Goal: Navigation & Orientation: Find specific page/section

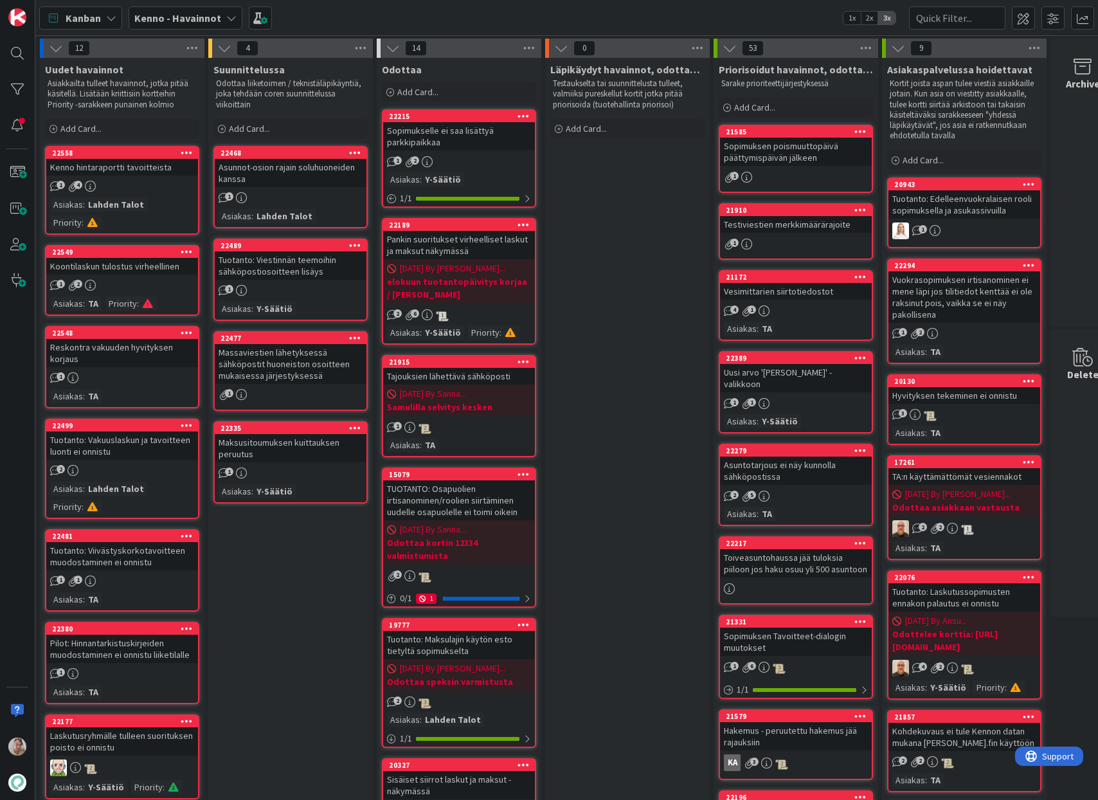
click at [198, 5] on div "Kanban Kenno - Havainnot 1x 2x 3x" at bounding box center [566, 17] width 1063 height 35
click at [186, 21] on b "Kenno - Havainnot" at bounding box center [177, 18] width 87 height 13
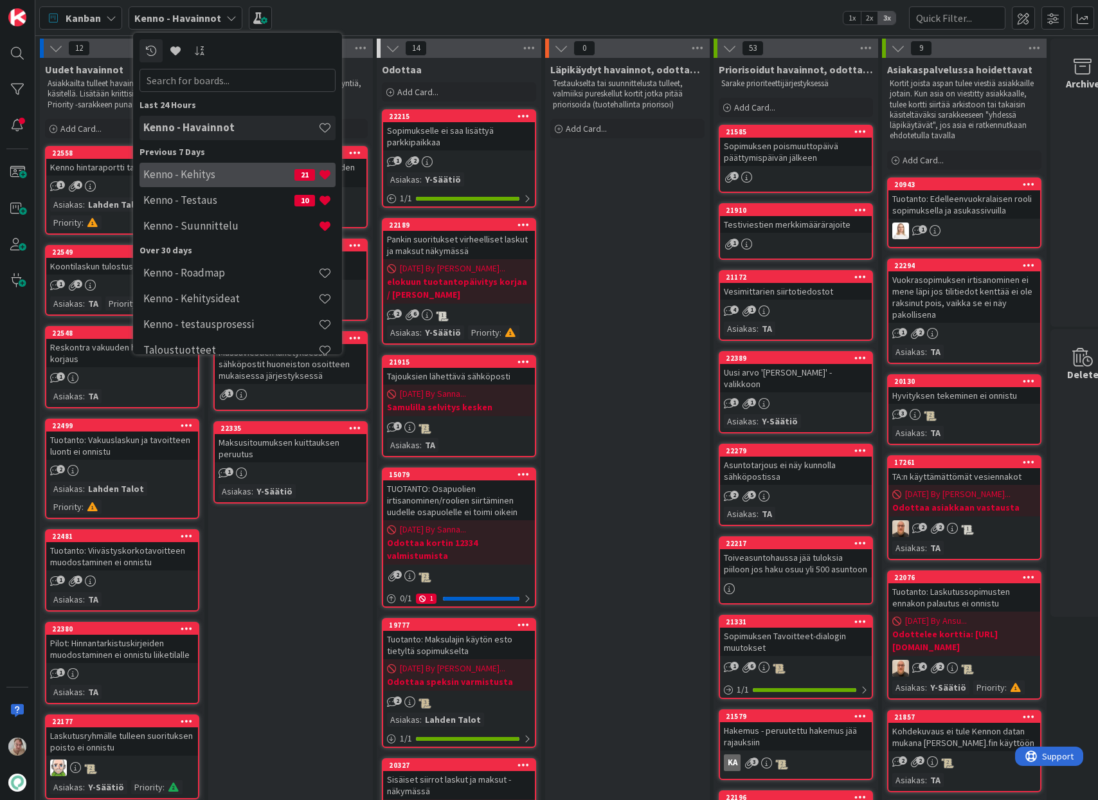
click at [195, 179] on h4 "Kenno - Kehitys" at bounding box center [218, 174] width 151 height 13
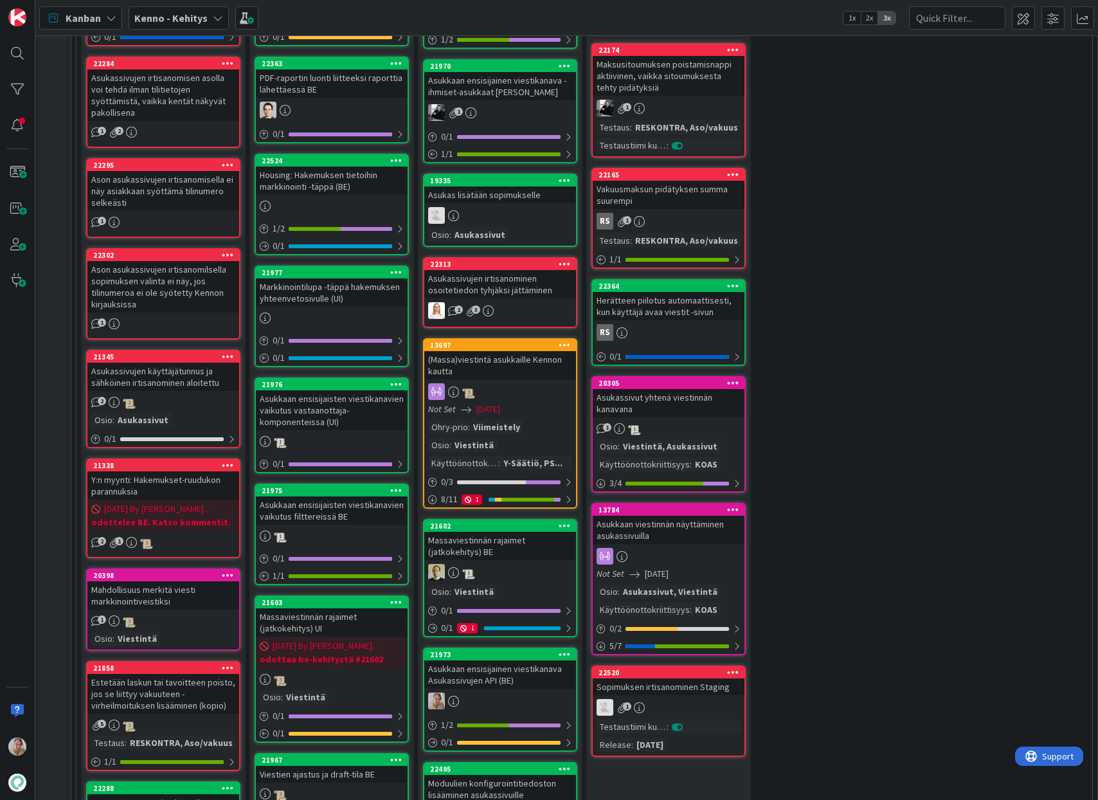
scroll to position [507, 0]
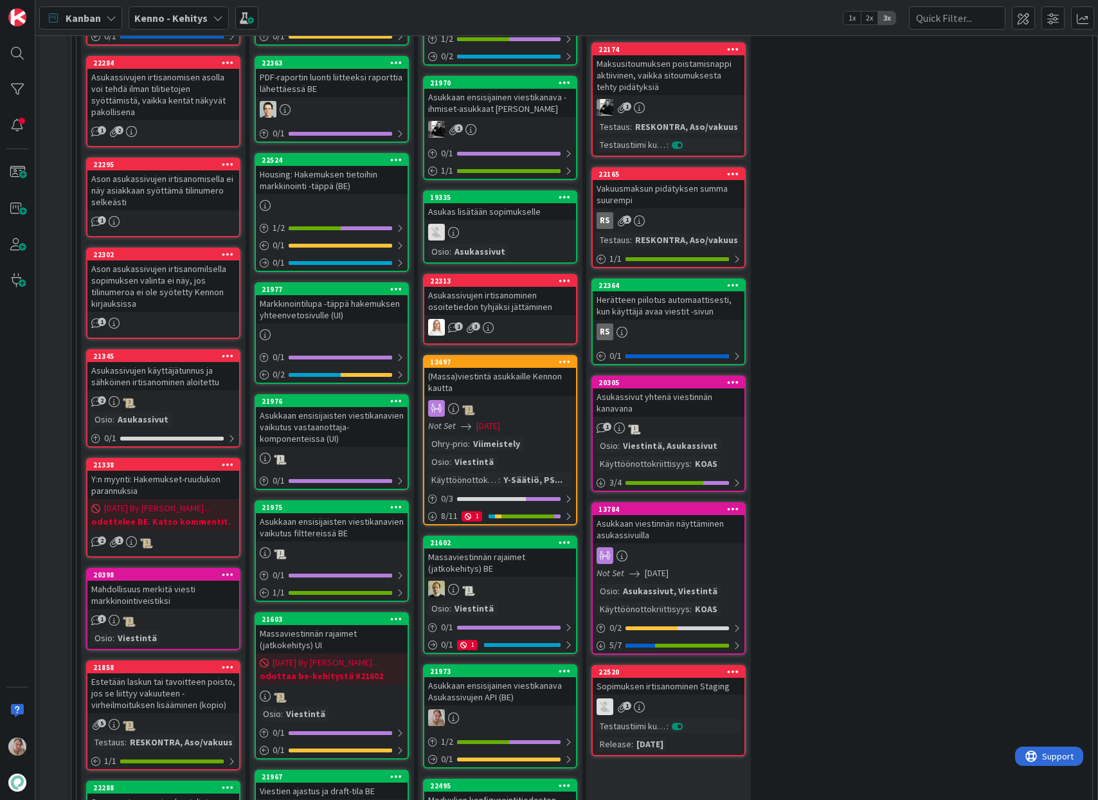
click at [332, 318] on div "Markkinointilupa -täppä hakemuksen yhteenvetosivulle (UI)" at bounding box center [332, 309] width 152 height 28
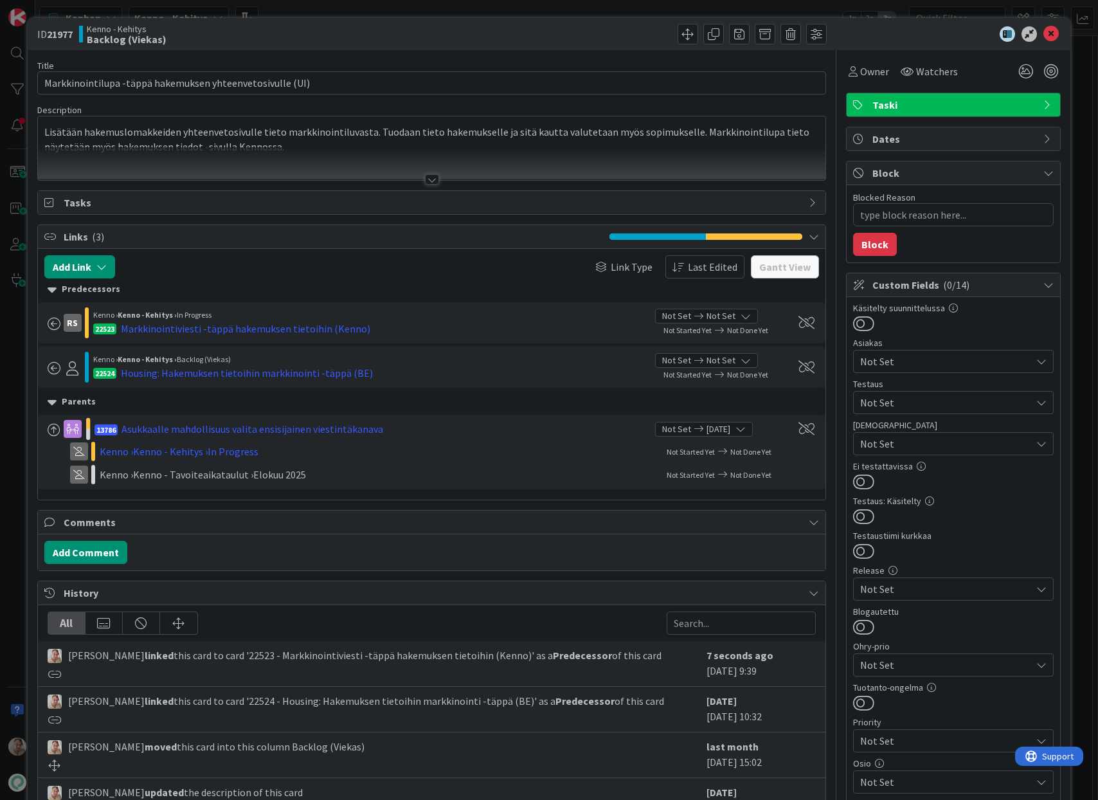
click at [279, 138] on p "Lisätään hakemuslomakkeiden yhteenvetosivulle tieto markkinointiluvasta. Tuodaa…" at bounding box center [431, 139] width 775 height 29
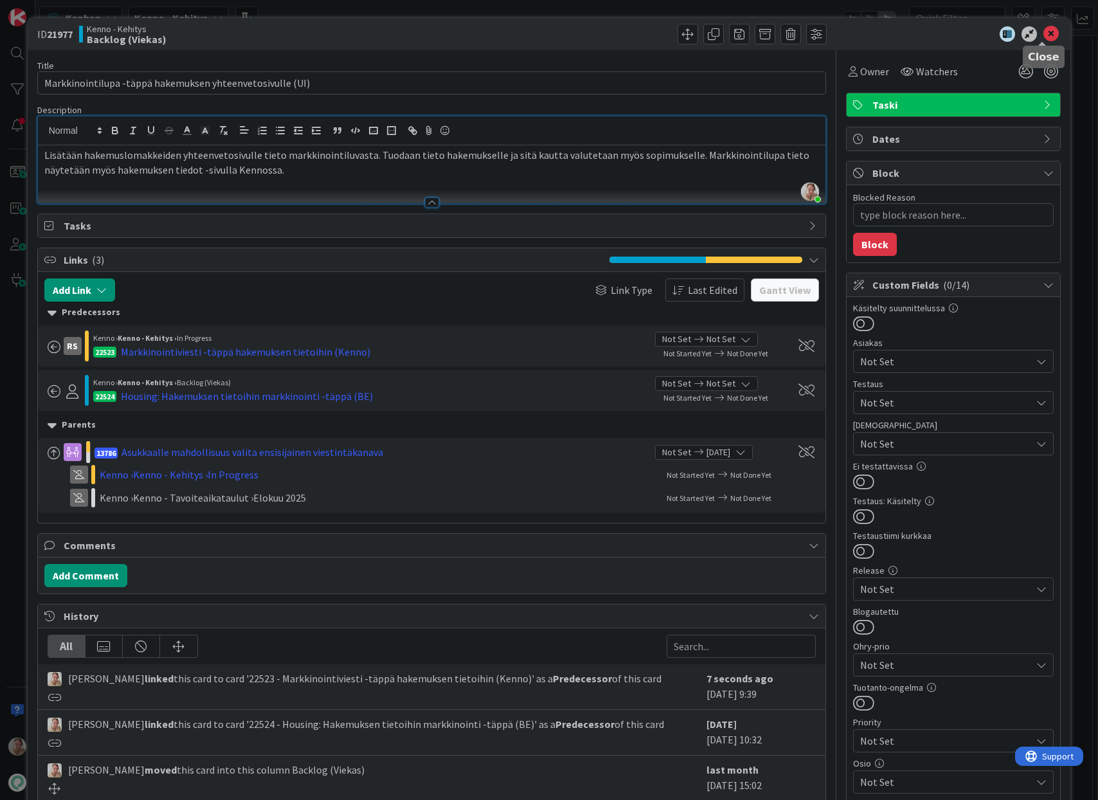
click at [1047, 33] on icon at bounding box center [1051, 33] width 15 height 15
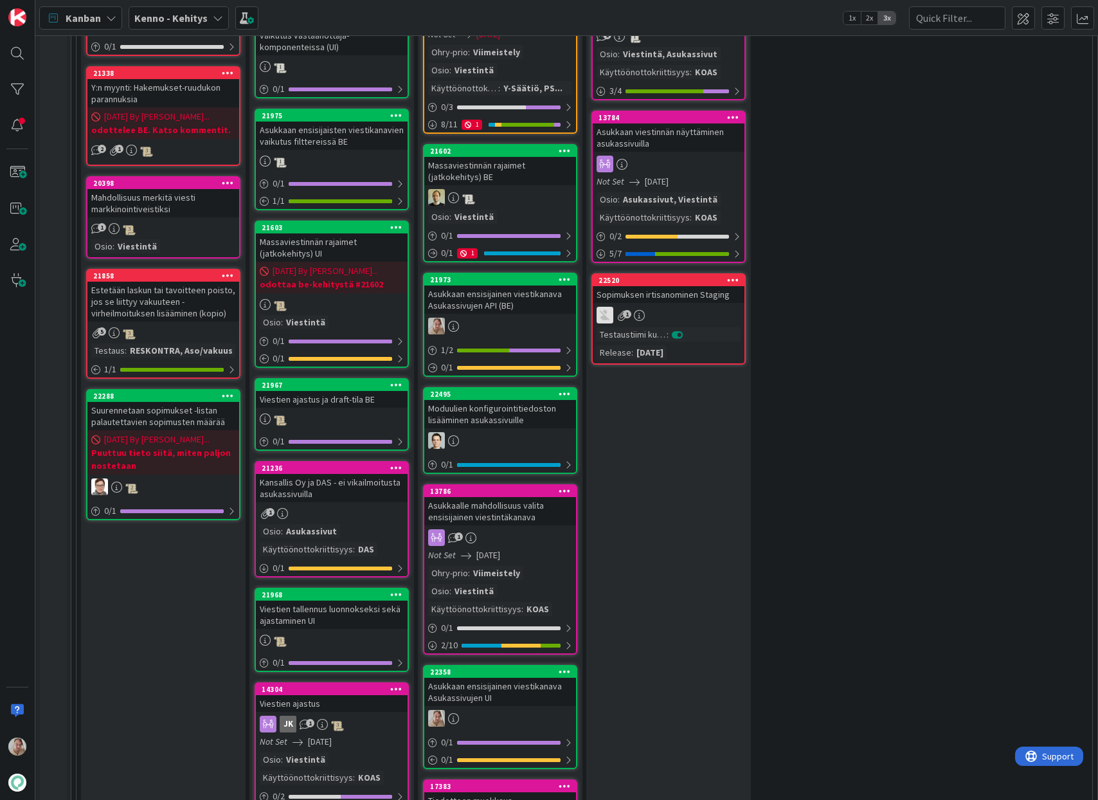
scroll to position [999, 0]
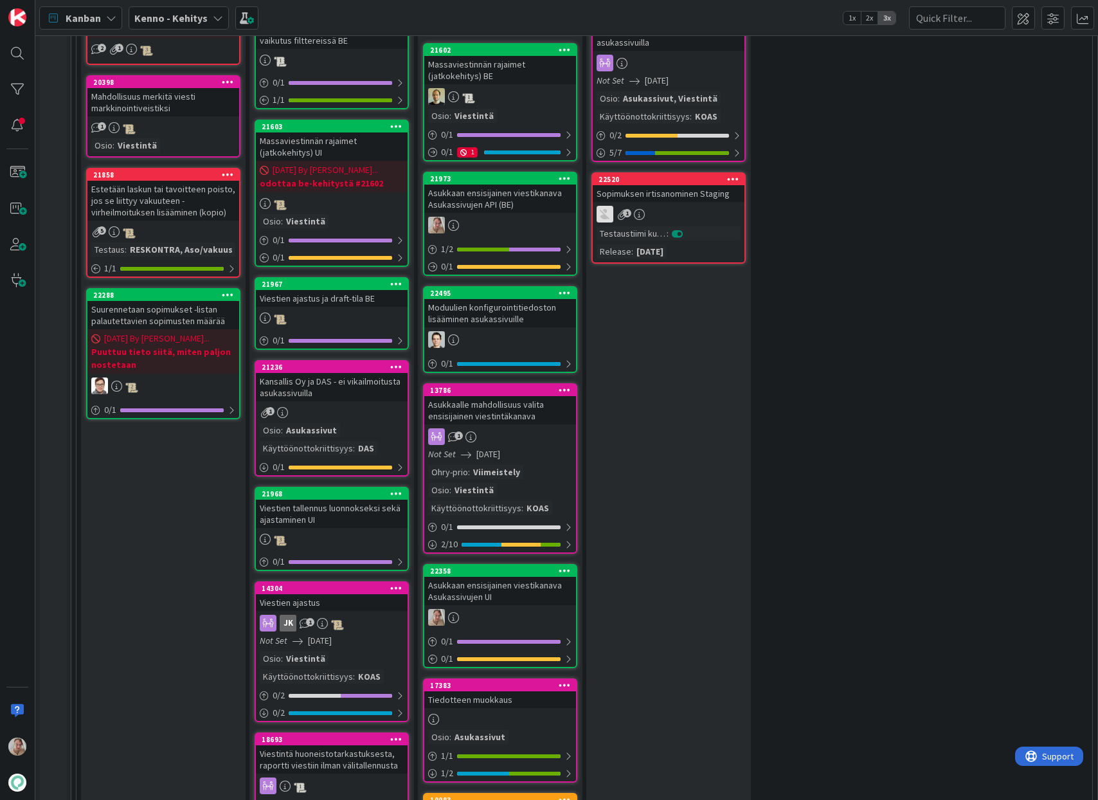
click at [503, 410] on div "Asukkaalle mahdollisuus valita ensisijainen viestintäkanava" at bounding box center [500, 410] width 152 height 28
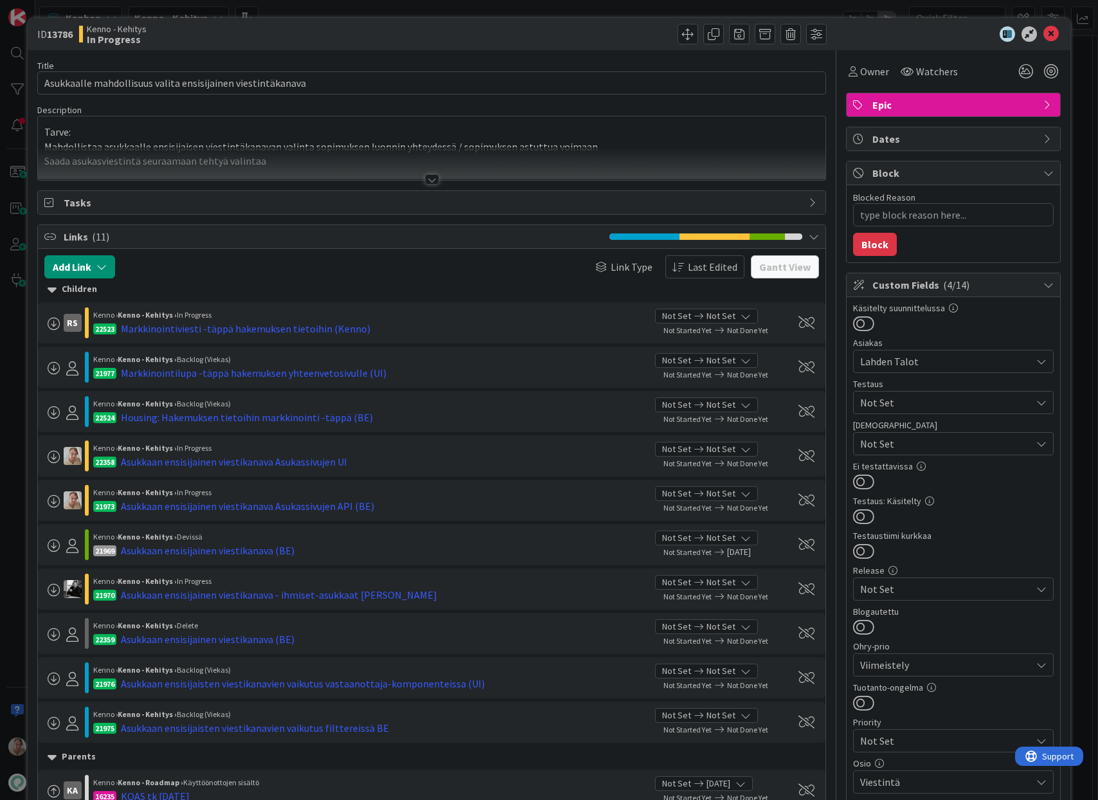
click at [340, 162] on div at bounding box center [432, 163] width 788 height 33
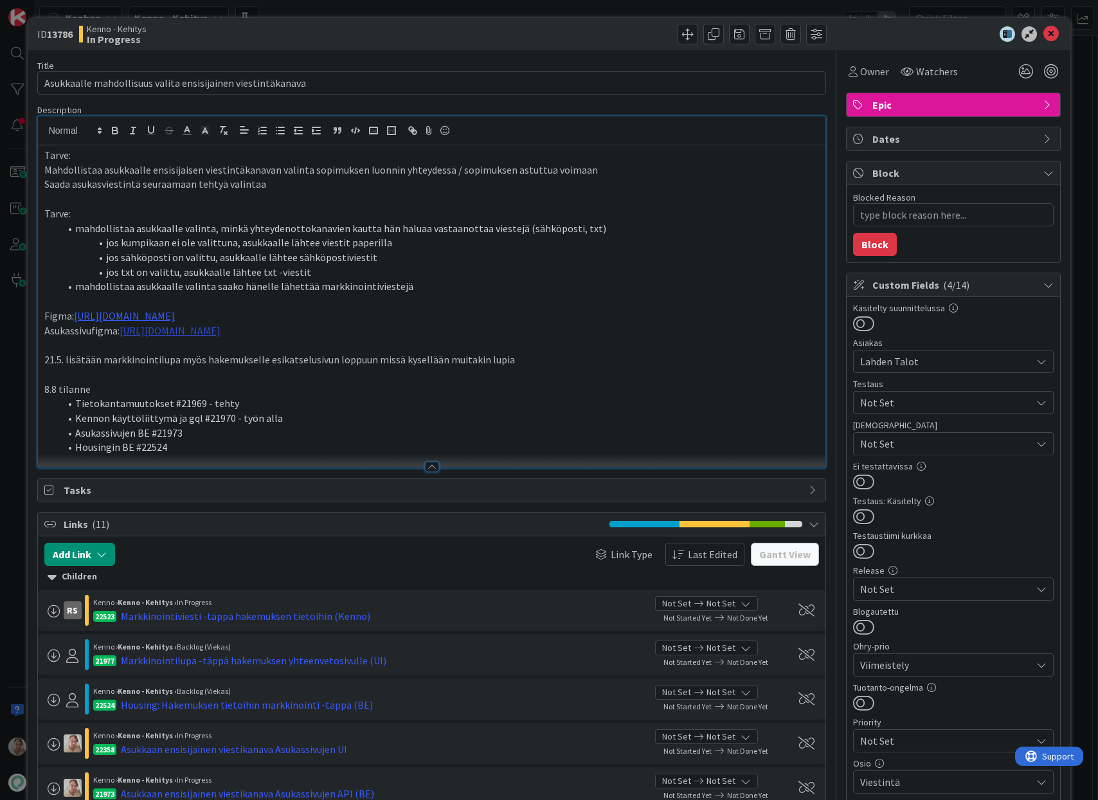
click at [221, 334] on link "https://www.figma.com/design/8nkeArknswRheh0fKWhyRc/Asukassivut?node-id=137-132…" at bounding box center [170, 330] width 101 height 13
click at [334, 361] on link "https://www.figma.com/design/8nkeArknswRheh0fKWhyRc/Asukassivut?node-id=137-132…" at bounding box center [338, 355] width 88 height 17
click at [175, 318] on link "https://www.figma.com/design/F8K4NeEJpXdhuNz0ckoPp4/Viestint%C3%A4?node-id=67-5…" at bounding box center [124, 315] width 101 height 13
click at [303, 340] on link "https://www.figma.com/design/F8K4NeEJpXdhuNz0ckoPp4/Viestint%C3%A4?node-id=67-5…" at bounding box center [299, 340] width 88 height 17
click at [406, 405] on li "Tietokantamuutokset #21969 - tehty" at bounding box center [440, 403] width 760 height 15
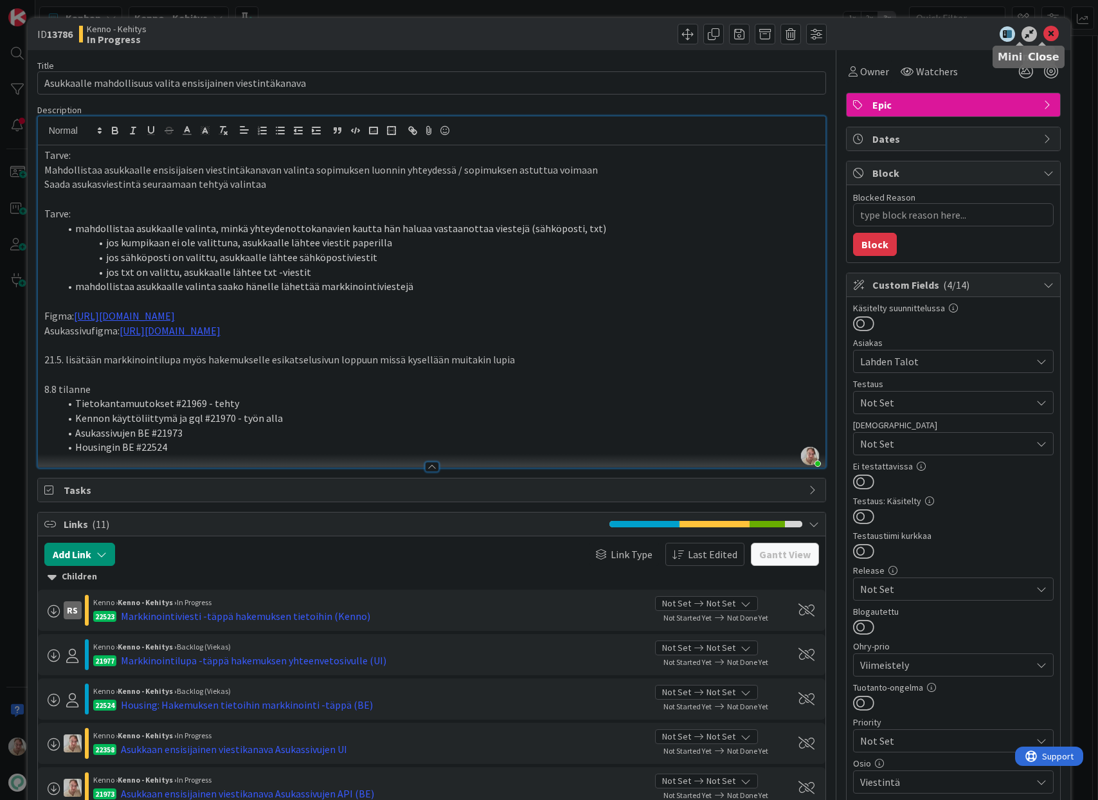
click at [1044, 29] on icon at bounding box center [1051, 33] width 15 height 15
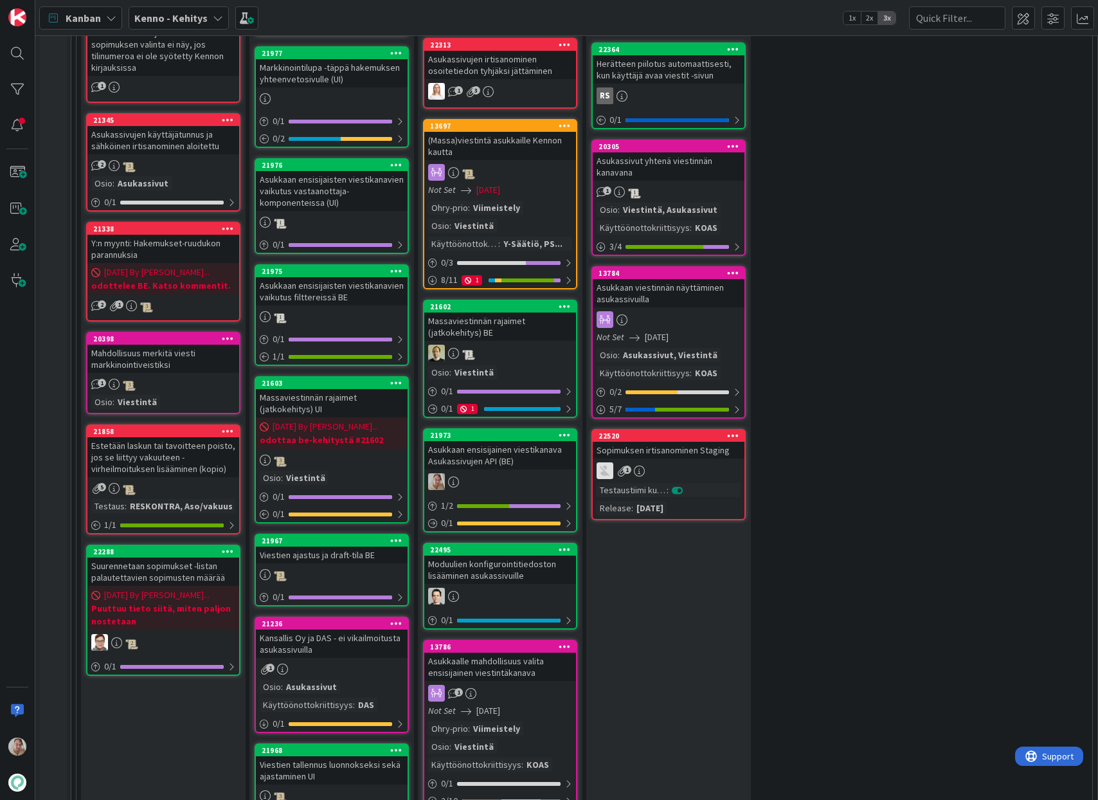
scroll to position [635, 0]
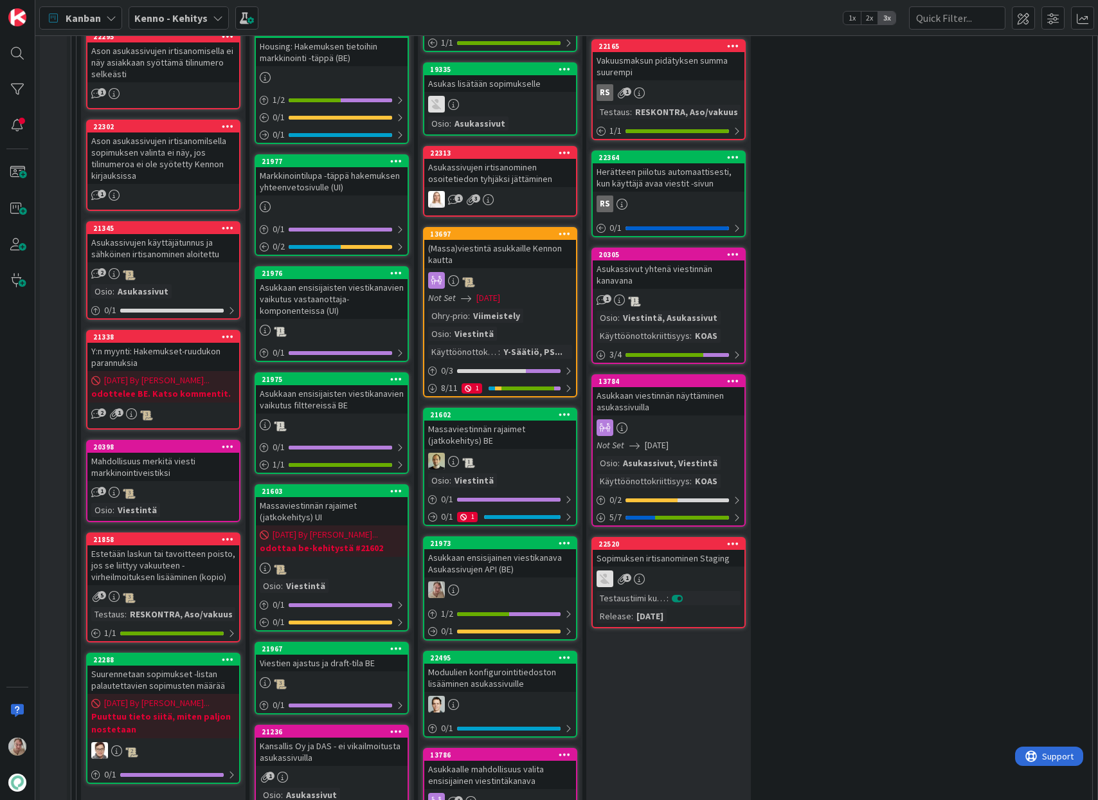
click at [348, 184] on div "Markkinointilupa -täppä hakemuksen yhteenvetosivulle (UI)" at bounding box center [332, 181] width 152 height 28
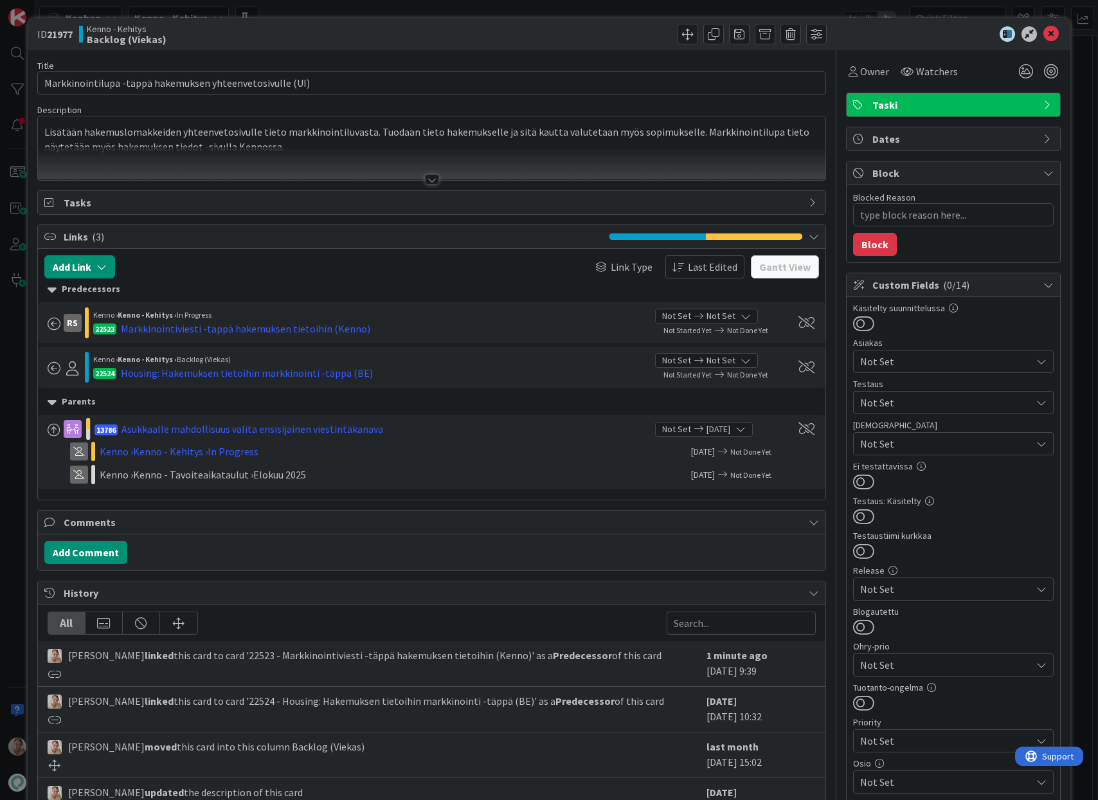
click at [347, 138] on p "Lisätään hakemuslomakkeiden yhteenvetosivulle tieto markkinointiluvasta. Tuodaa…" at bounding box center [431, 139] width 775 height 29
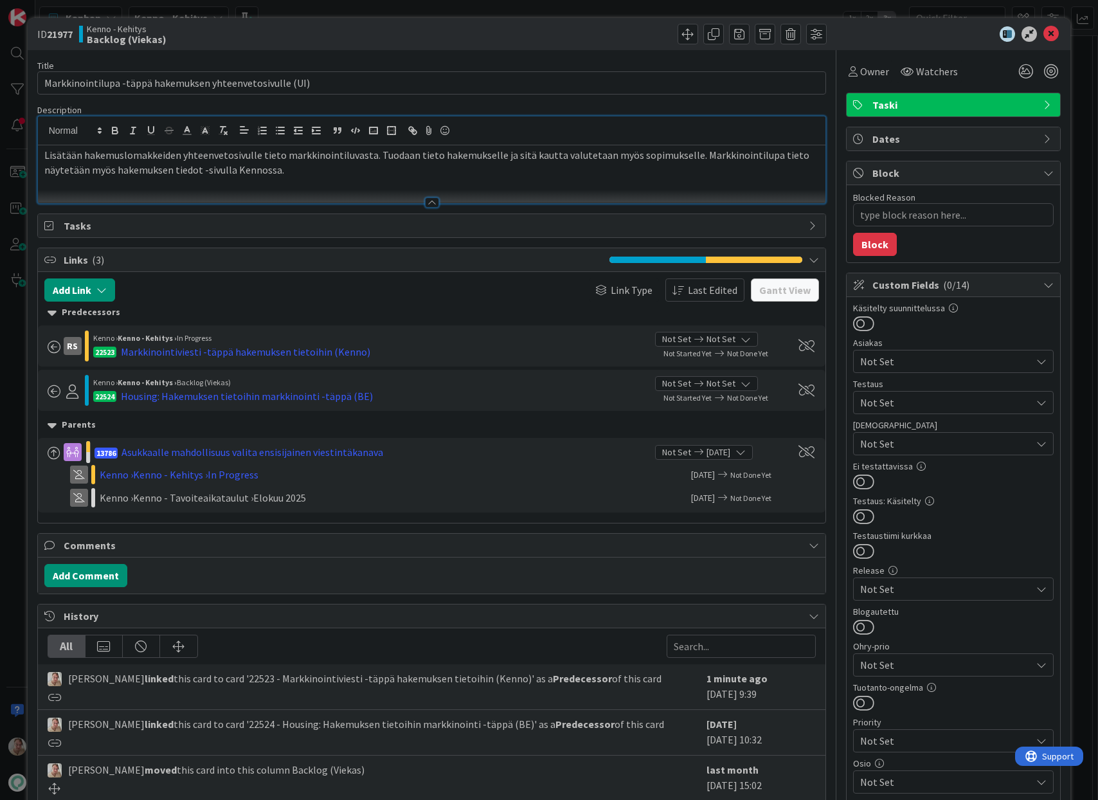
click at [329, 176] on p "Lisätään hakemuslomakkeiden yhteenvetosivulle tieto markkinointiluvasta. Tuodaa…" at bounding box center [431, 162] width 775 height 29
type textarea "x"
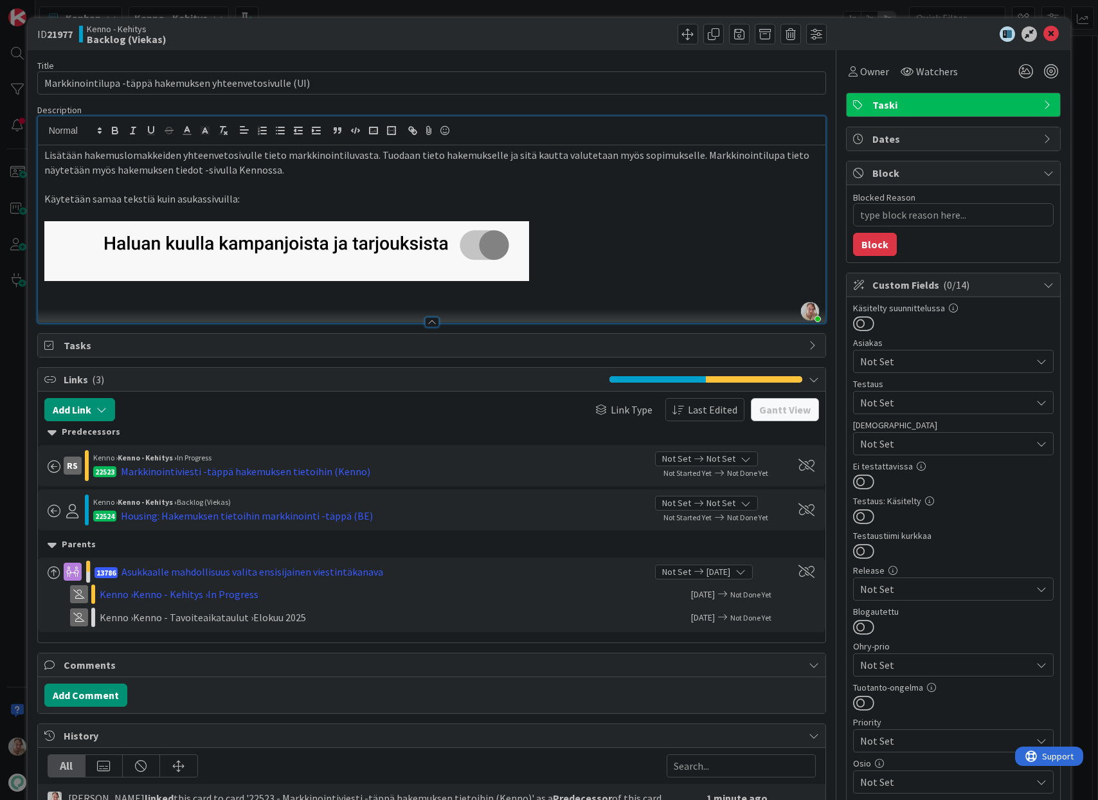
drag, startPoint x: 618, startPoint y: 257, endPoint x: 629, endPoint y: 257, distance: 10.9
click at [620, 257] on p at bounding box center [431, 251] width 775 height 60
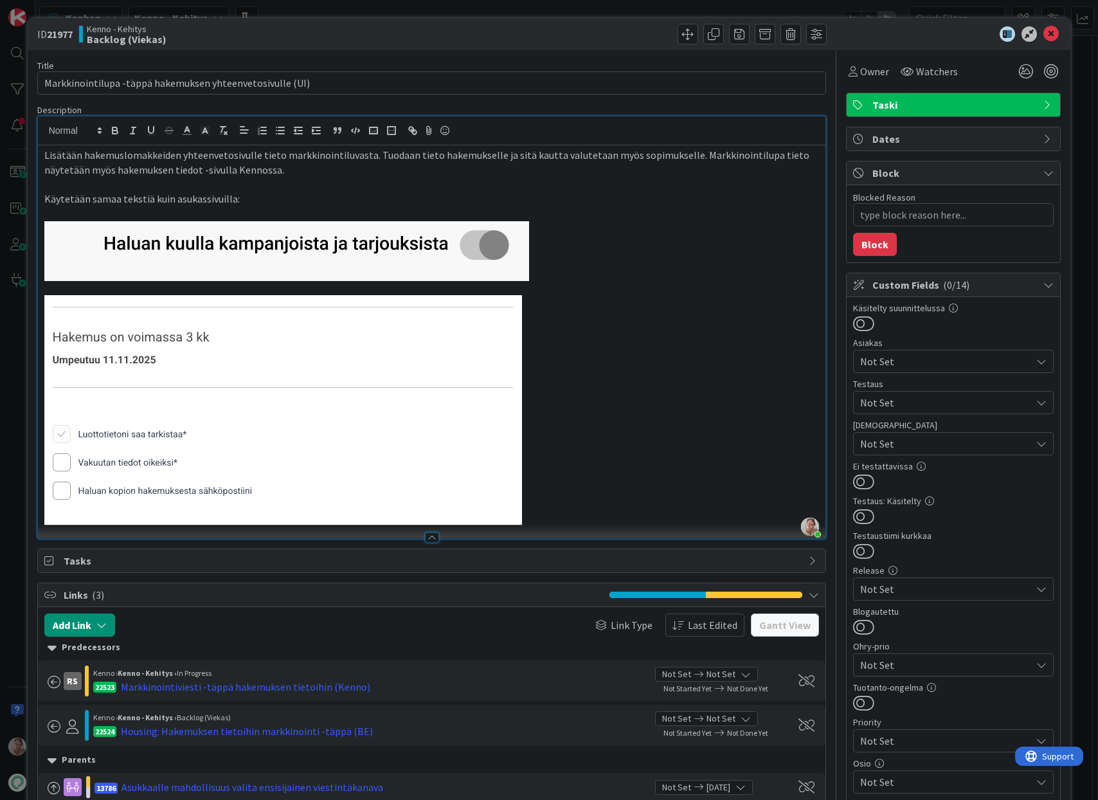
click at [577, 254] on p at bounding box center [431, 251] width 775 height 60
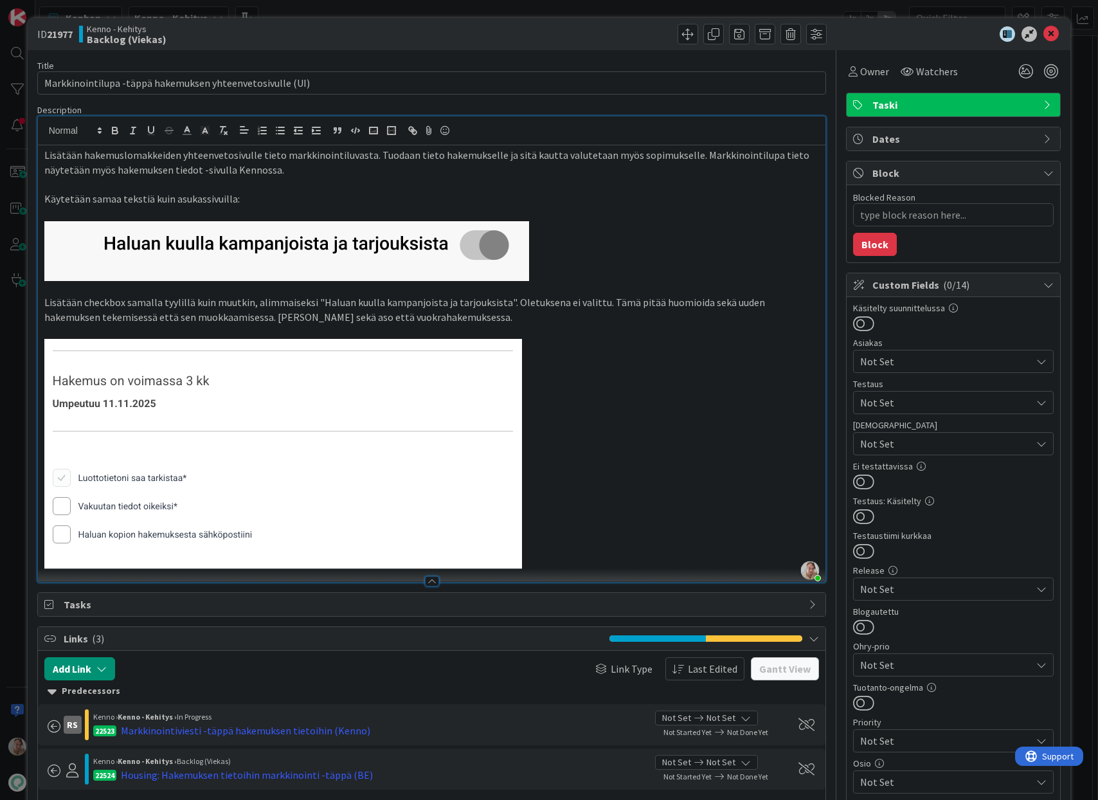
type textarea "x"
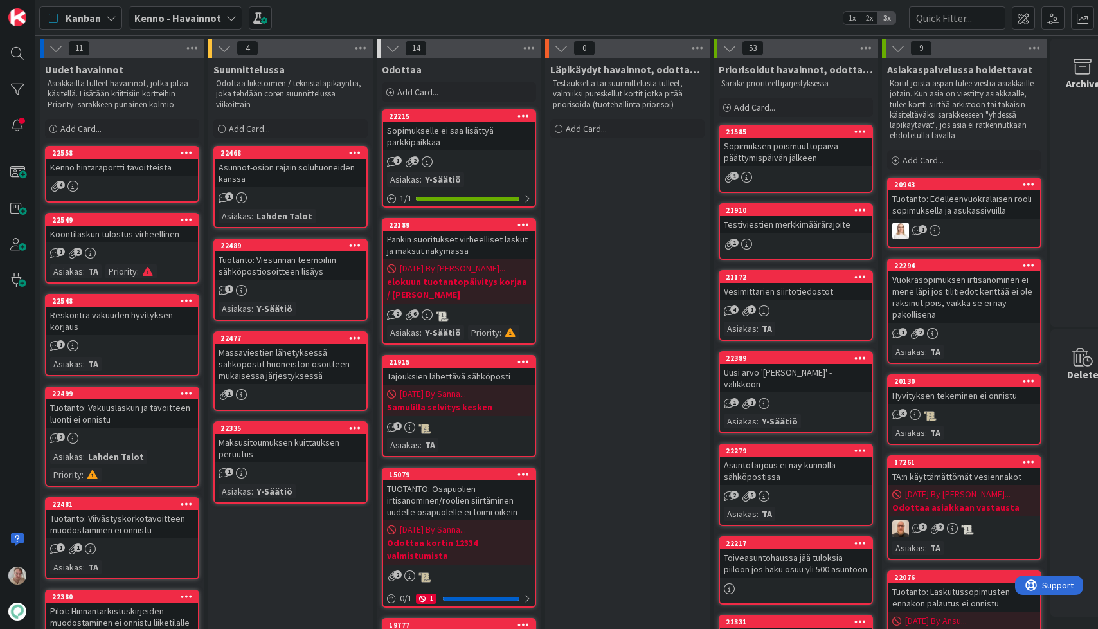
click at [164, 19] on b "Kenno - Havainnot" at bounding box center [177, 18] width 87 height 13
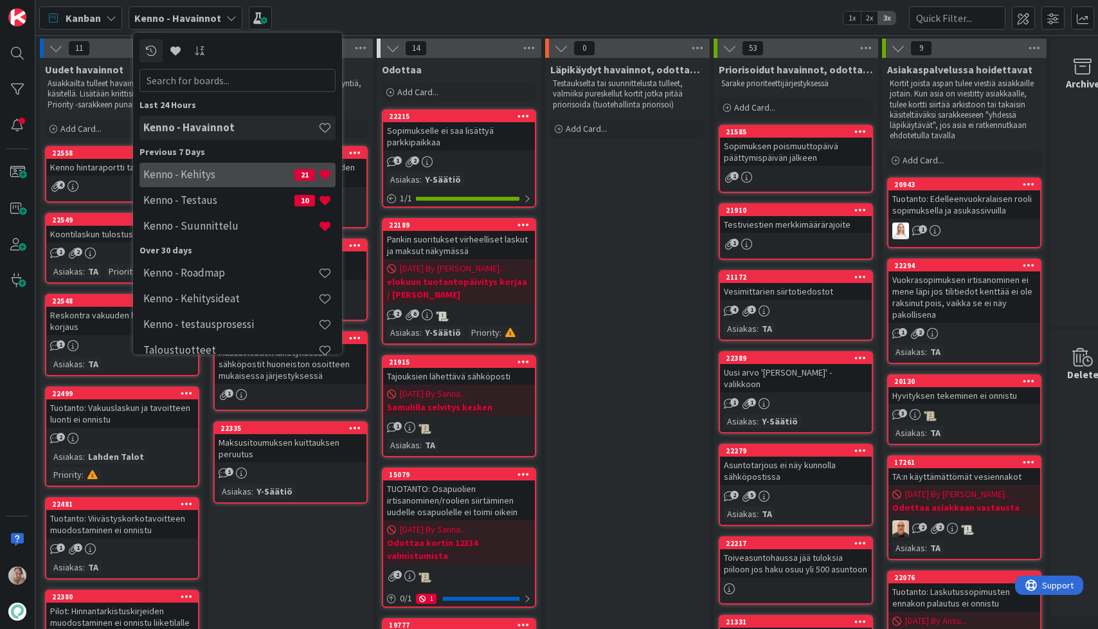
click at [203, 174] on h4 "Kenno - Kehitys" at bounding box center [218, 174] width 151 height 13
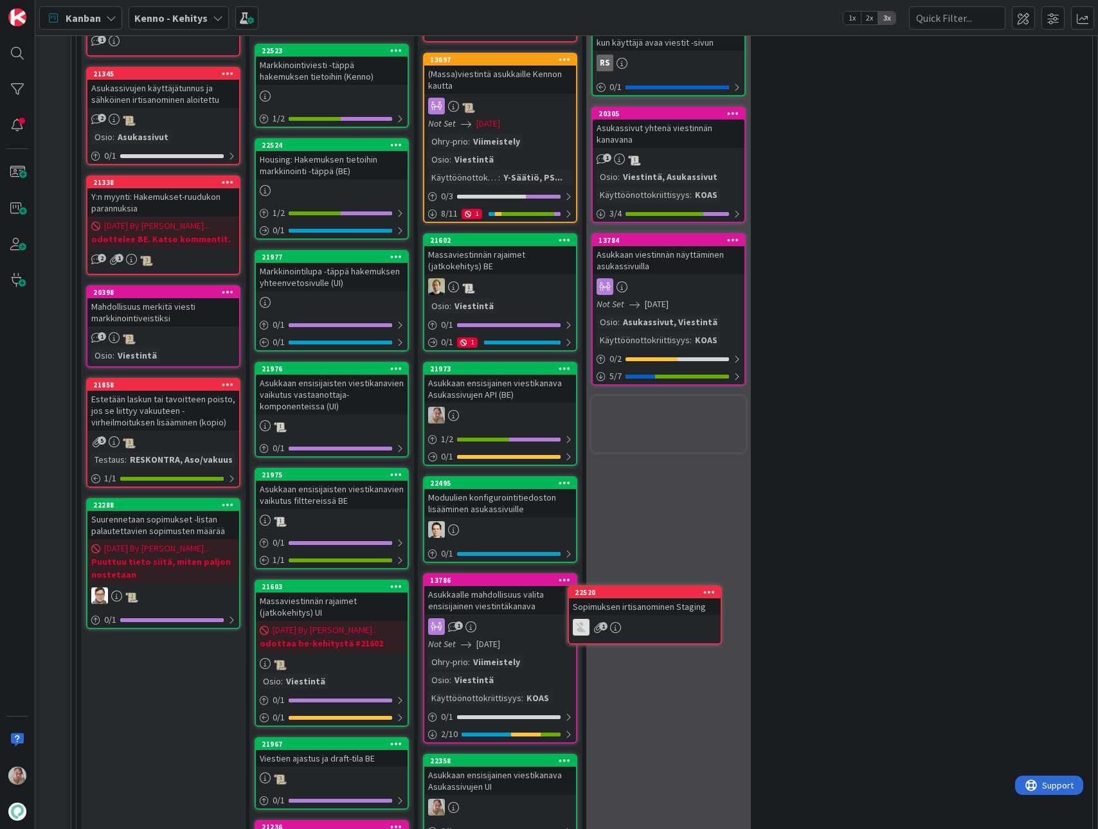
scroll to position [705, 0]
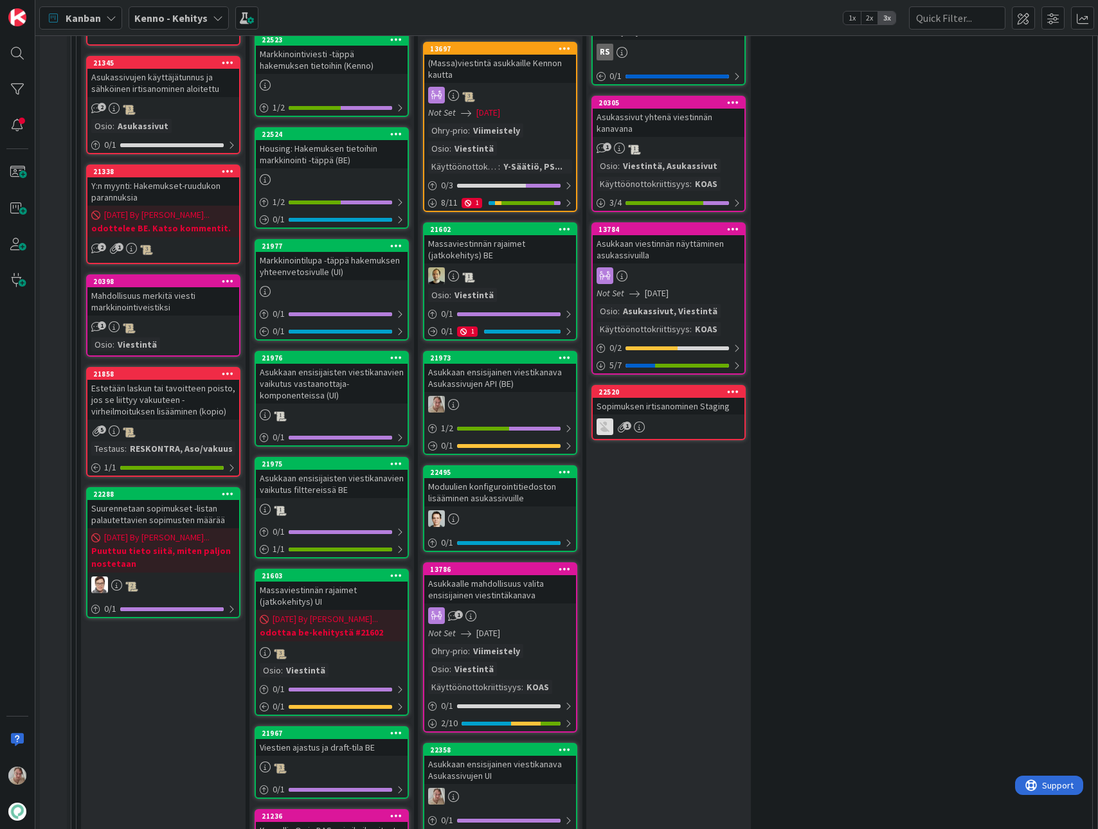
click at [687, 397] on div "22520" at bounding box center [669, 392] width 152 height 12
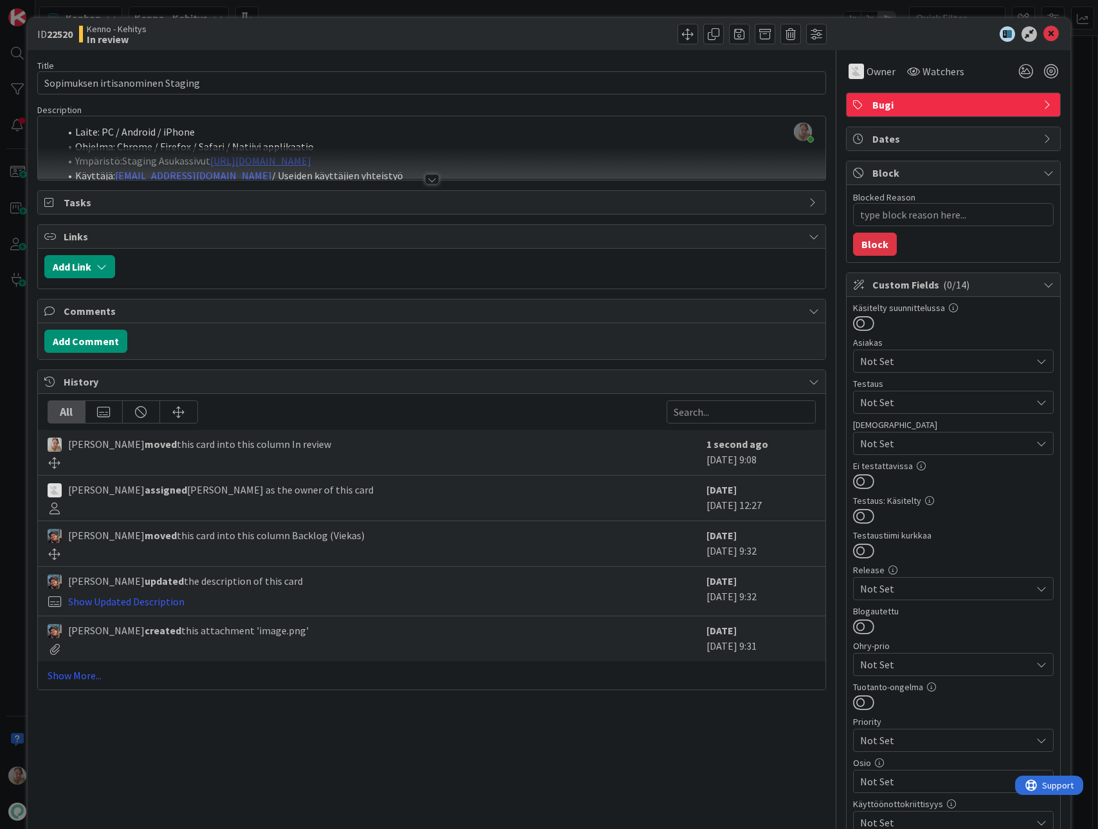
click at [406, 165] on div at bounding box center [432, 163] width 788 height 33
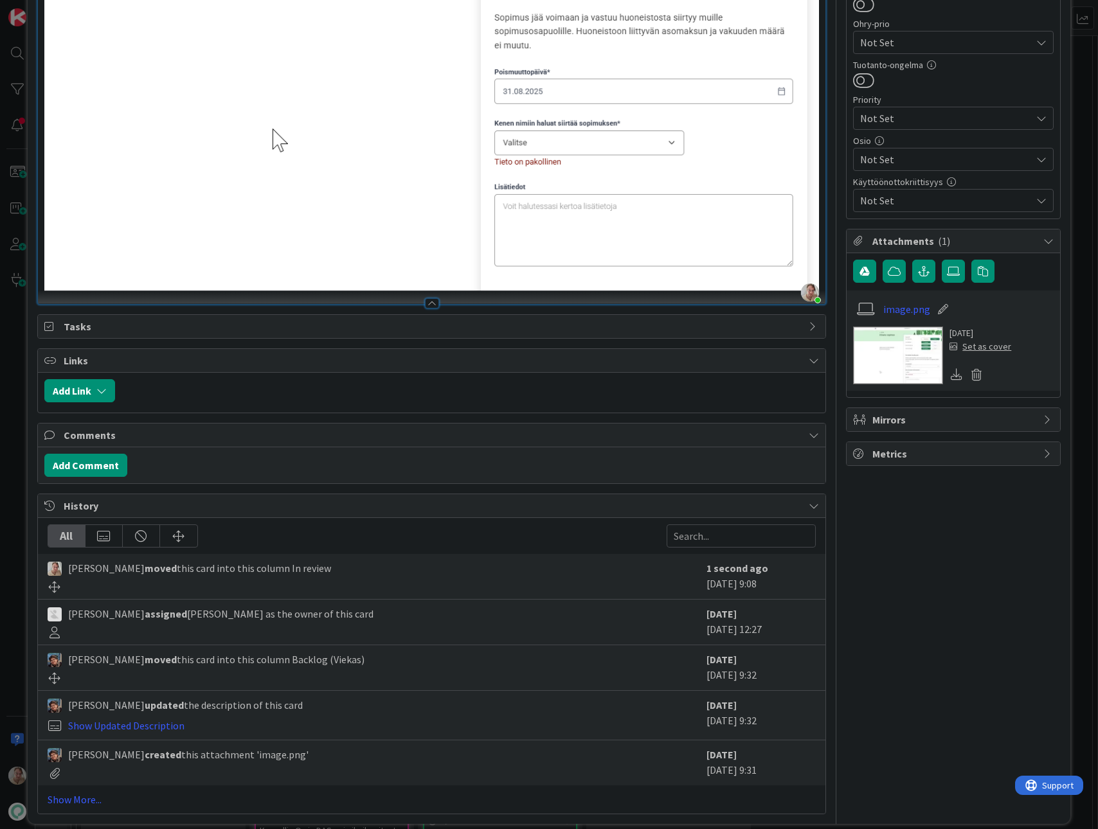
scroll to position [629, 0]
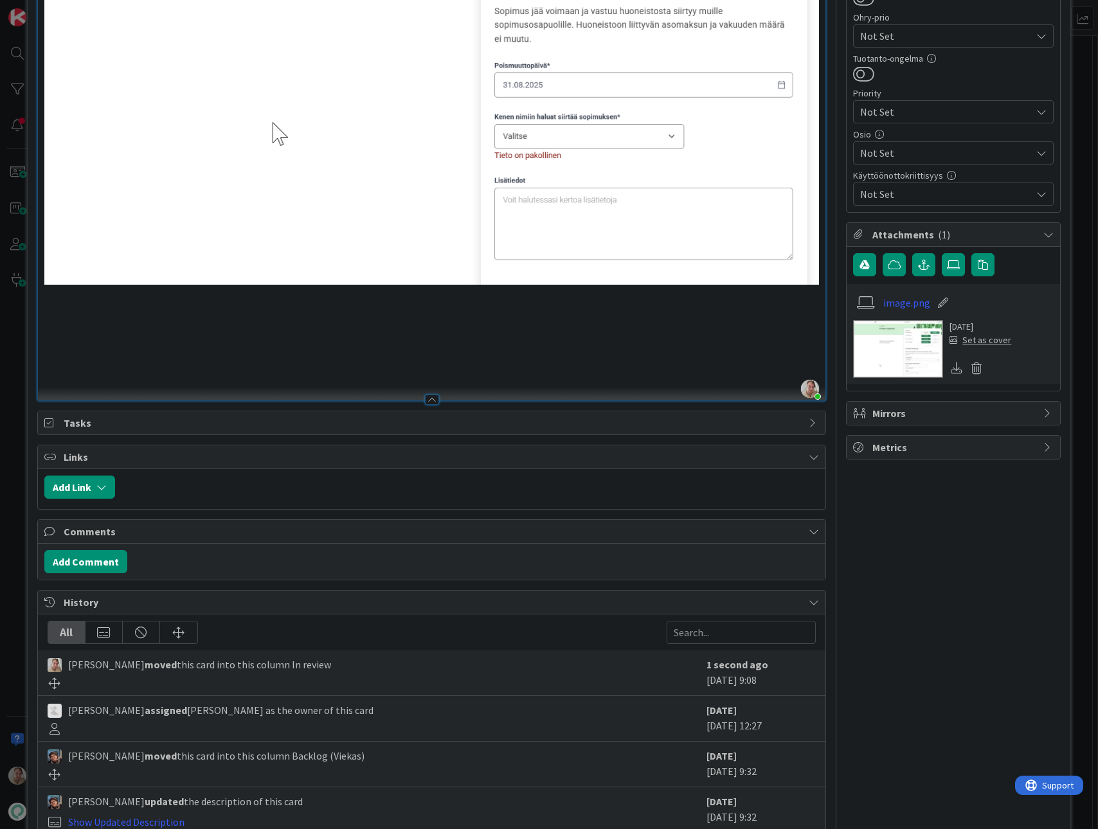
type textarea "x"
click at [130, 300] on p "Hotfixataan release2025-08-07" at bounding box center [431, 307] width 775 height 15
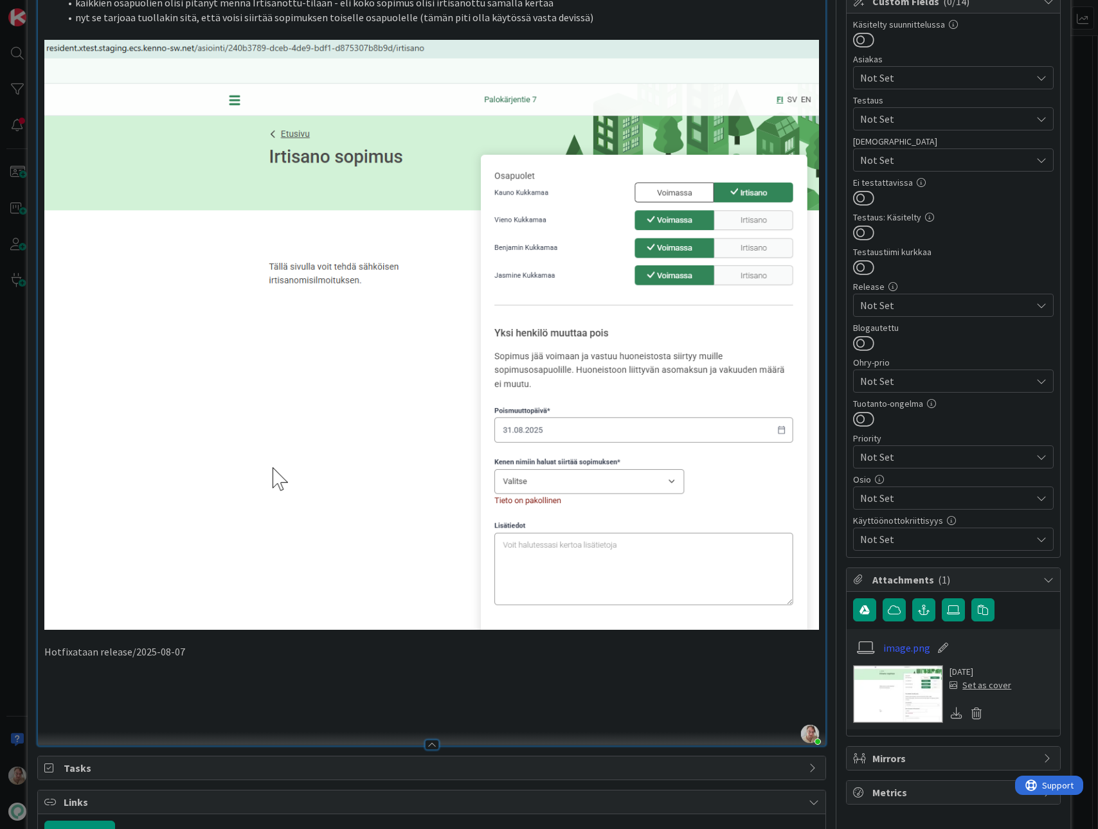
scroll to position [282, 0]
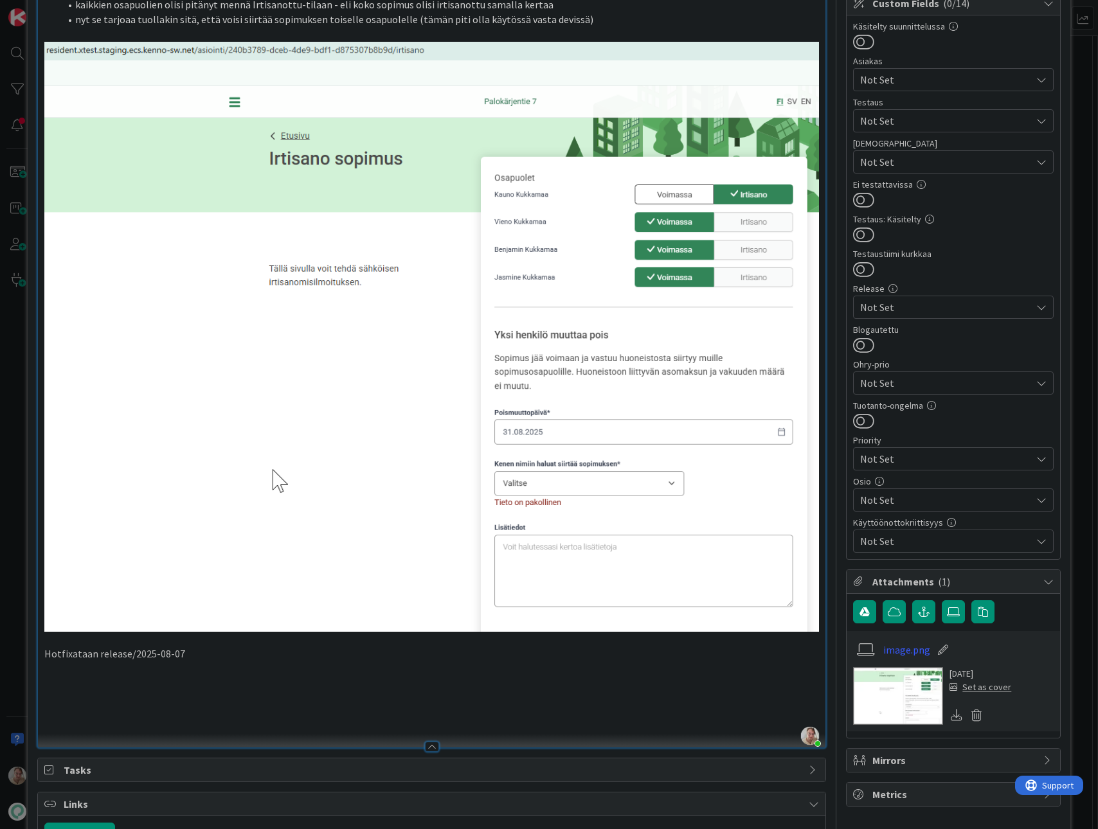
click at [924, 301] on span "Not Set" at bounding box center [945, 307] width 171 height 15
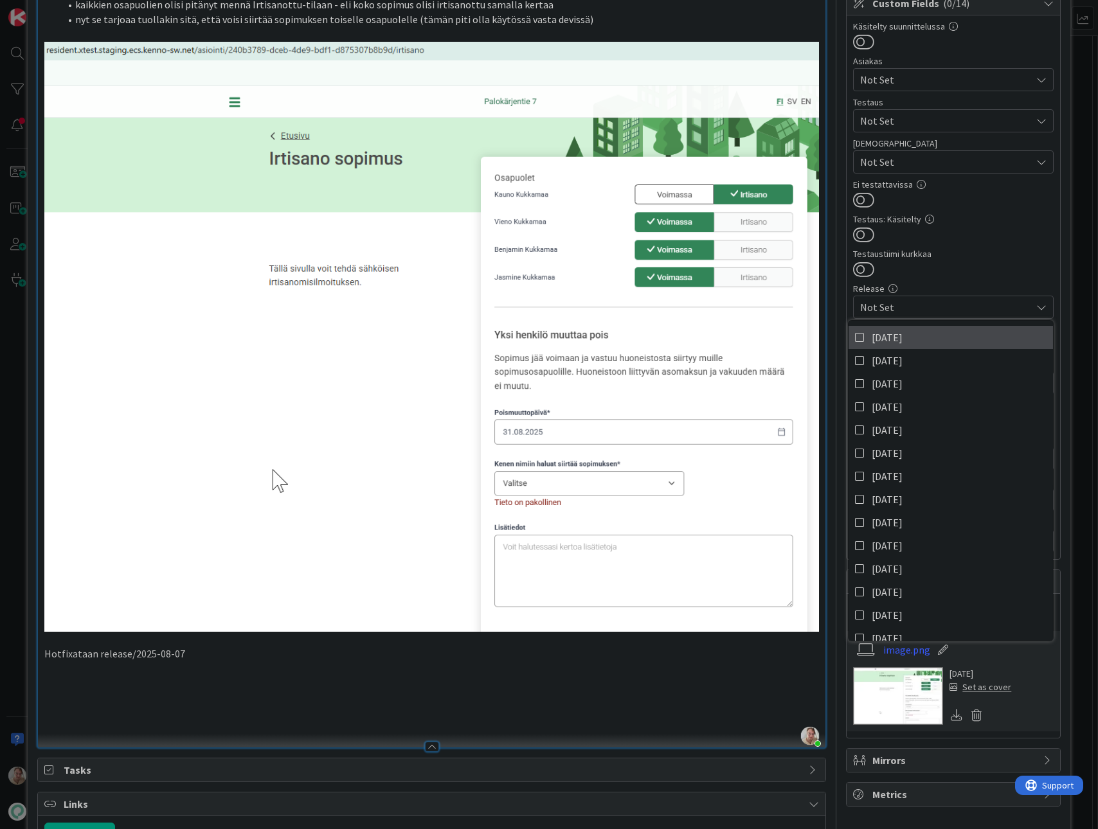
click at [921, 336] on link "[DATE]" at bounding box center [951, 337] width 204 height 23
click at [228, 628] on p at bounding box center [431, 683] width 775 height 15
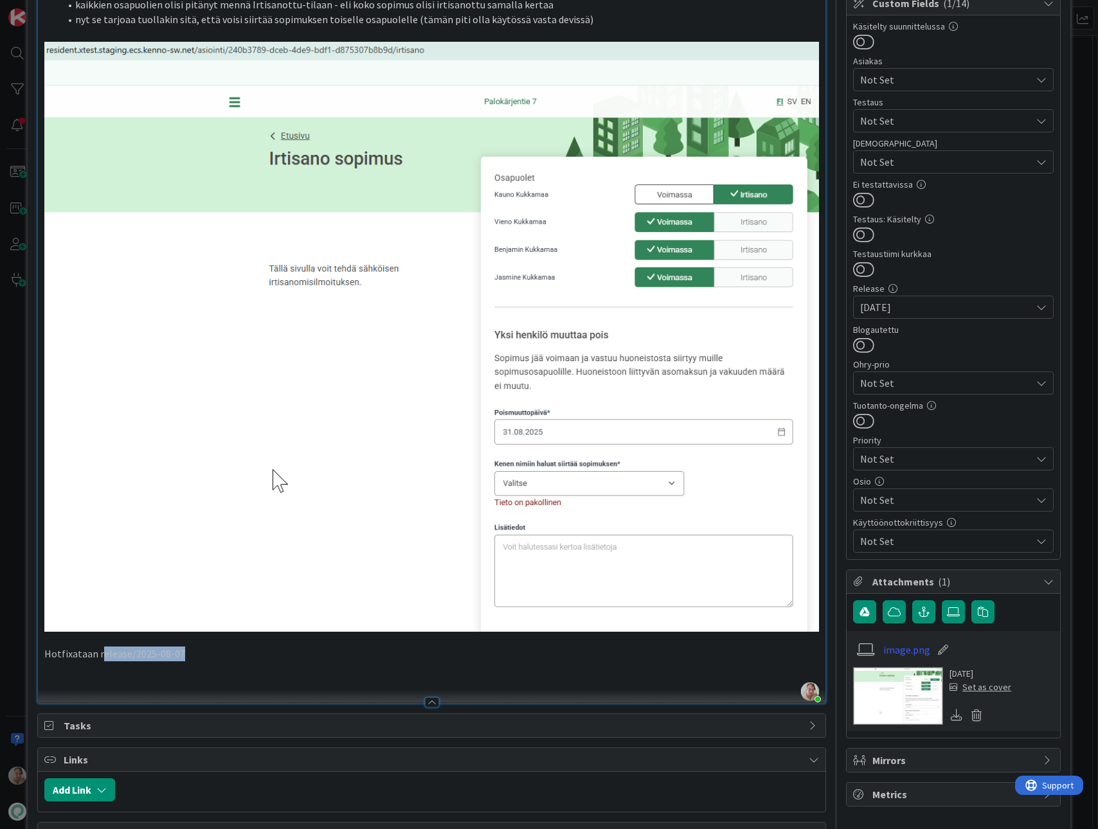
drag, startPoint x: 191, startPoint y: 647, endPoint x: 98, endPoint y: 645, distance: 92.6
click at [98, 628] on p "Hotfixataan release/2025-08-07" at bounding box center [431, 654] width 775 height 15
click at [254, 628] on p at bounding box center [431, 669] width 775 height 15
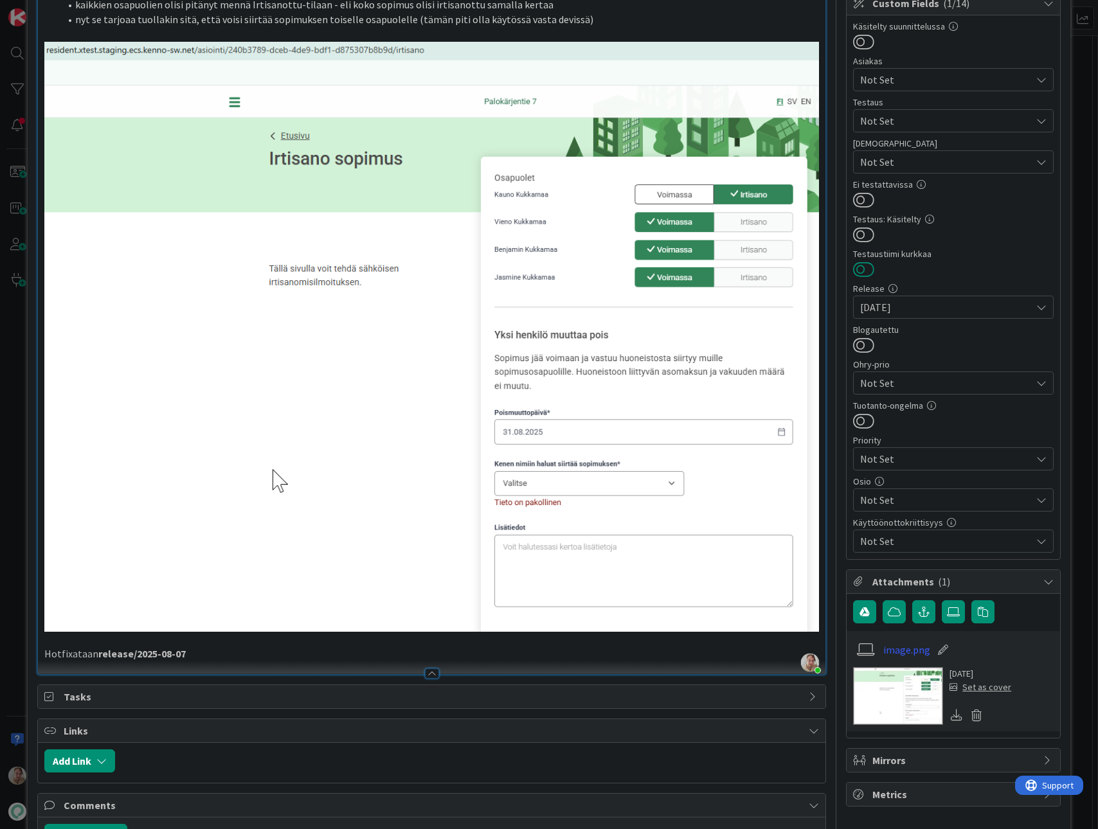
click at [853, 269] on button at bounding box center [863, 269] width 21 height 17
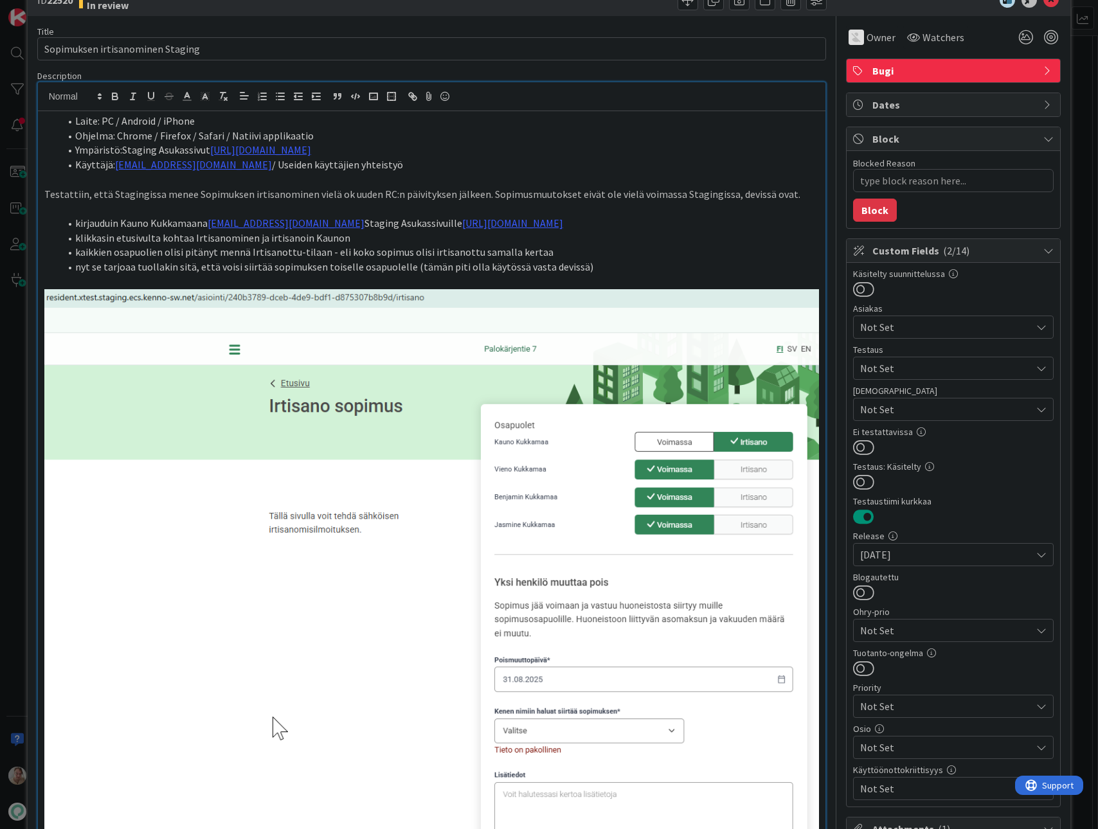
scroll to position [0, 0]
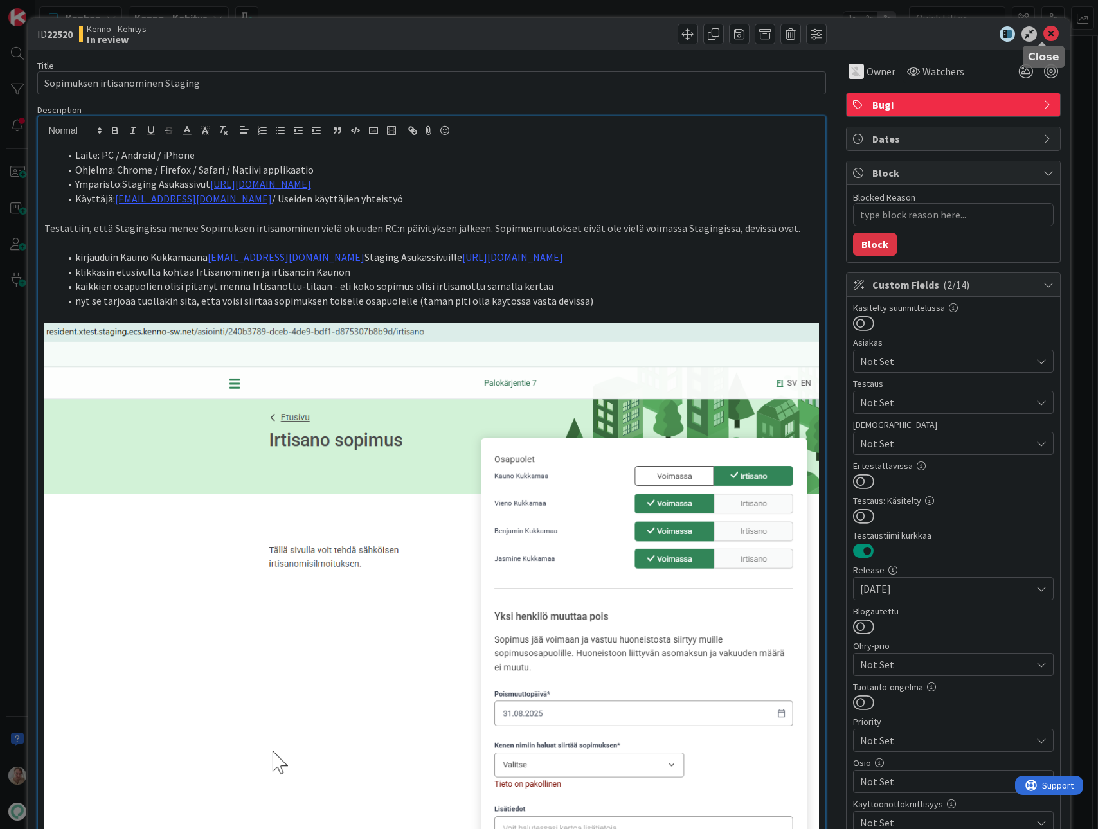
click at [1044, 36] on icon at bounding box center [1051, 33] width 15 height 15
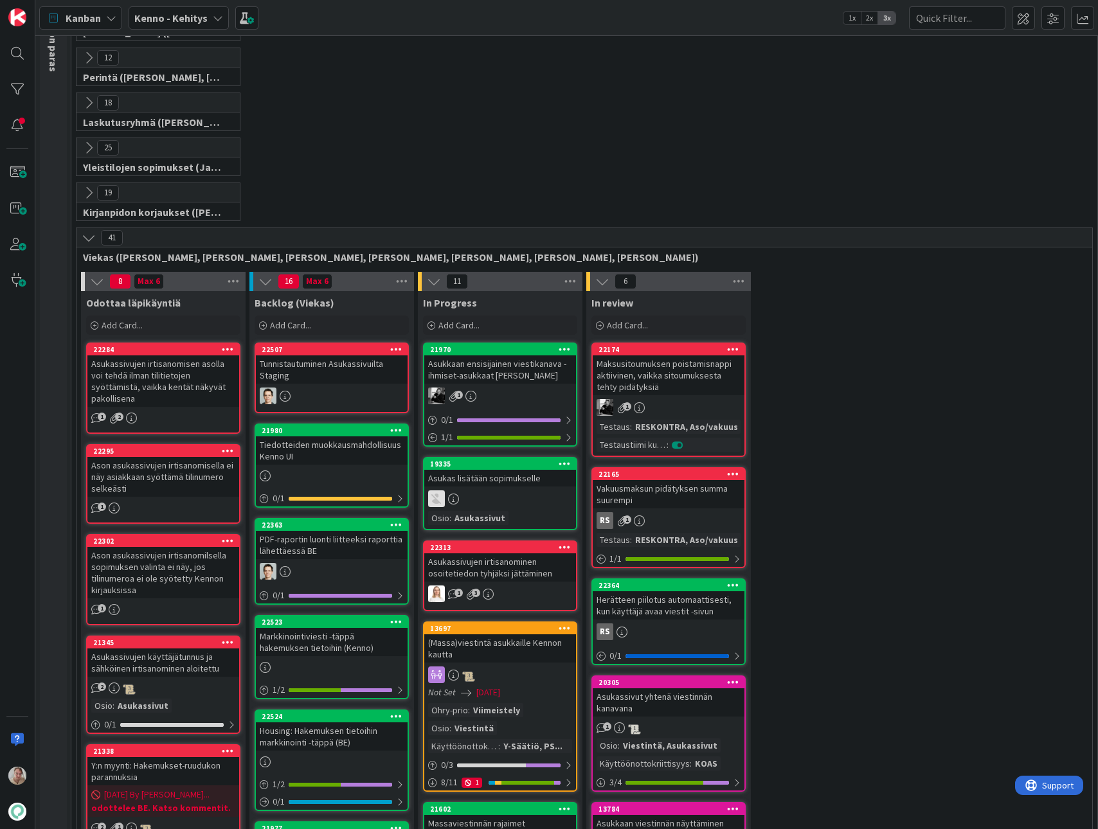
scroll to position [411, 0]
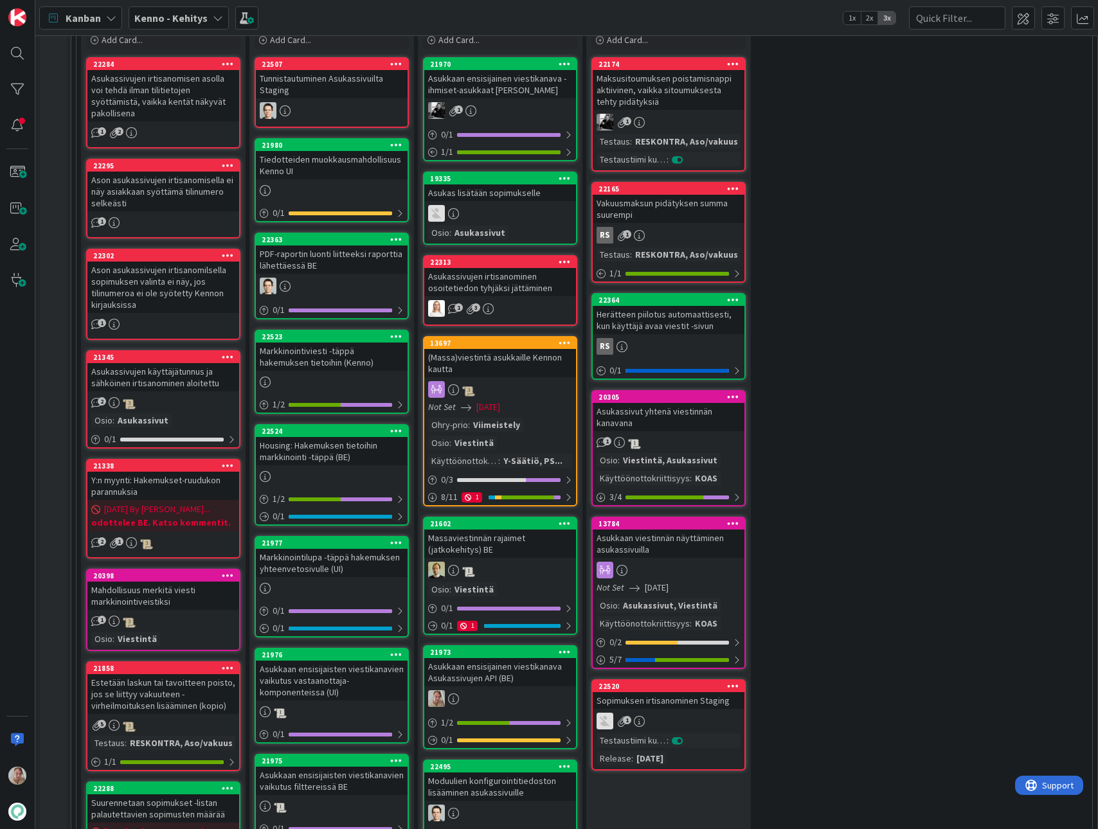
click at [700, 321] on div "Herätteen piilotus automaattisesti, kun käyttäjä avaa viestit -sivun" at bounding box center [669, 320] width 152 height 28
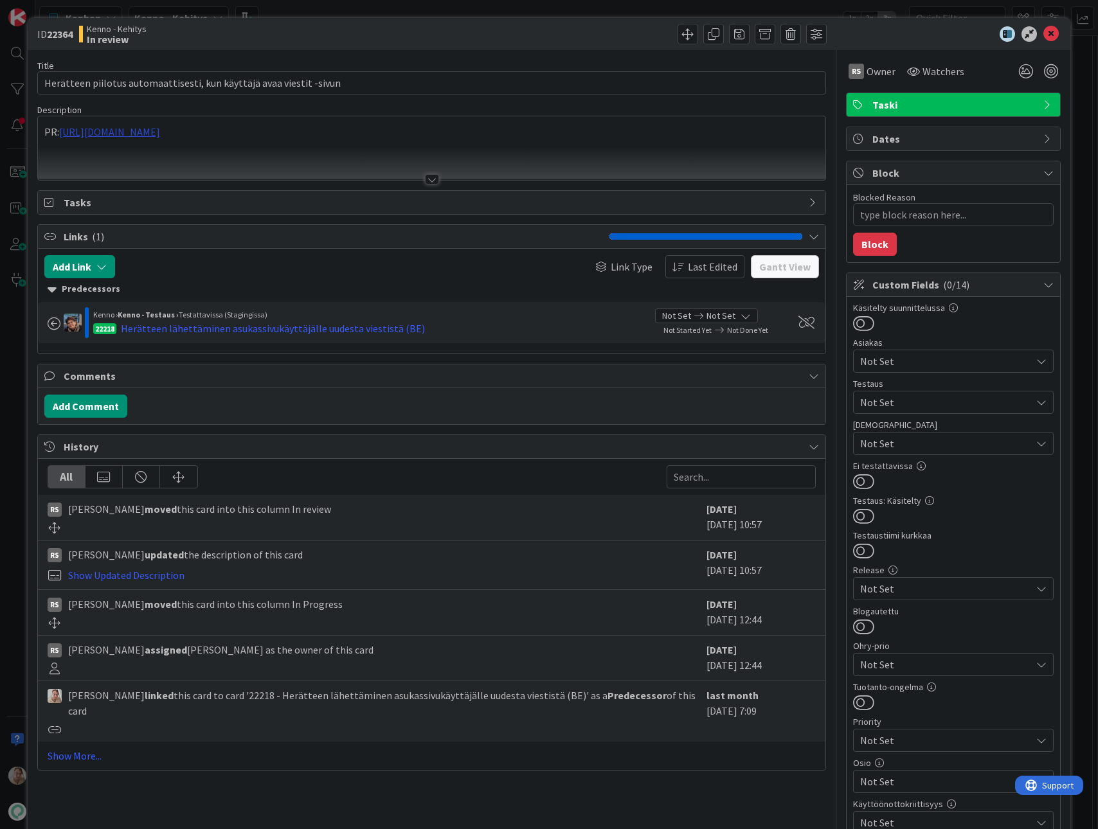
click at [213, 136] on div "PR: [URL][DOMAIN_NAME]" at bounding box center [432, 148] width 788 height 64
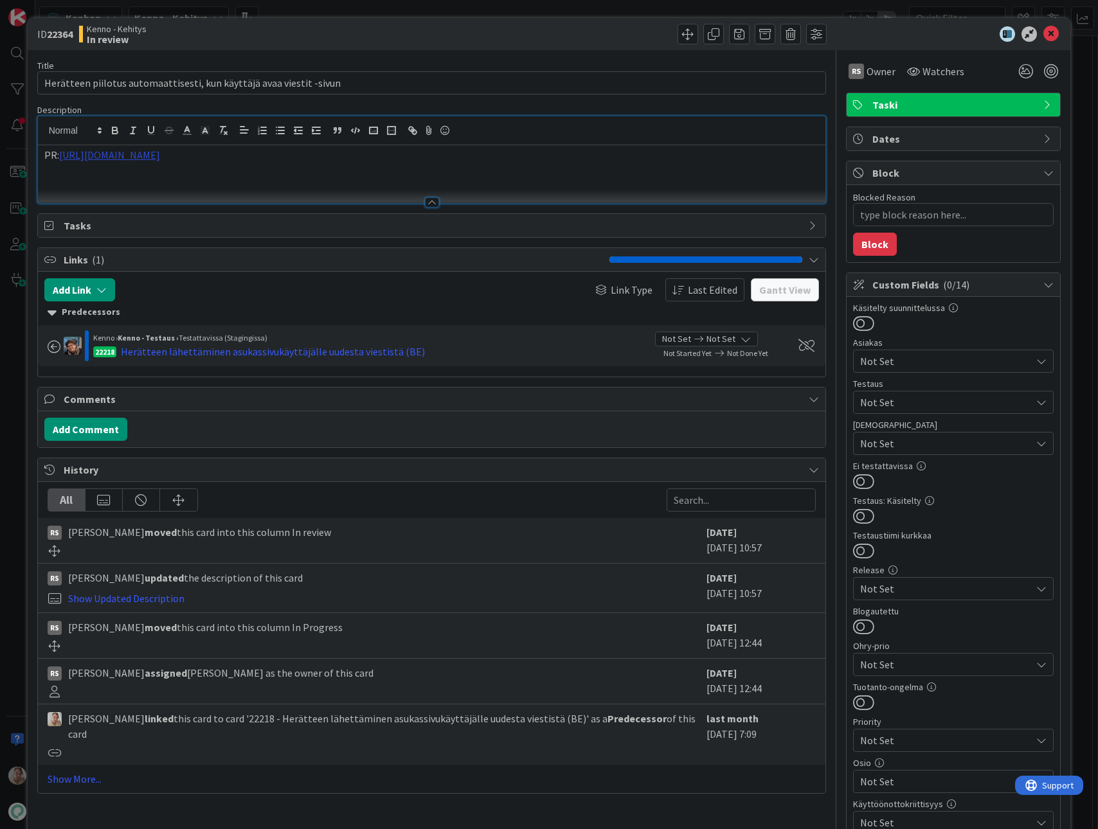
click at [160, 154] on link "[URL][DOMAIN_NAME]" at bounding box center [109, 155] width 101 height 13
click at [150, 176] on link "[URL][DOMAIN_NAME]" at bounding box center [125, 180] width 88 height 17
click at [1045, 26] on icon at bounding box center [1051, 33] width 15 height 15
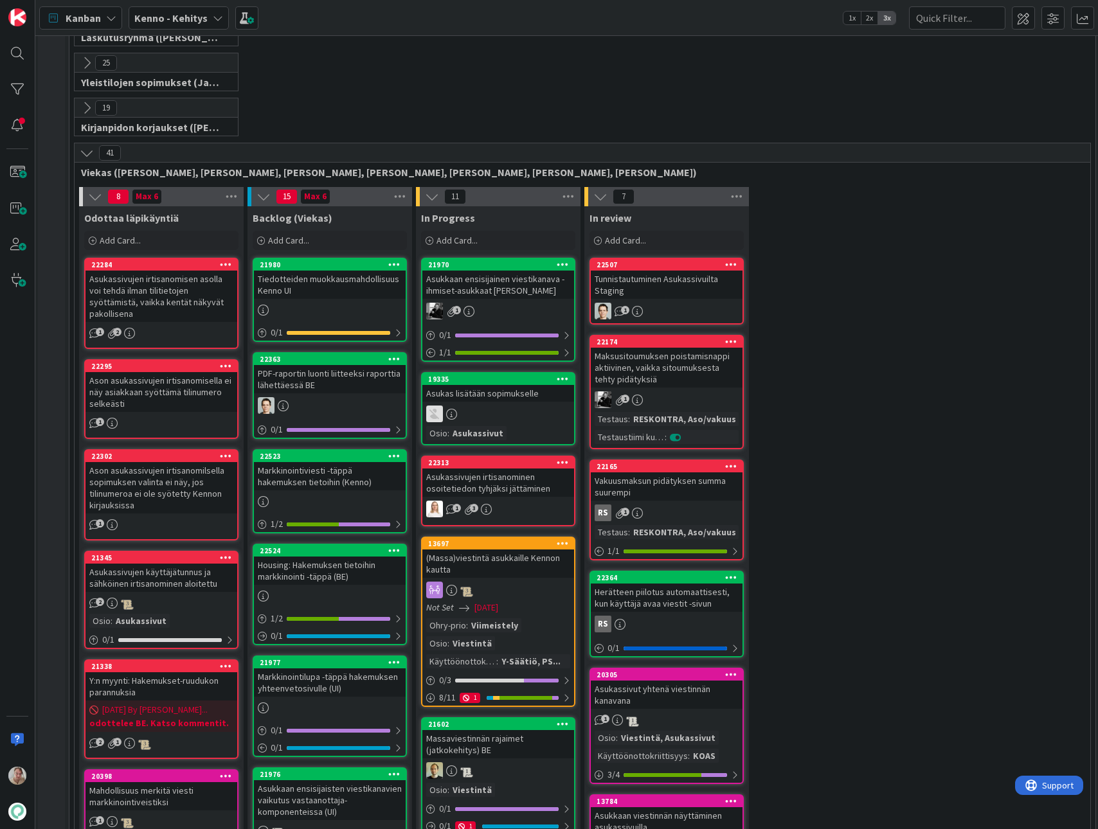
scroll to position [263, 2]
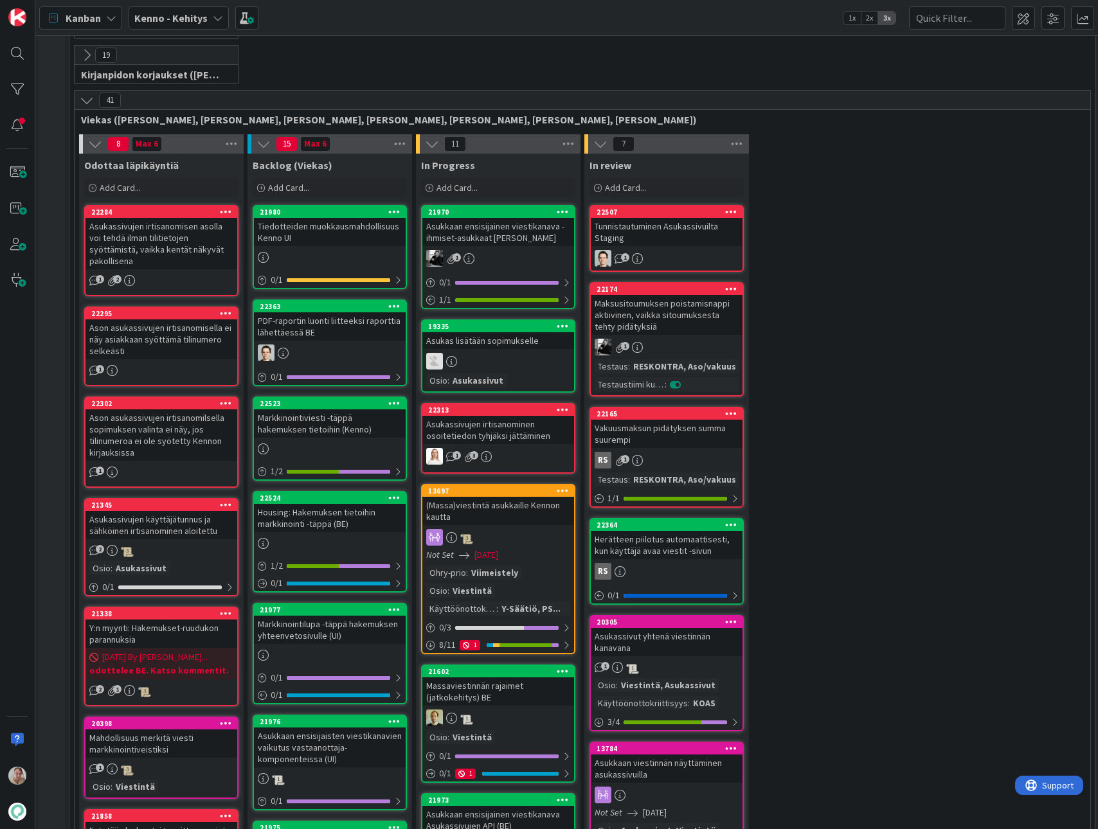
click at [293, 226] on div "Tiedotteiden muokkausmahdollisuus Kenno UI" at bounding box center [330, 232] width 152 height 28
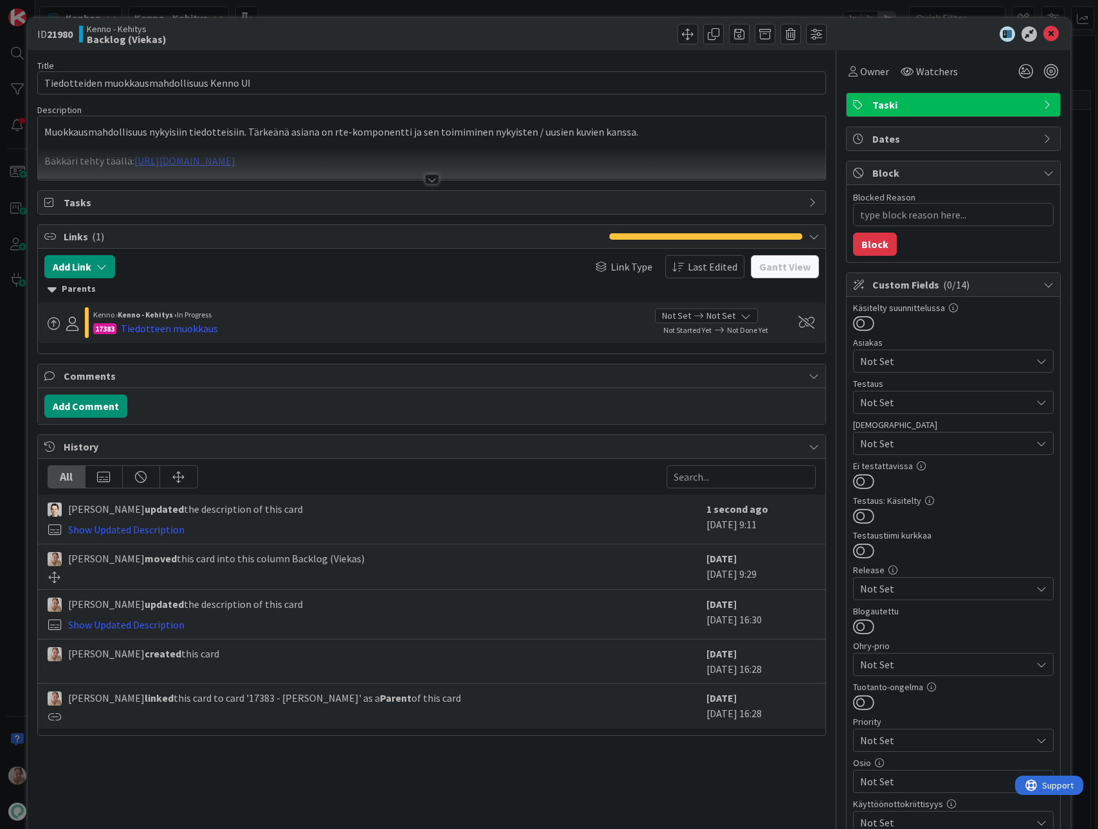
click at [458, 145] on p at bounding box center [431, 147] width 775 height 15
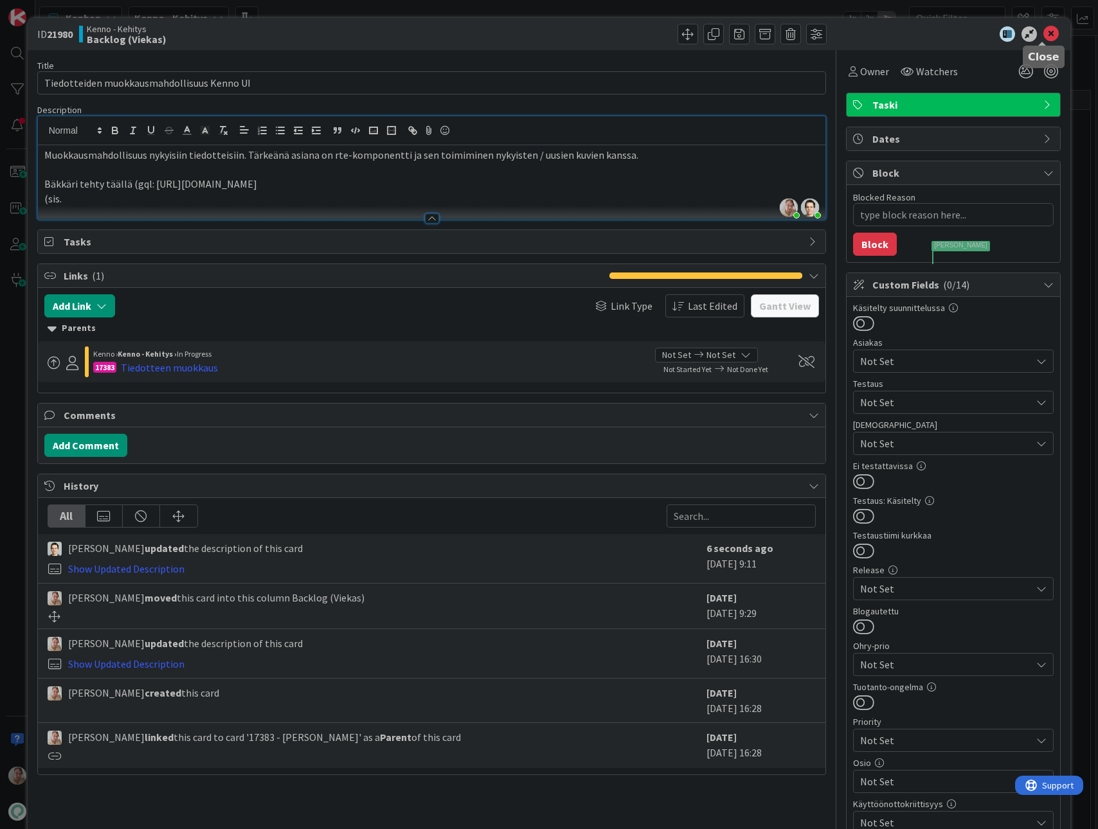
click at [1044, 39] on icon at bounding box center [1051, 33] width 15 height 15
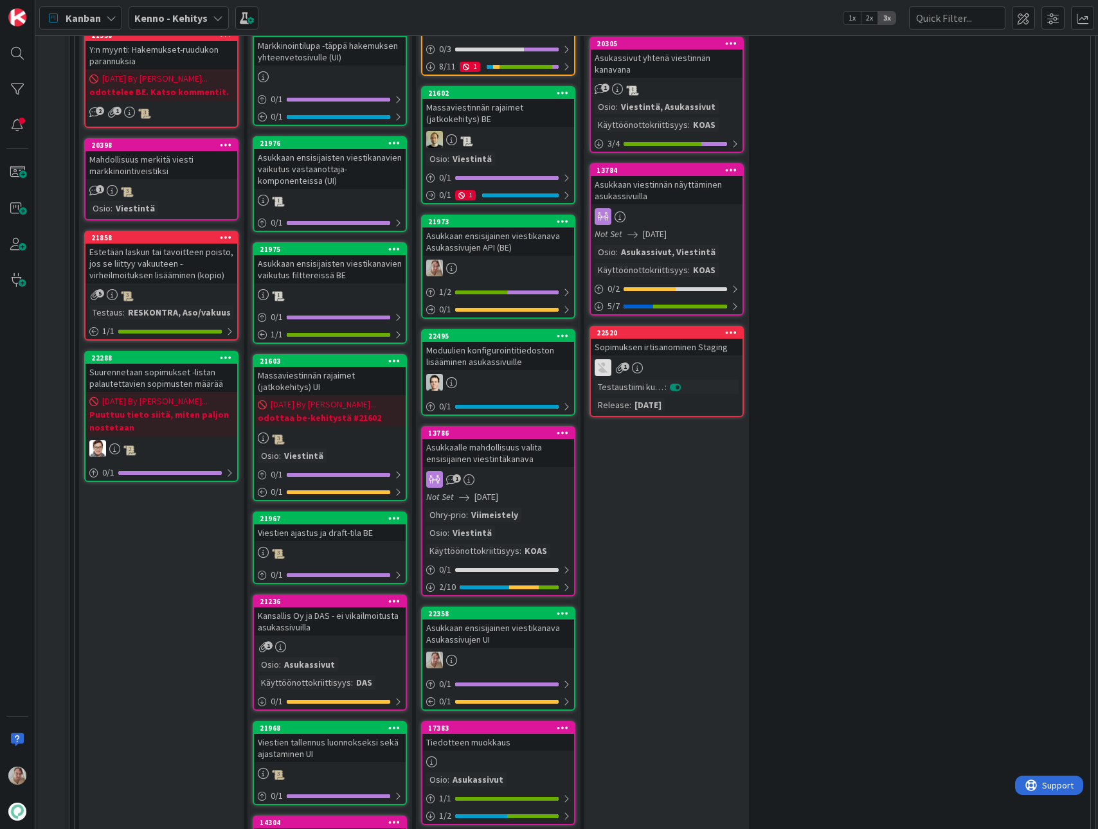
scroll to position [403, 2]
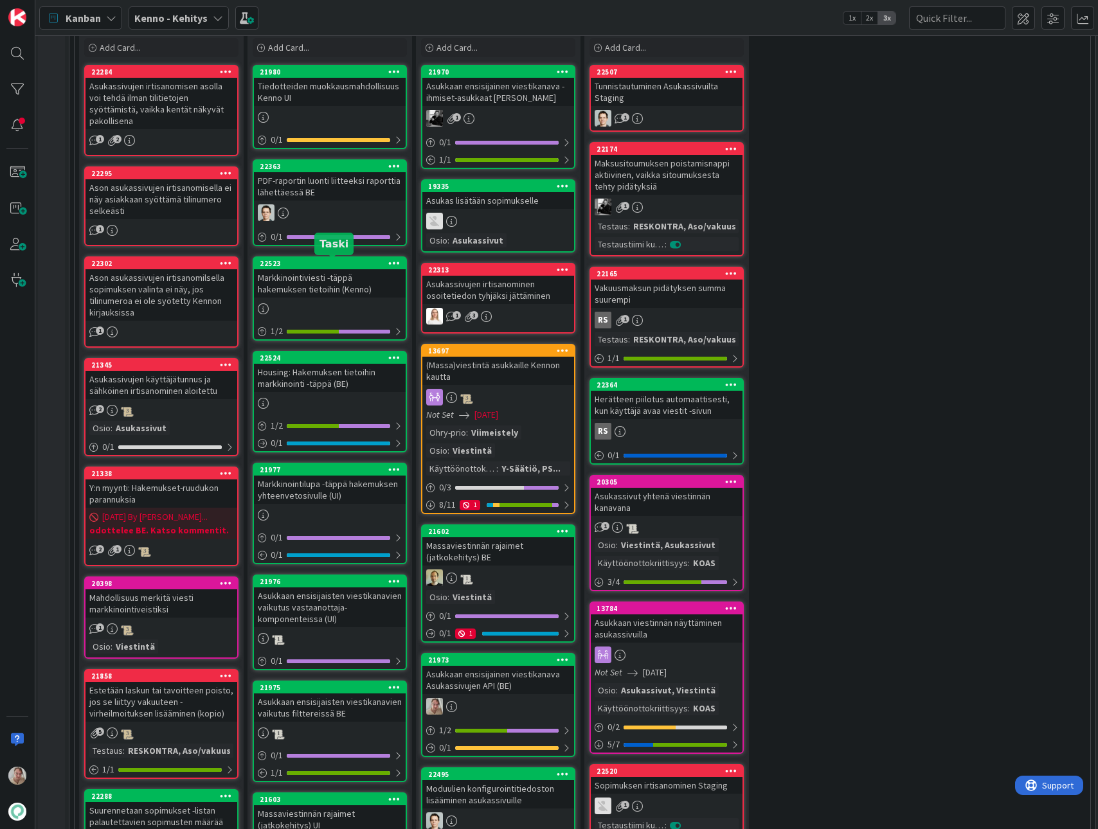
click at [303, 293] on div "Markkinointiviesti -täppä hakemuksen tietoihin (Kenno)" at bounding box center [330, 283] width 152 height 28
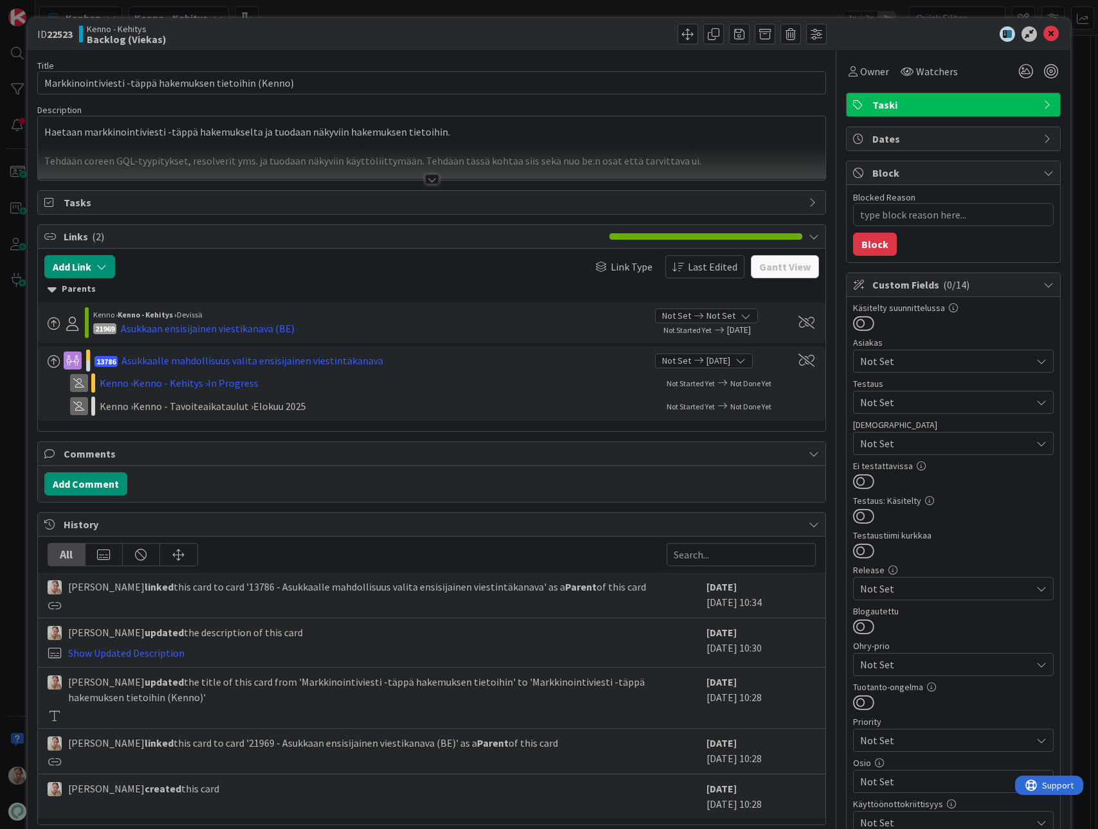
click at [411, 154] on div at bounding box center [432, 163] width 788 height 33
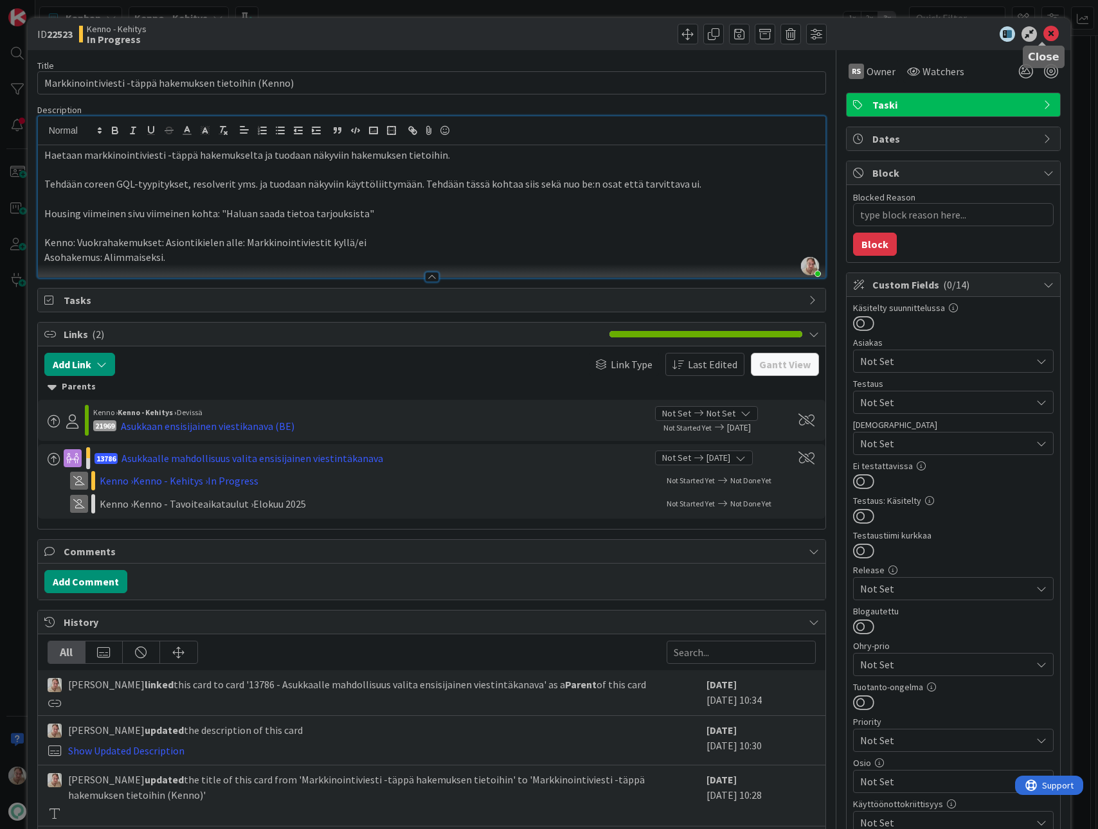
click at [1044, 37] on icon at bounding box center [1051, 33] width 15 height 15
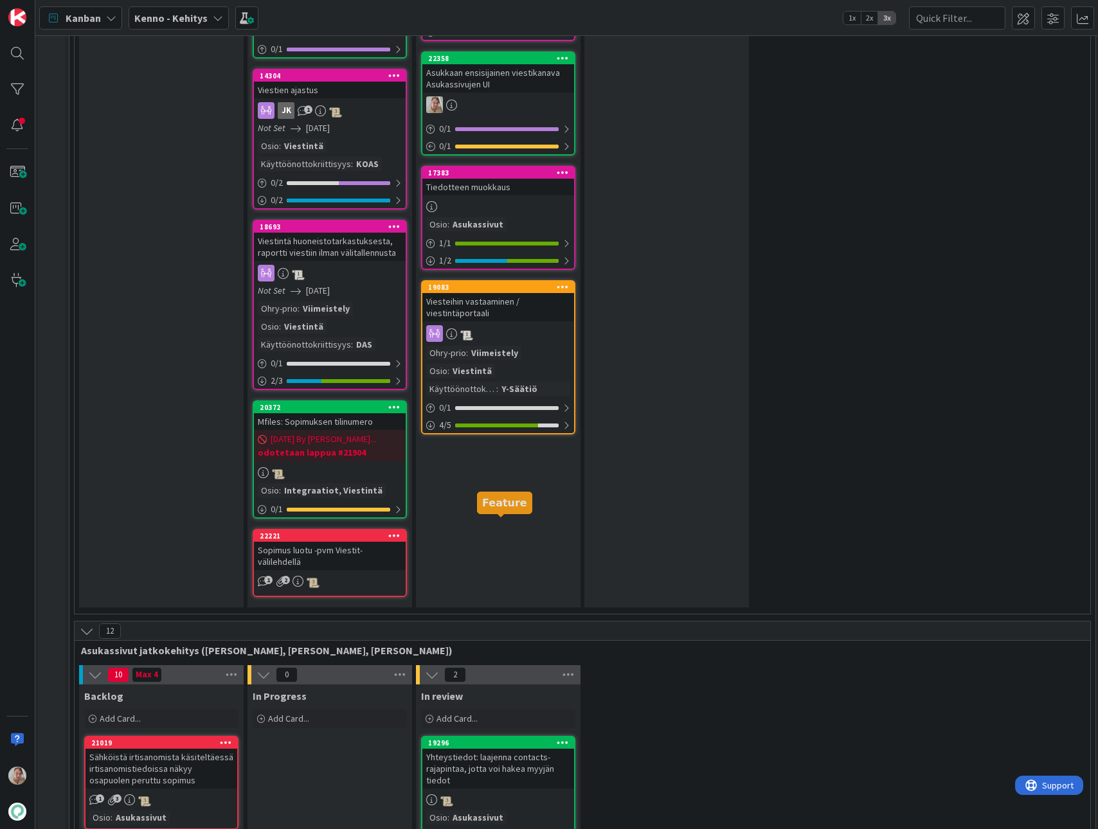
scroll to position [1535, 2]
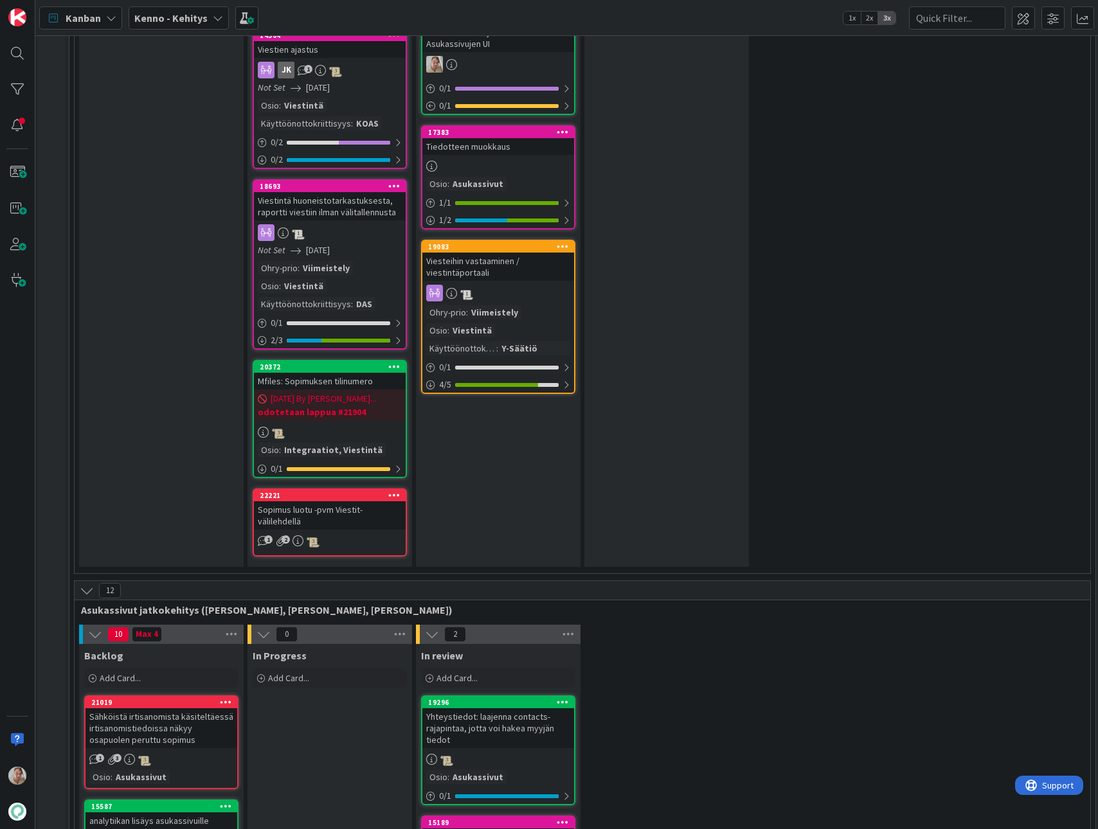
click at [328, 392] on span "[DATE] By [PERSON_NAME]..." at bounding box center [323, 399] width 105 height 14
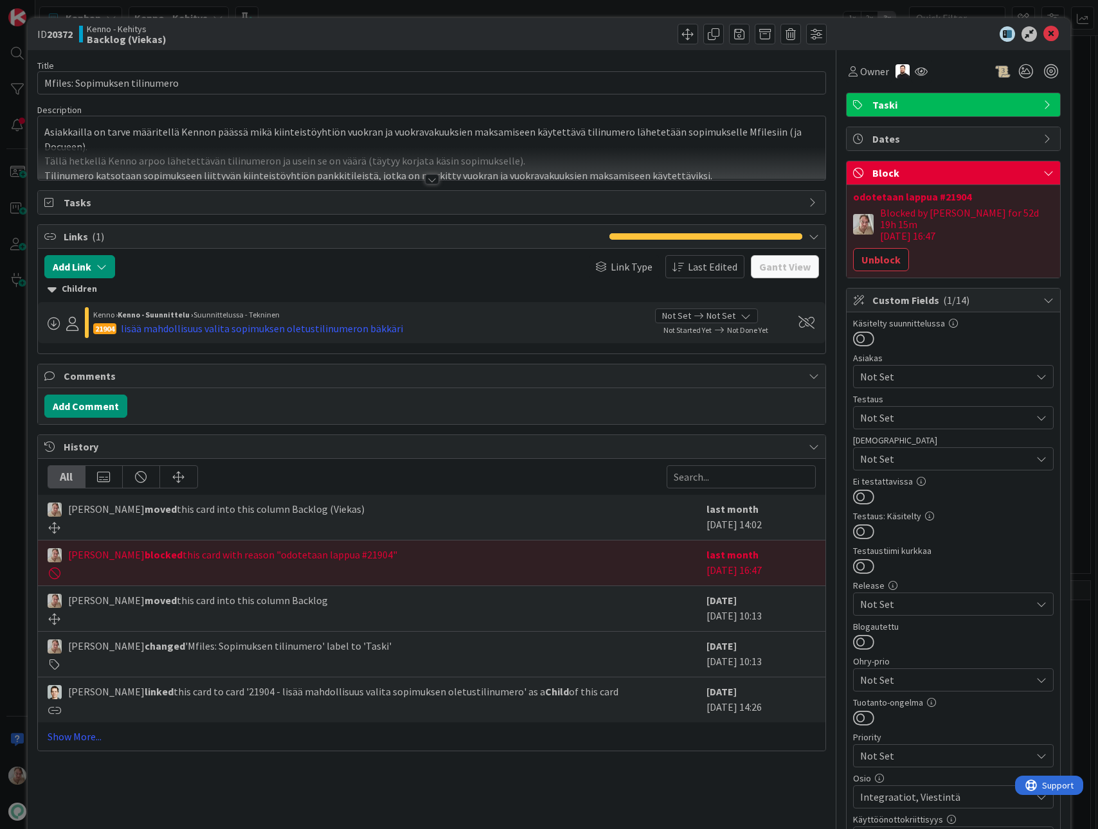
click at [592, 176] on div at bounding box center [432, 163] width 788 height 33
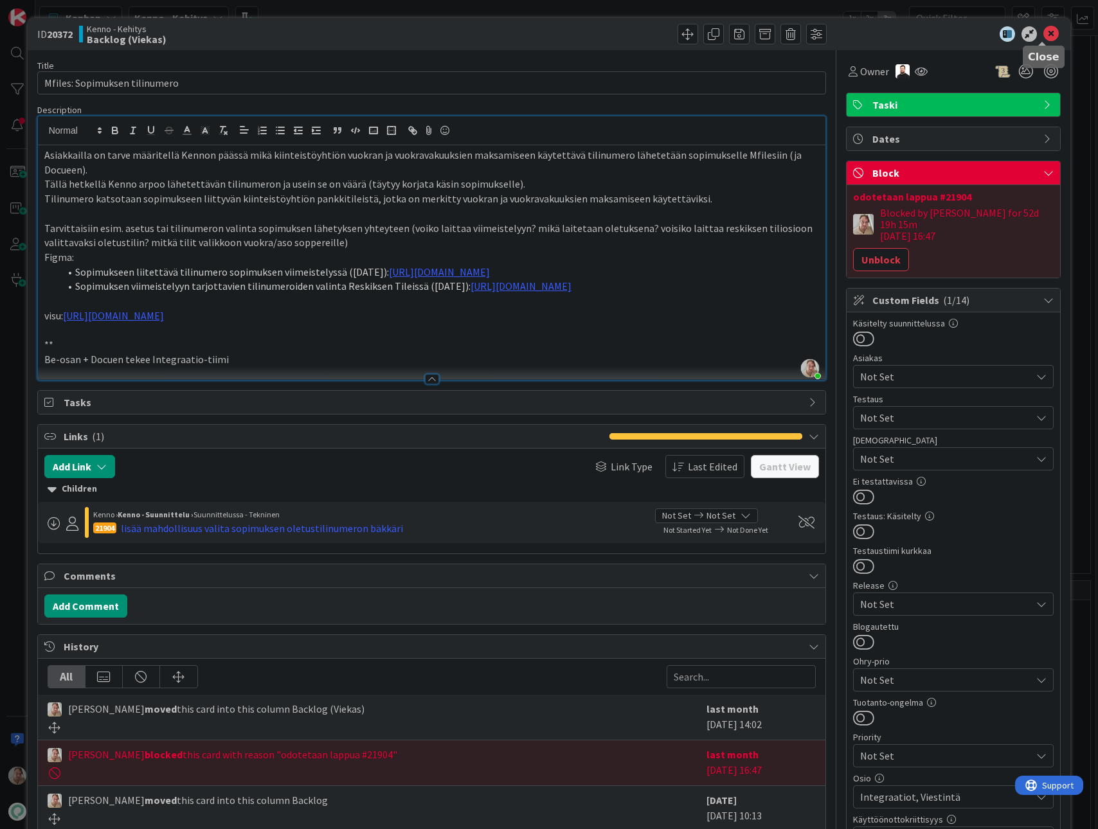
click at [1044, 32] on icon at bounding box center [1051, 33] width 15 height 15
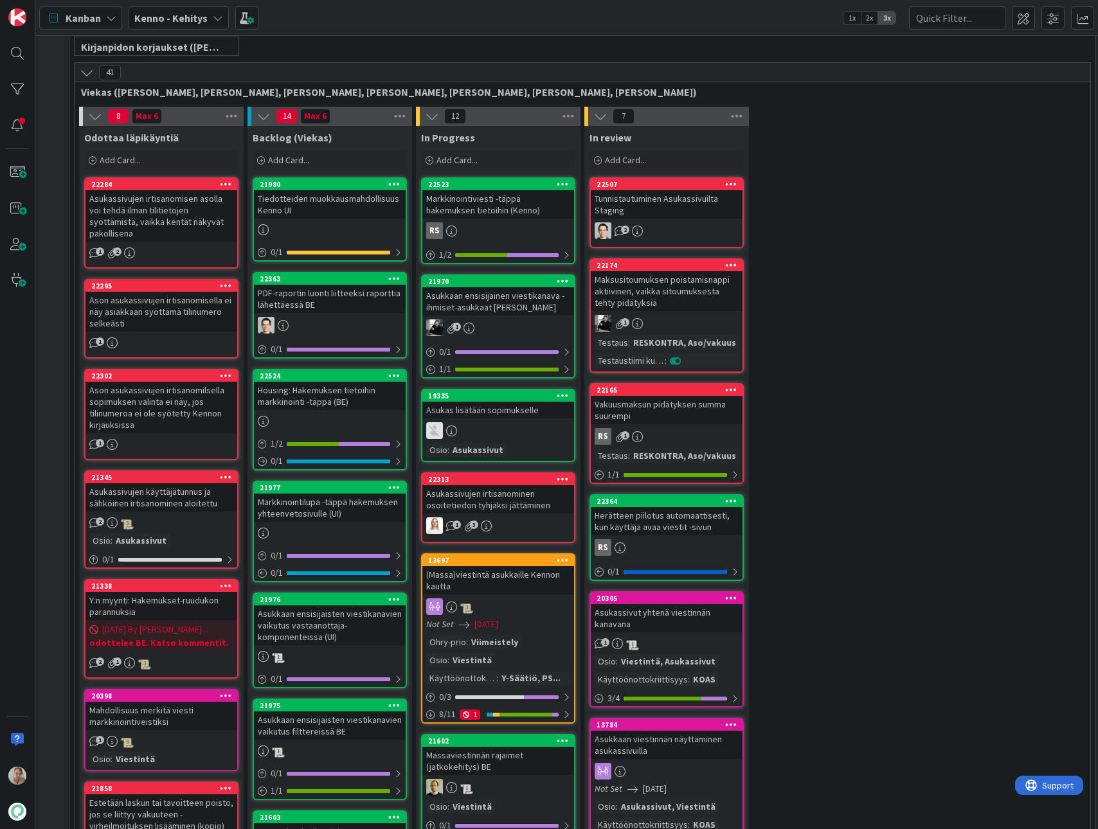
scroll to position [303, 2]
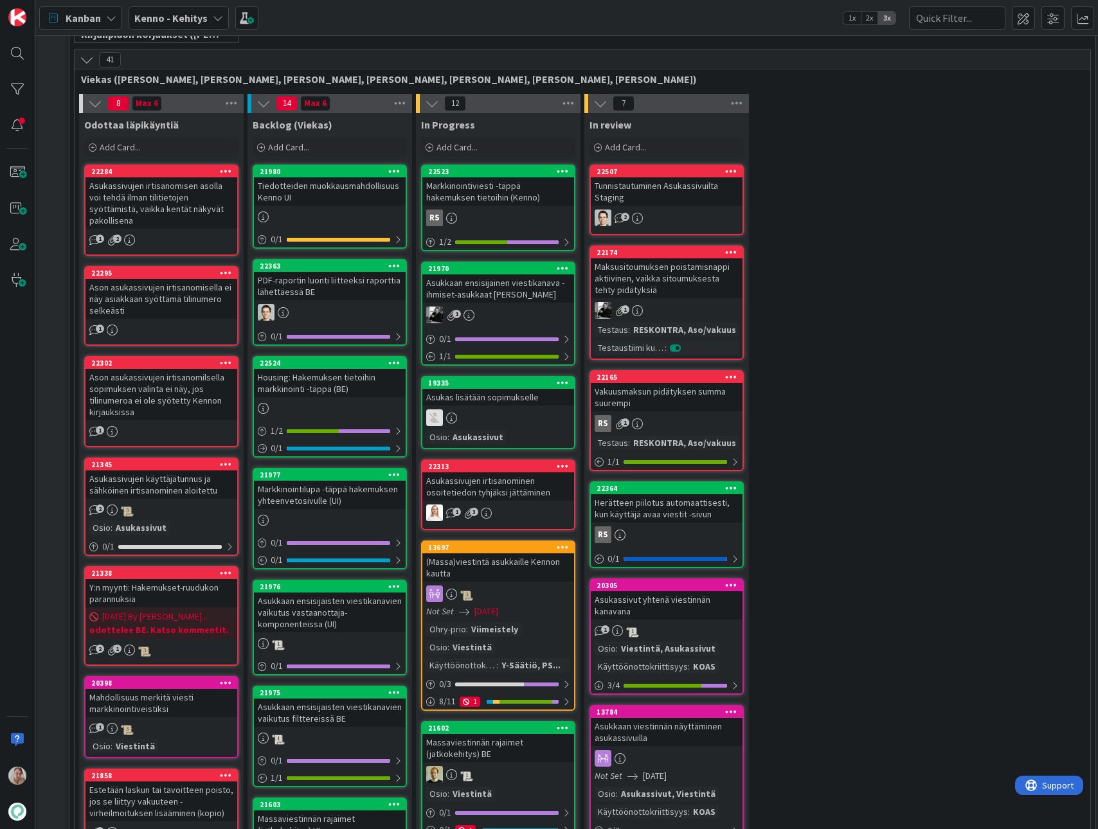
click at [509, 199] on div "Markkinointiviesti -täppä hakemuksen tietoihin (Kenno)" at bounding box center [498, 191] width 152 height 28
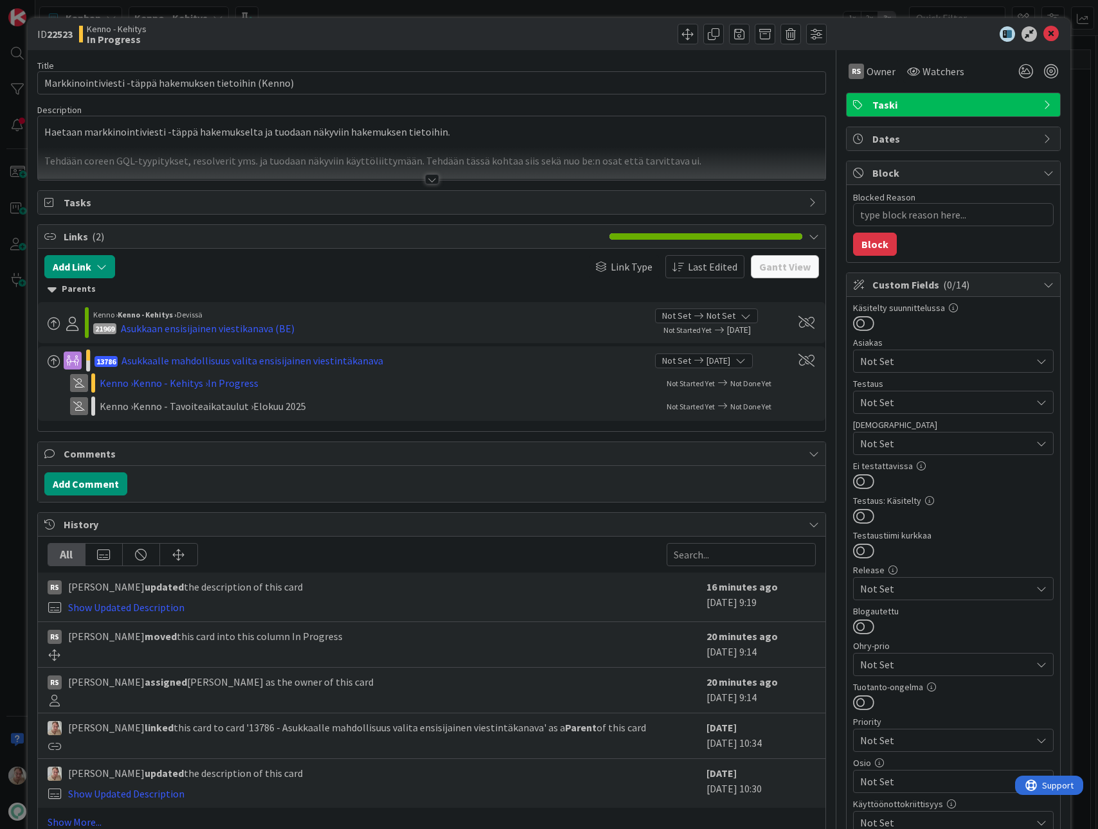
click at [453, 141] on p at bounding box center [431, 147] width 775 height 15
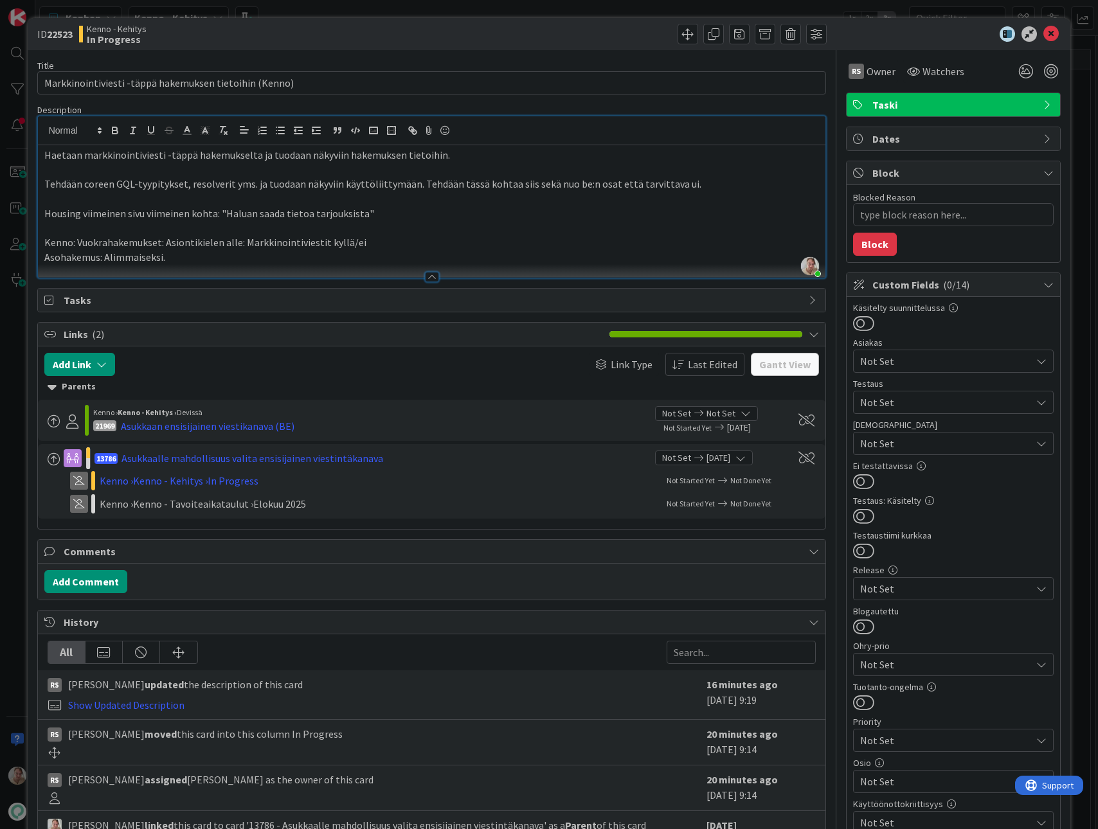
type textarea "x"
click at [201, 259] on p "Asohakemus: Alimmaiseksi." at bounding box center [431, 257] width 775 height 15
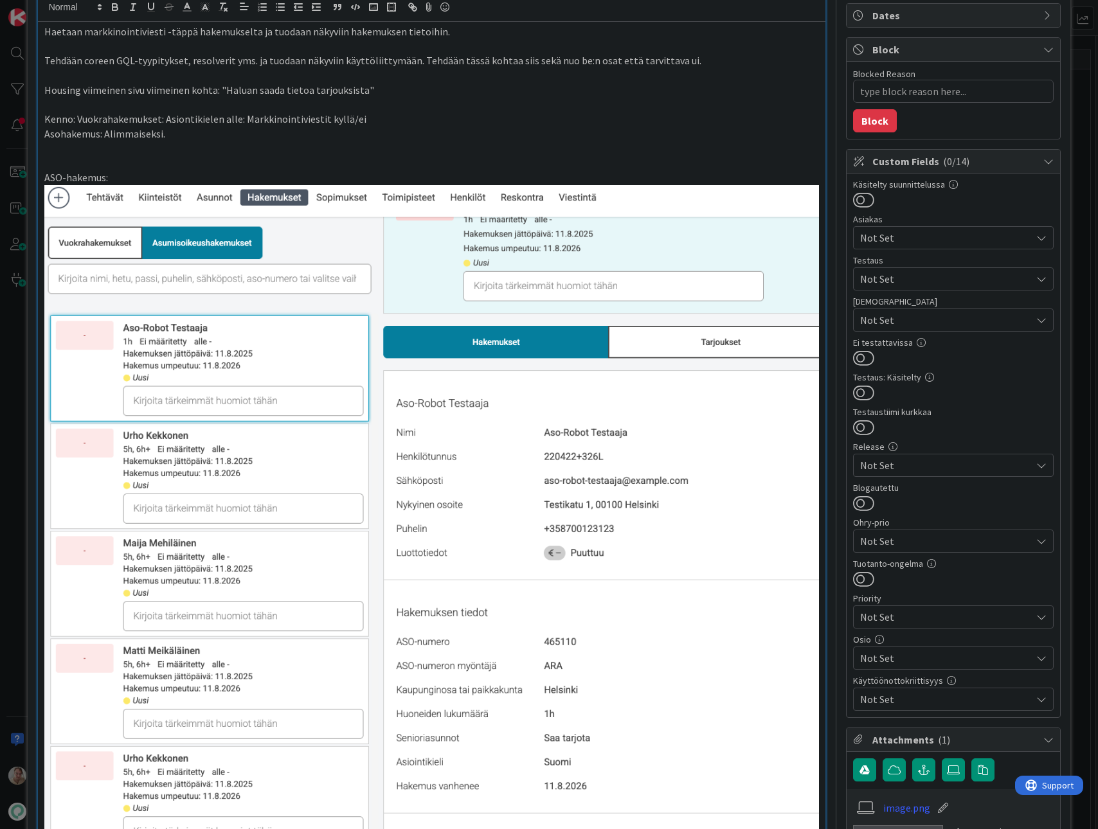
scroll to position [42, 0]
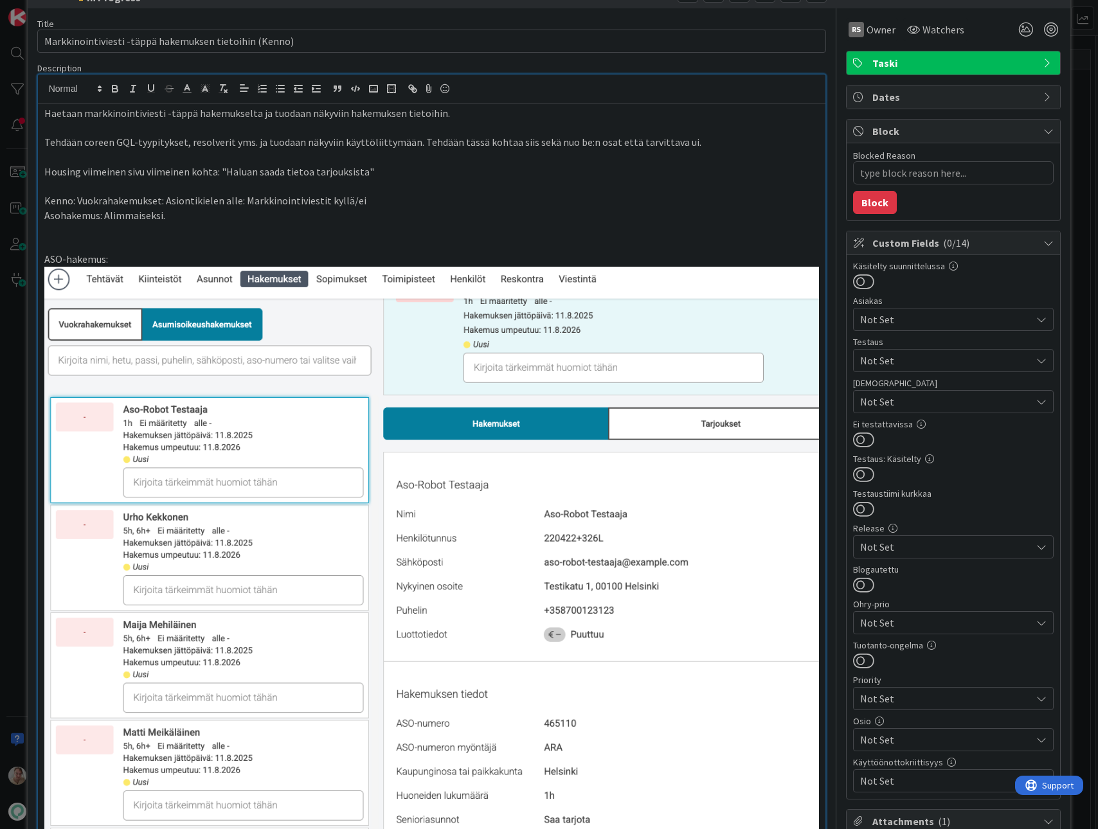
drag, startPoint x: 141, startPoint y: 257, endPoint x: 160, endPoint y: 255, distance: 18.7
click at [141, 257] on p "ASO-hakemus:" at bounding box center [431, 259] width 775 height 15
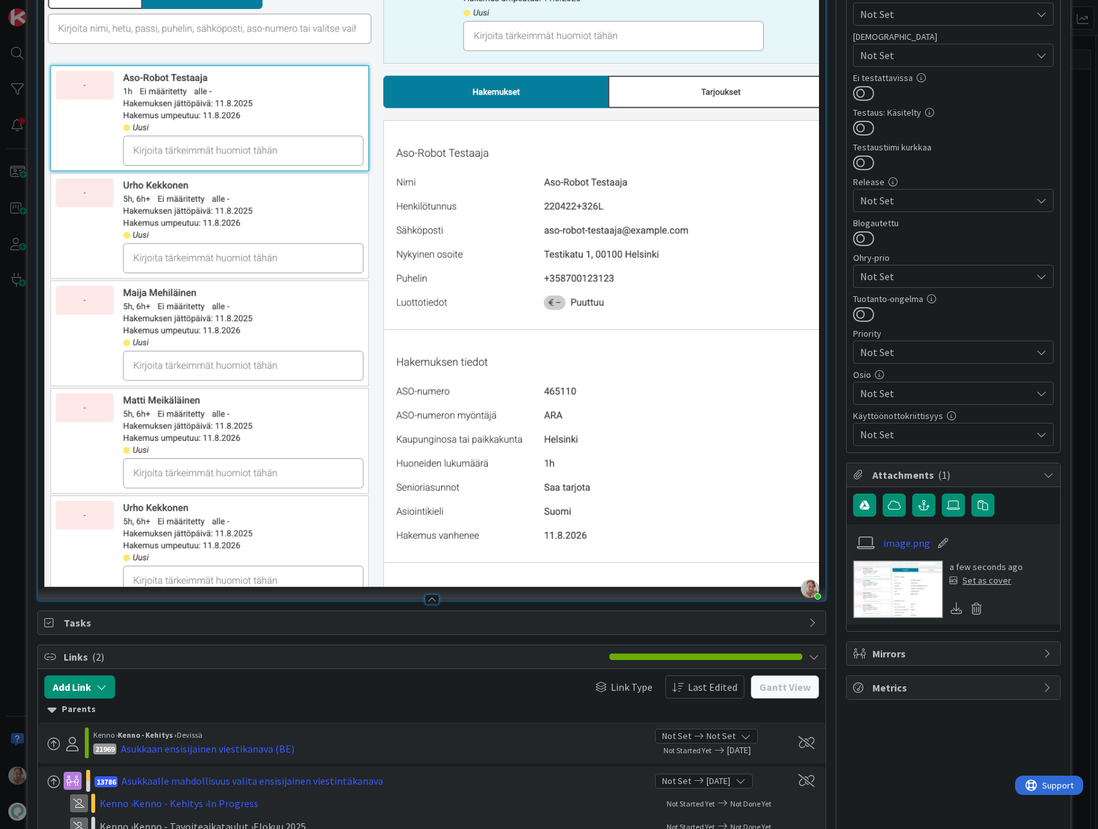
scroll to position [0, 0]
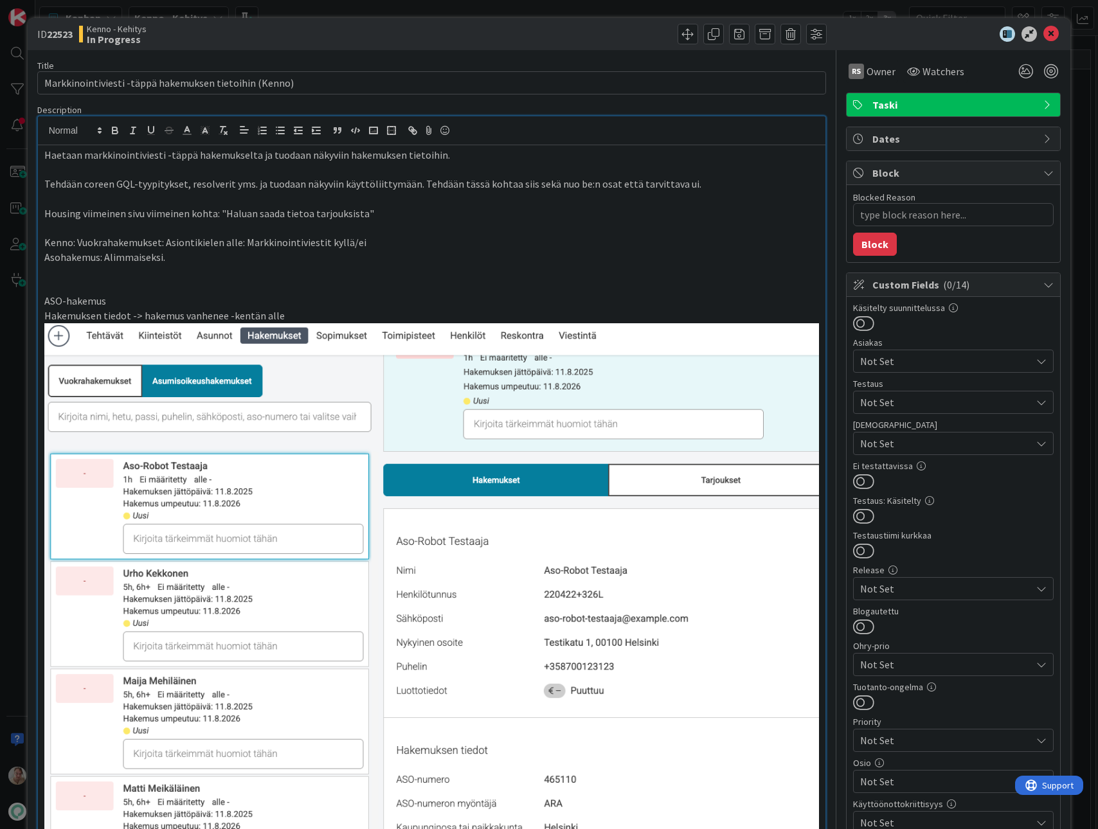
click at [398, 212] on p "Housing viimeinen sivu viimeinen kohta: "Haluan saada tietoa tarjouksista"" at bounding box center [431, 213] width 775 height 15
click at [258, 259] on p "Asohakemus: Alimmaiseksi." at bounding box center [431, 257] width 775 height 15
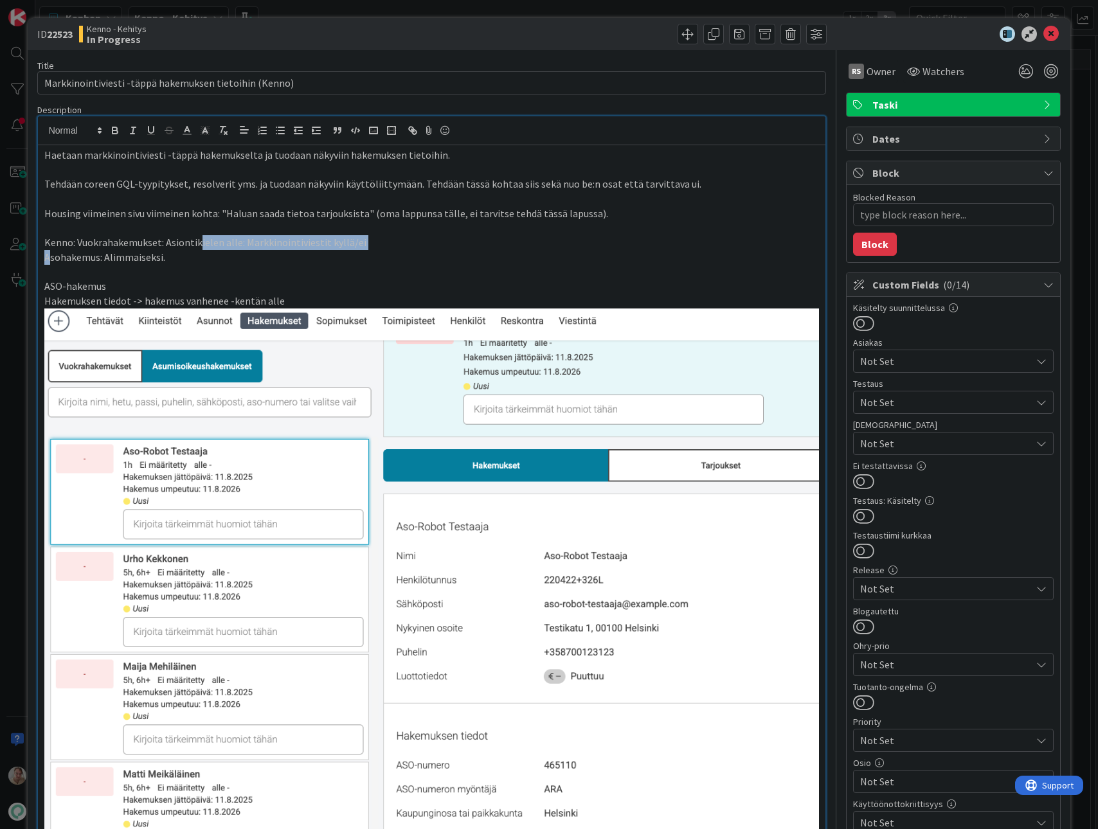
drag, startPoint x: 197, startPoint y: 249, endPoint x: 51, endPoint y: 251, distance: 145.3
click at [51, 251] on div "Haetaan markkinointiviesti -täppä hakemukselta ja tuodaan näkyviin hakemuksen t…" at bounding box center [432, 559] width 788 height 829
drag, startPoint x: 154, startPoint y: 253, endPoint x: 166, endPoint y: 253, distance: 12.2
click at [154, 253] on p "Asohakemus: Alimmaiseksi." at bounding box center [431, 257] width 775 height 15
drag, startPoint x: 190, startPoint y: 261, endPoint x: 34, endPoint y: 256, distance: 156.3
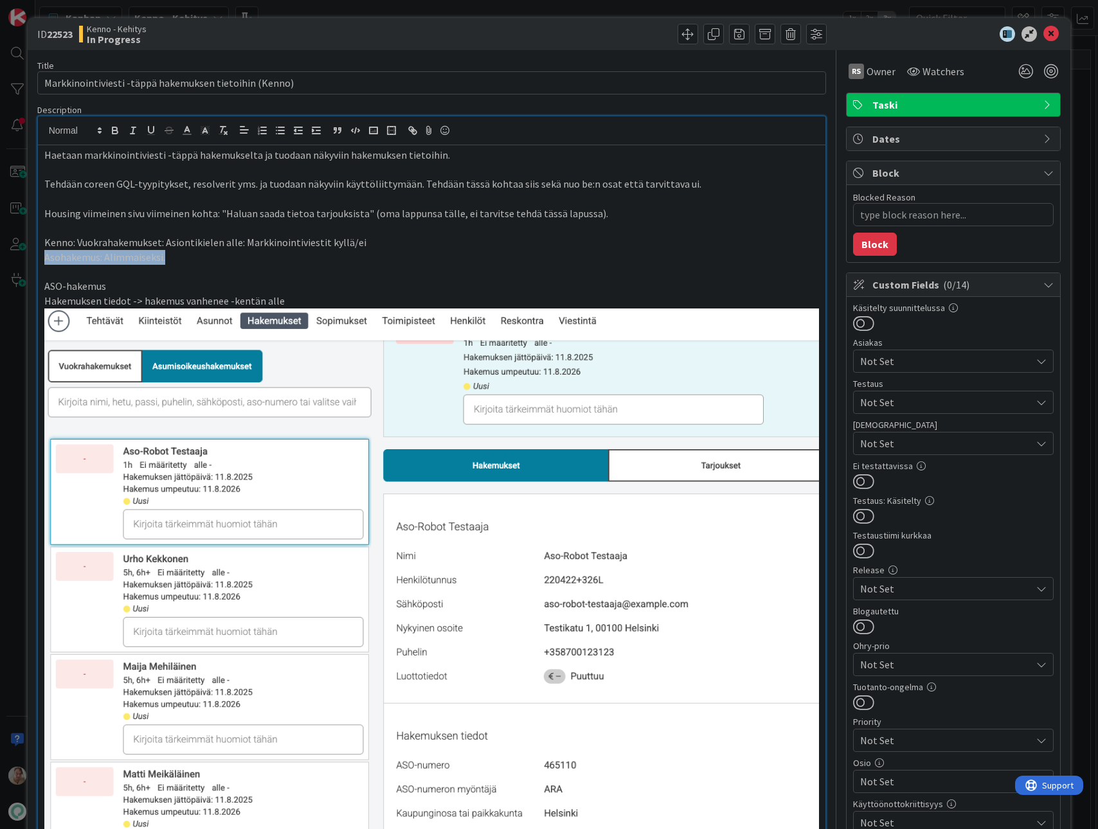
click at [34, 256] on div "ID 22523 Kenno - Kehitys In Progress Title 54 / 128 Markkinointiviesti -täppä h…" at bounding box center [550, 829] width 1044 height 1623
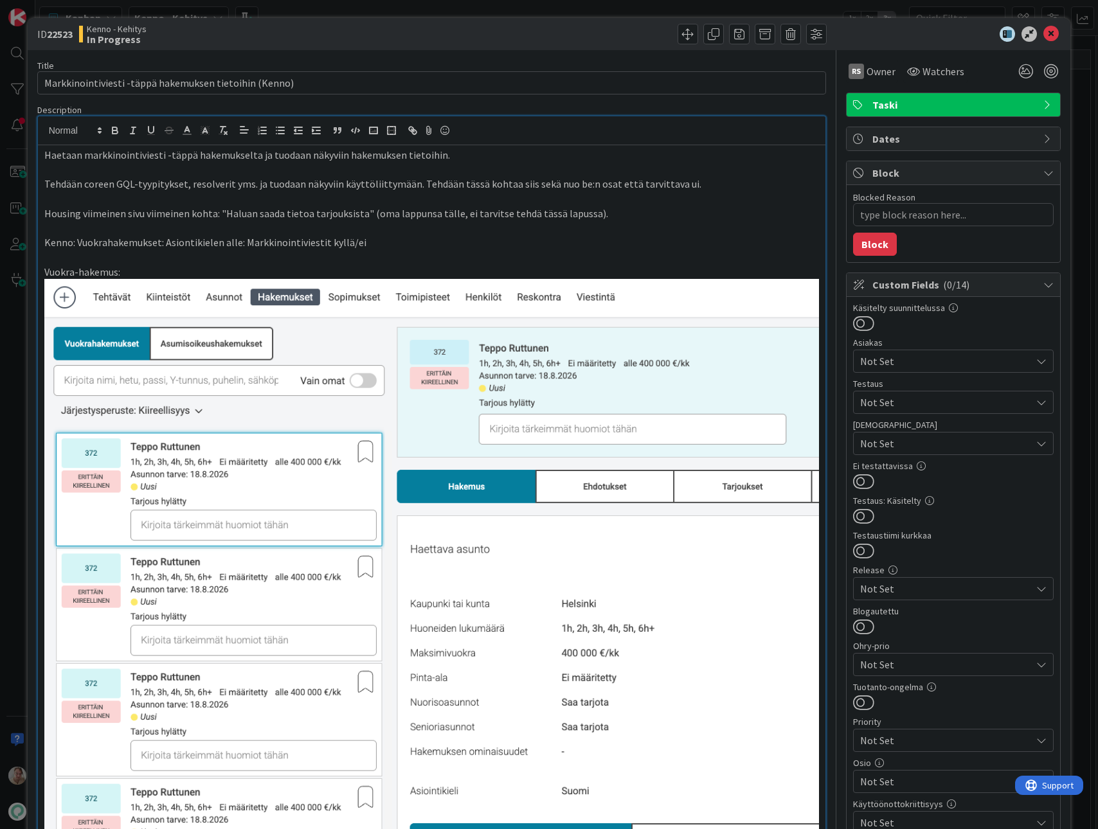
click at [133, 273] on p "Vuokra-hakemus:" at bounding box center [431, 272] width 775 height 15
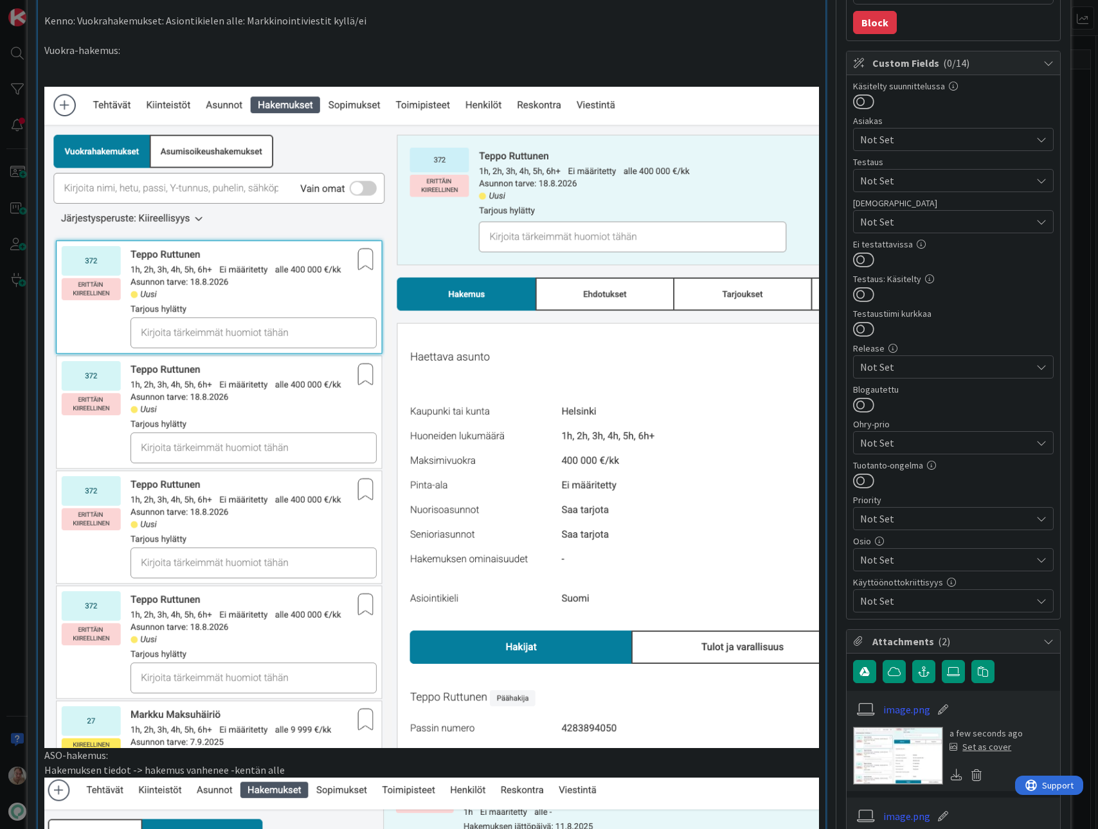
scroll to position [230, 0]
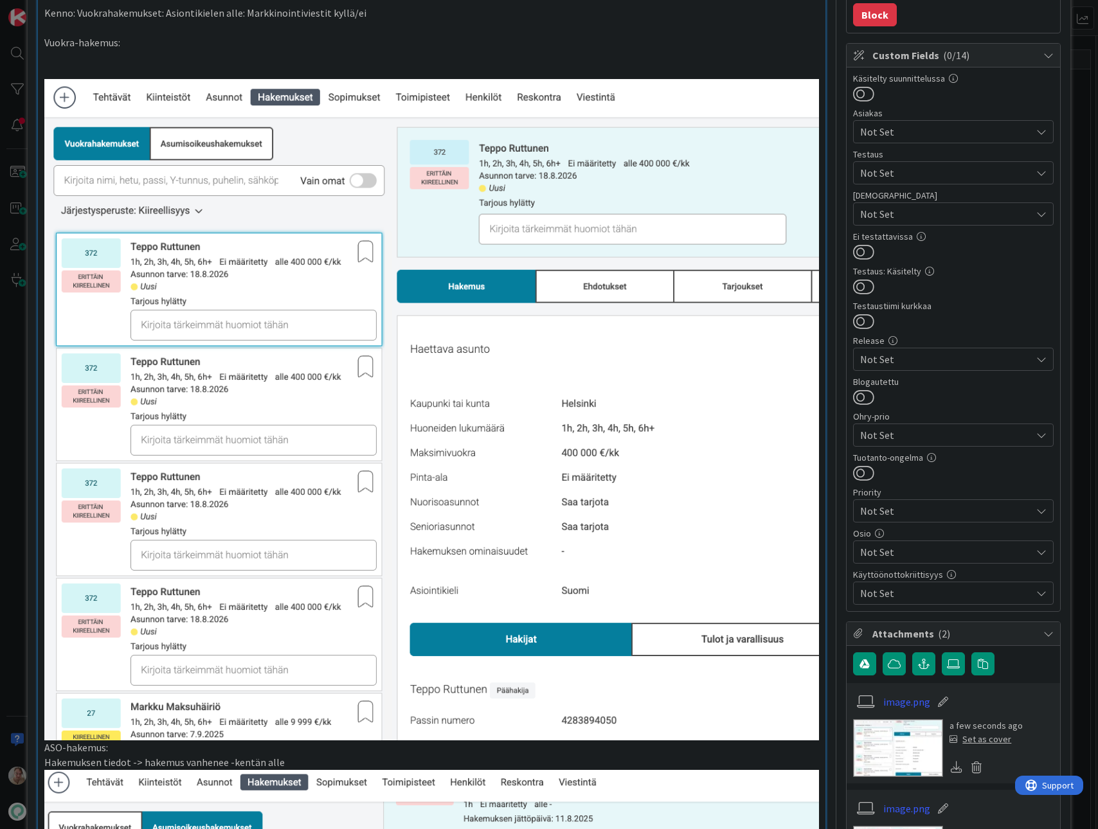
drag, startPoint x: 48, startPoint y: 739, endPoint x: 59, endPoint y: 739, distance: 10.9
click at [49, 628] on p "ASO-hakemus:" at bounding box center [431, 417] width 775 height 676
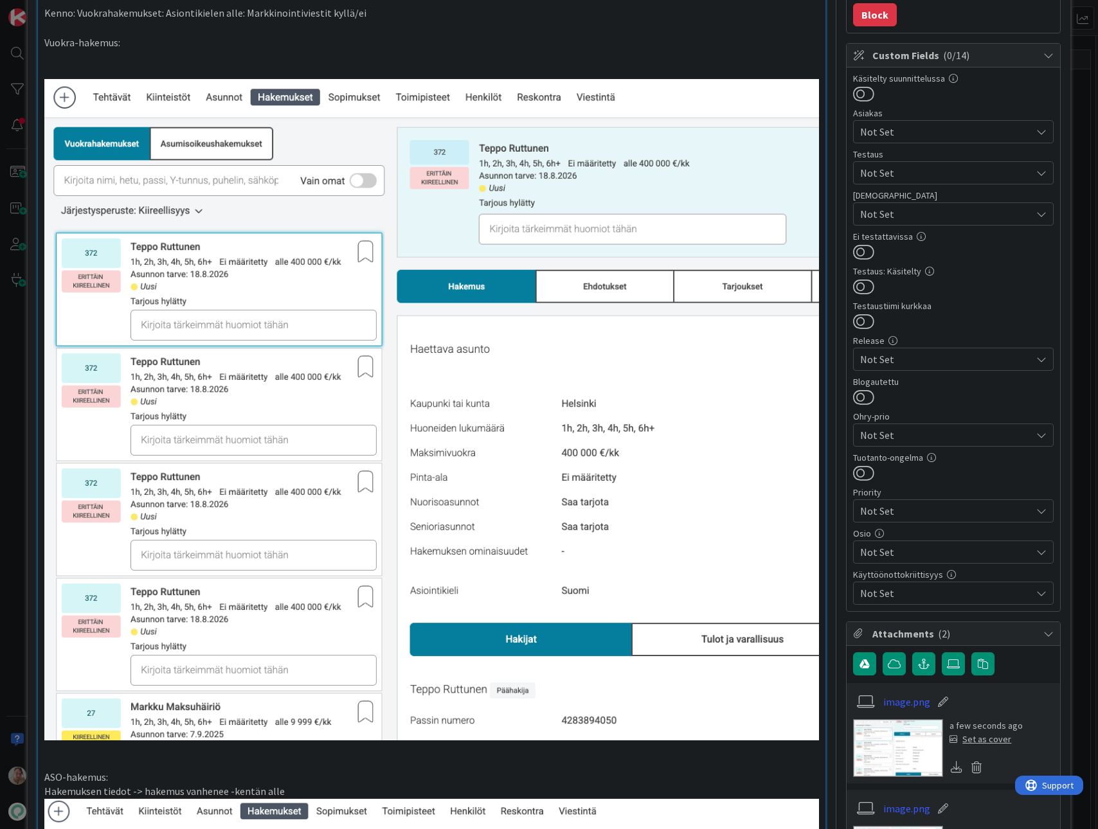
click at [150, 54] on p at bounding box center [431, 57] width 775 height 15
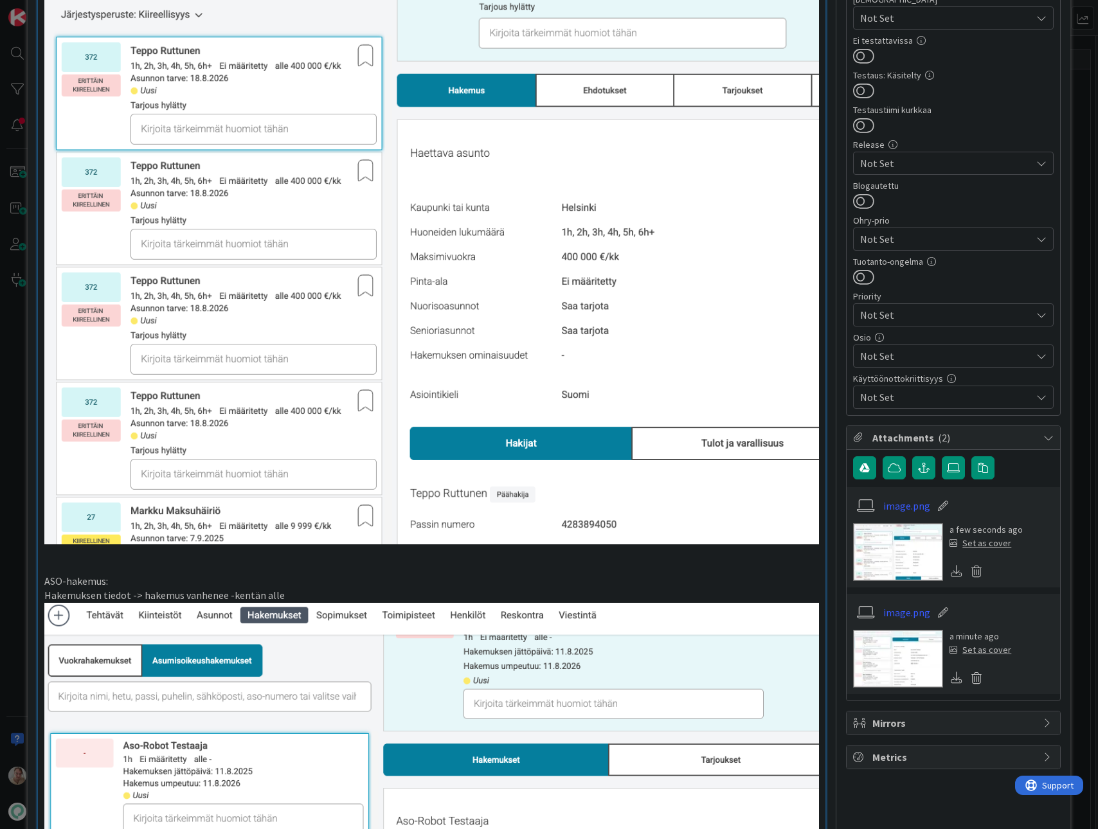
scroll to position [0, 0]
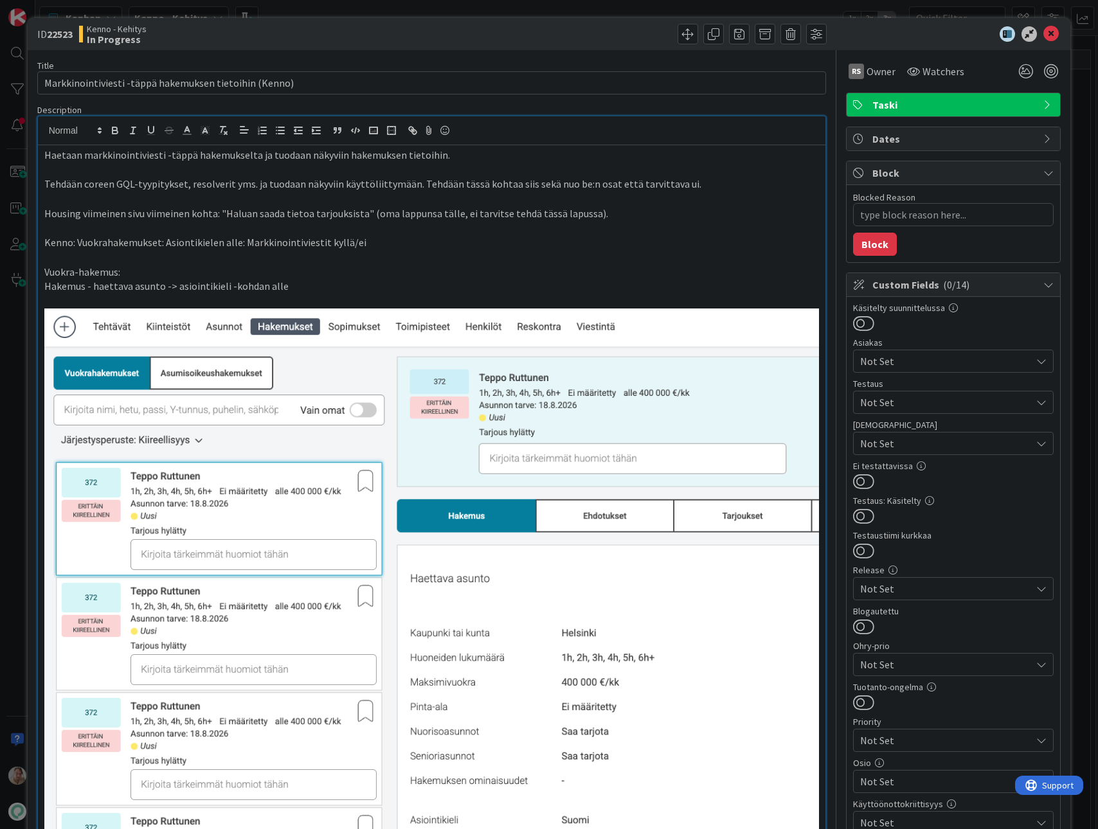
click at [606, 217] on p "Housing viimeinen sivu viimeinen kohta: "Haluan saada tietoa tarjouksista" (oma…" at bounding box center [431, 213] width 775 height 15
click at [633, 215] on p "Housing viimeinen sivu viimeinen kohta: "Haluan saada tietoa tarjouksista" (oma…" at bounding box center [431, 213] width 775 height 15
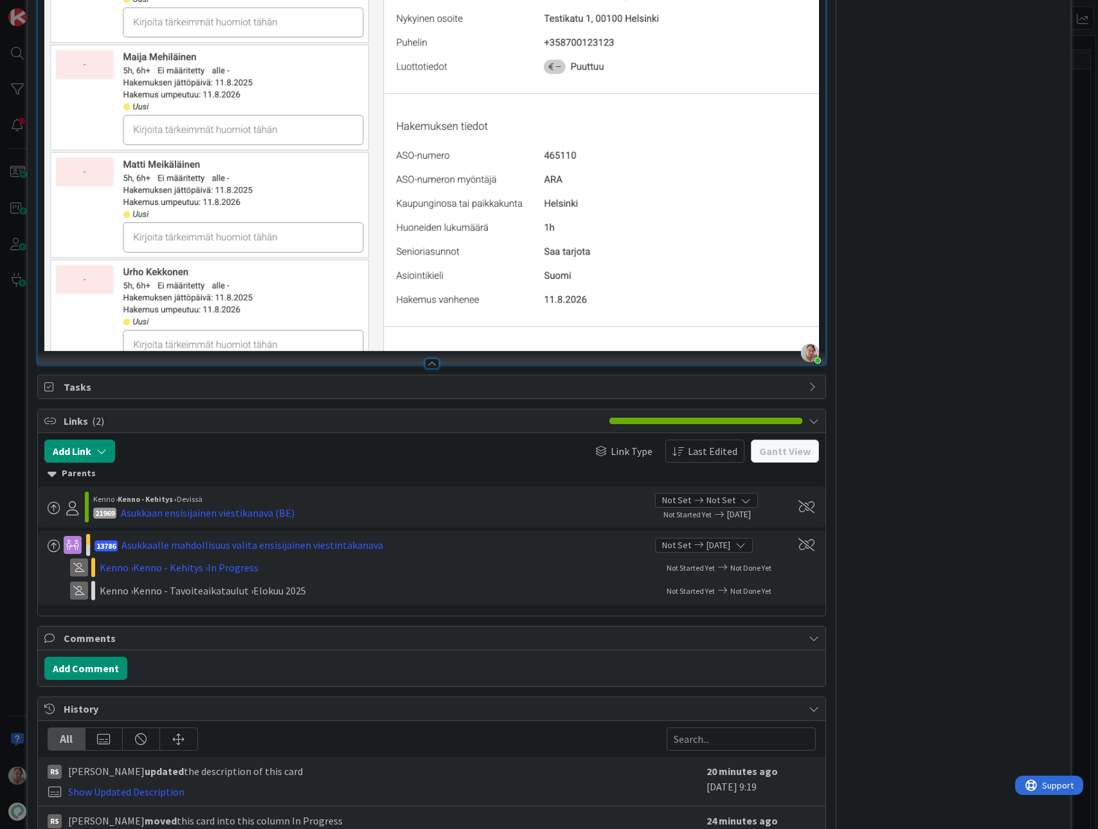
scroll to position [1534, 0]
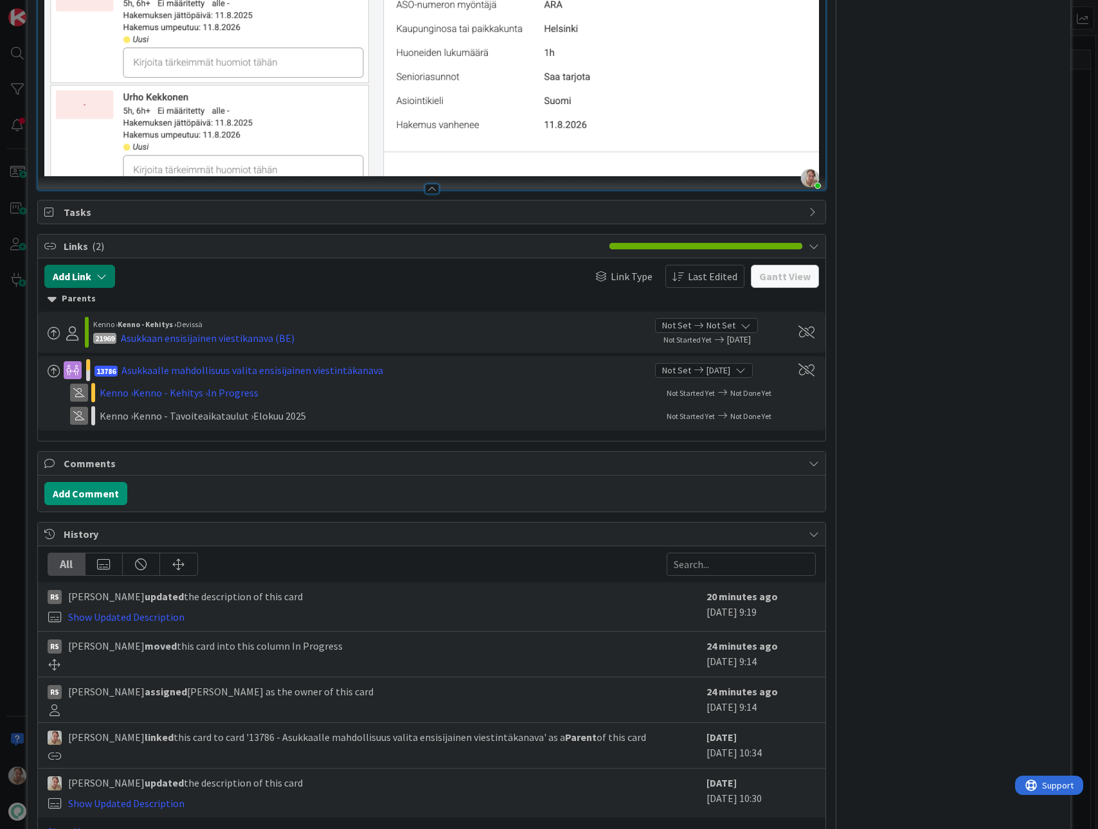
click at [105, 271] on icon "button" at bounding box center [101, 276] width 10 height 10
type textarea "x"
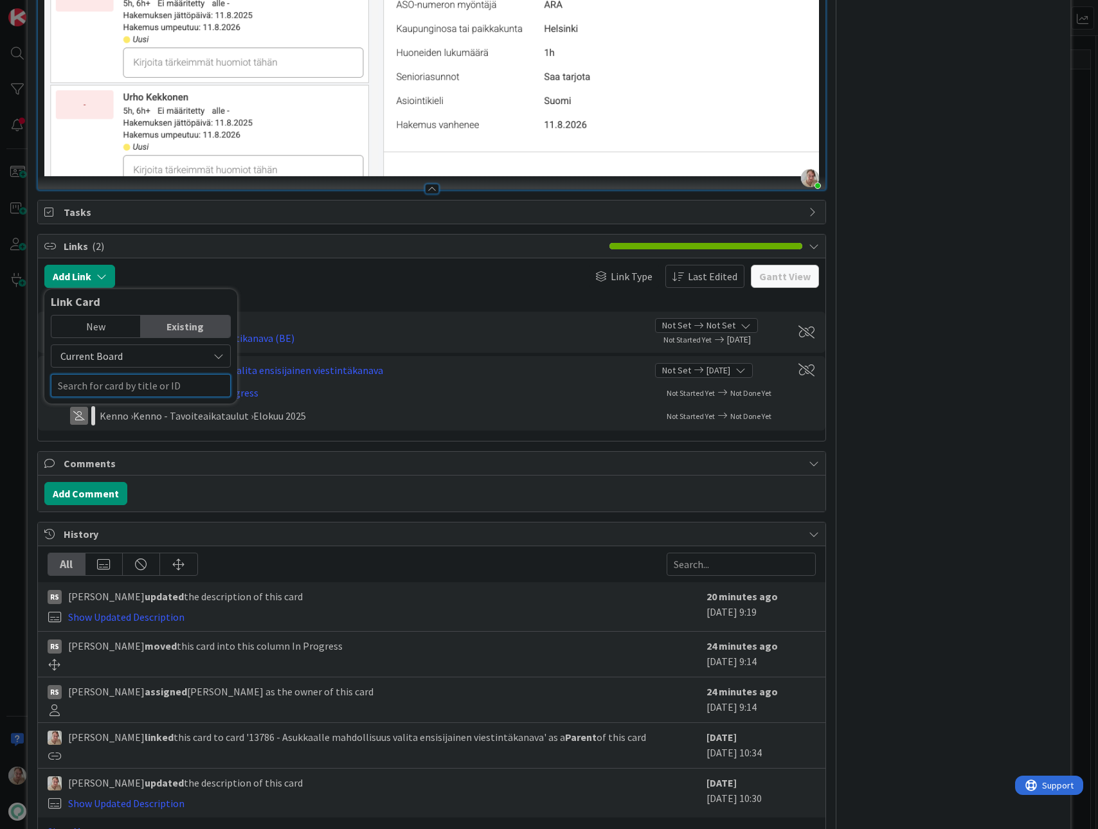
click at [113, 374] on input "text" at bounding box center [141, 385] width 180 height 23
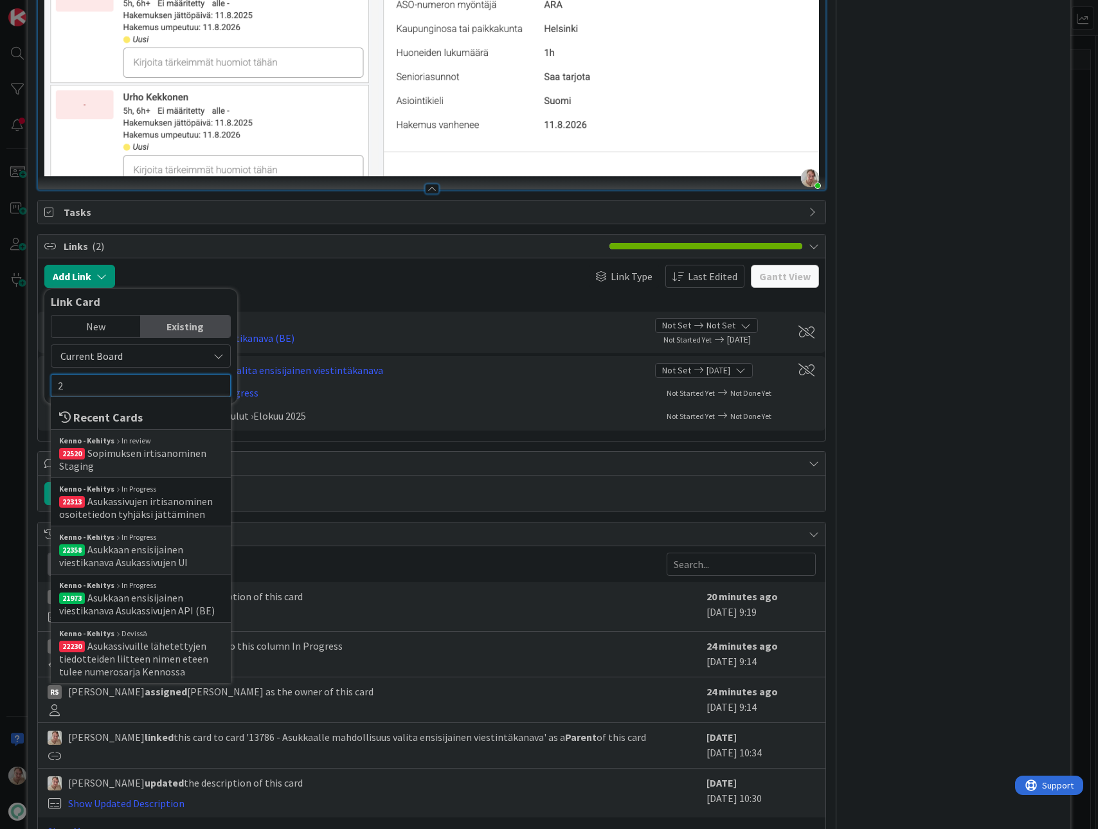
type input "22"
type textarea "x"
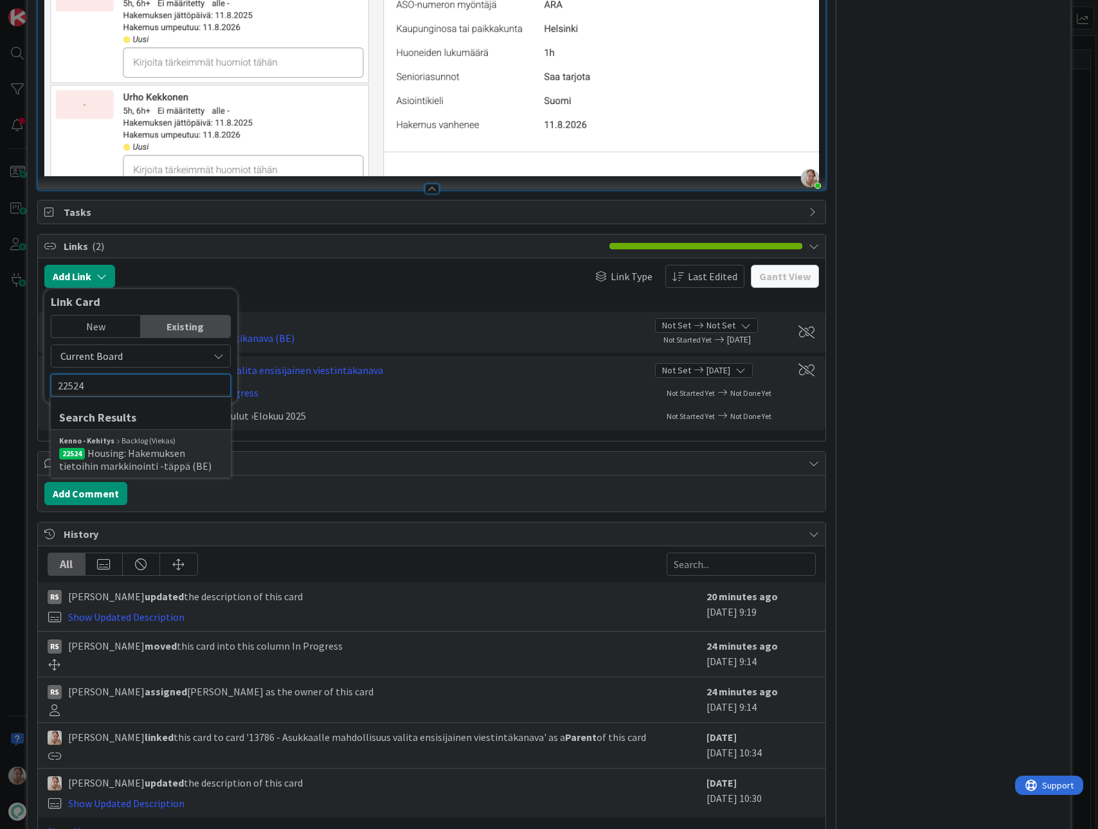
type input "22524"
click at [172, 447] on span "22524 Housing: Hakemuksen tietoihin markkinointi -täppä (BE)" at bounding box center [140, 460] width 163 height 26
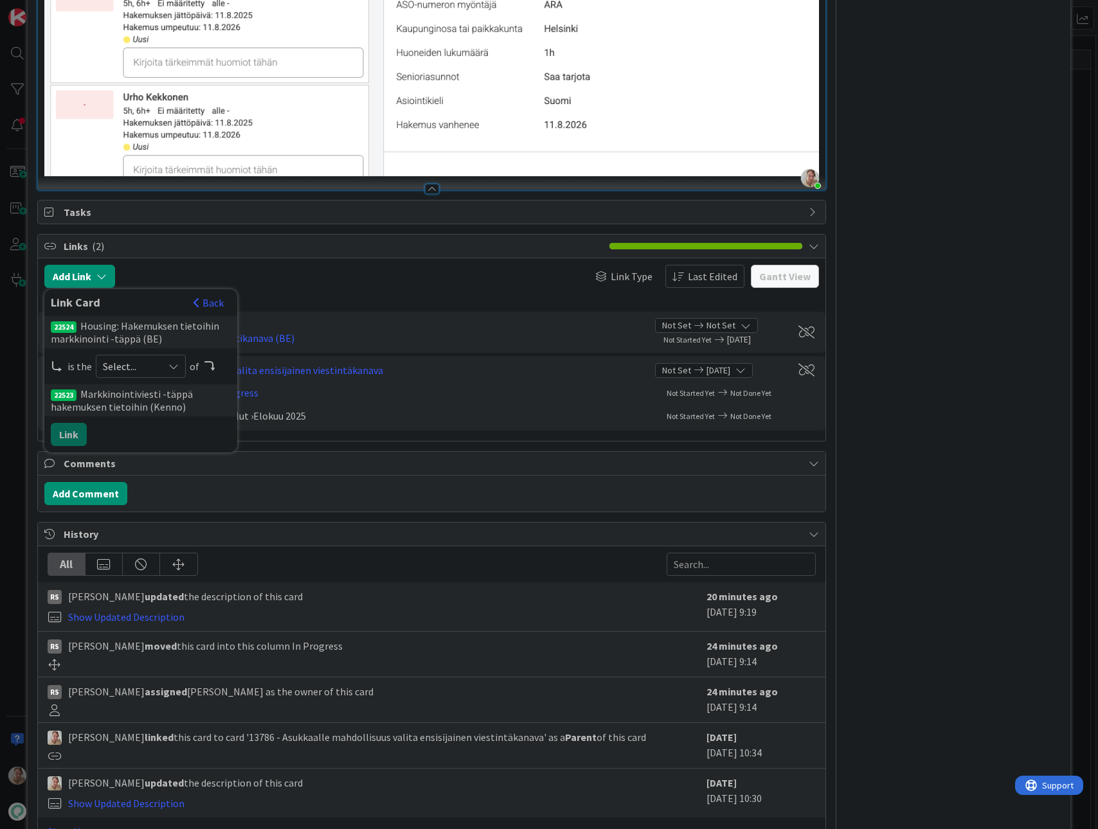
click at [131, 357] on span "Select..." at bounding box center [130, 366] width 54 height 18
click at [165, 456] on span "successor" at bounding box center [208, 465] width 145 height 19
click at [78, 426] on button "Link" at bounding box center [69, 434] width 36 height 23
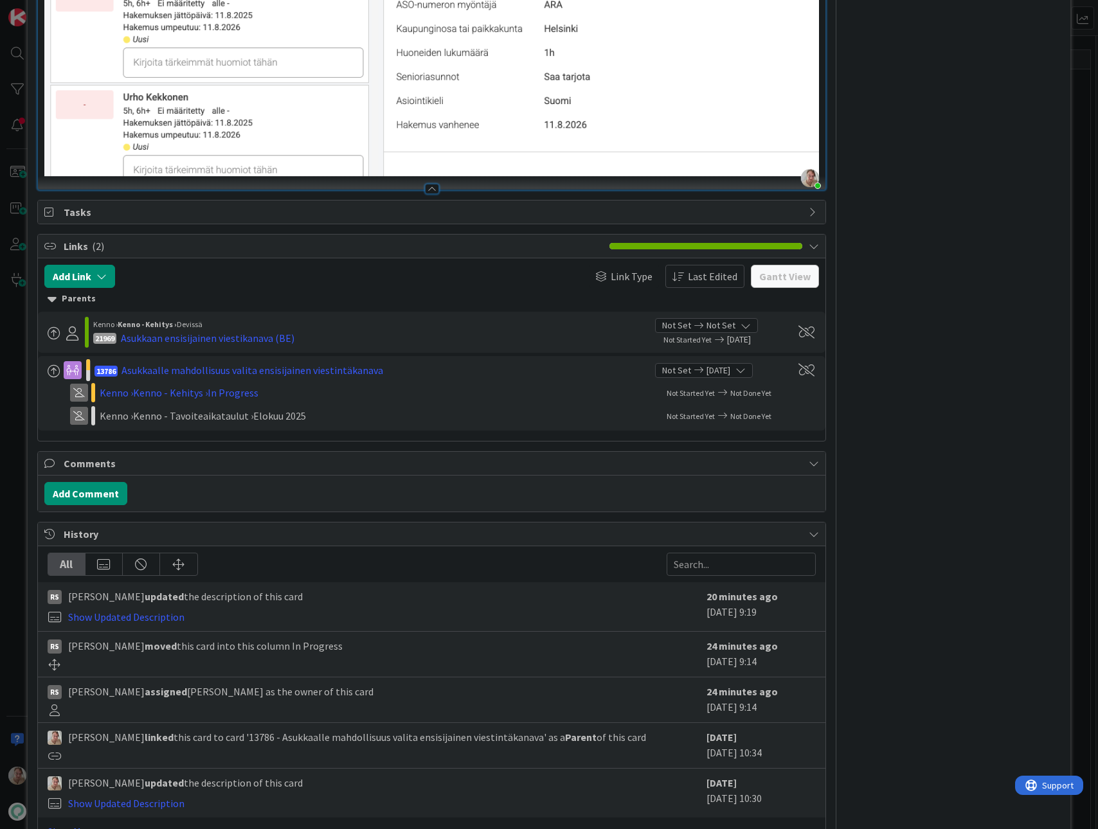
type textarea "x"
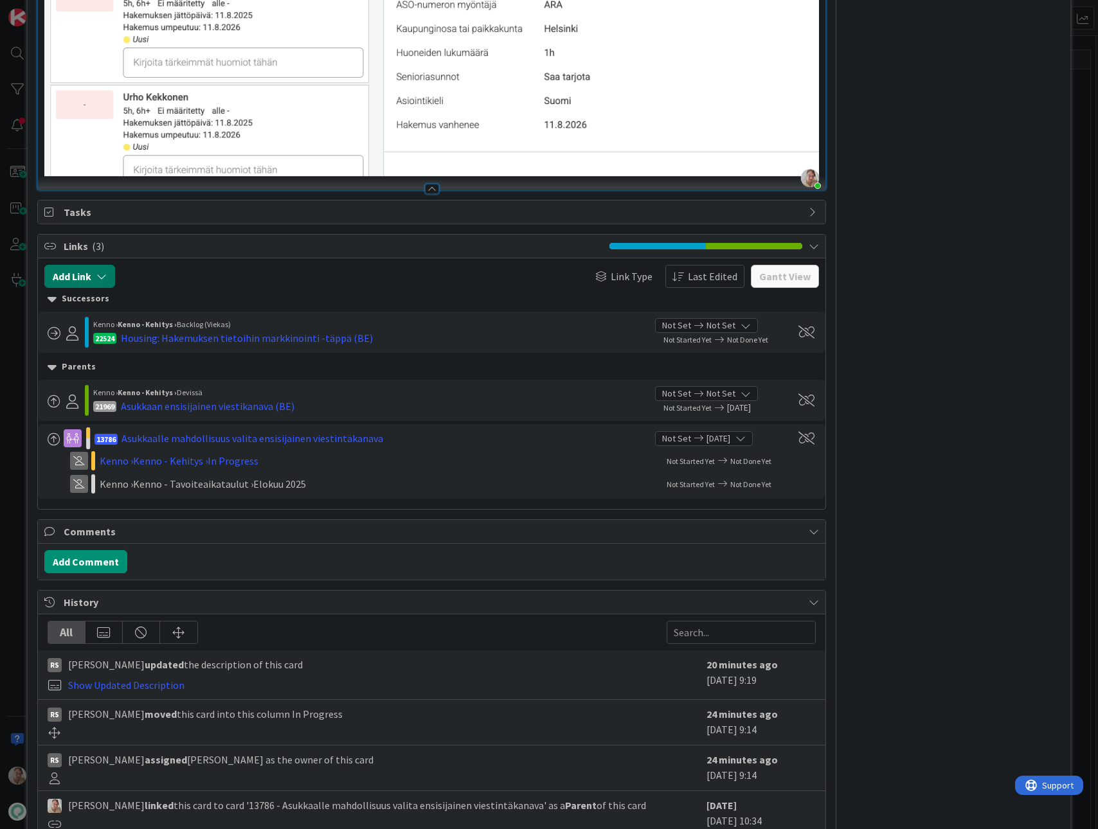
click at [105, 271] on icon "button" at bounding box center [101, 276] width 10 height 10
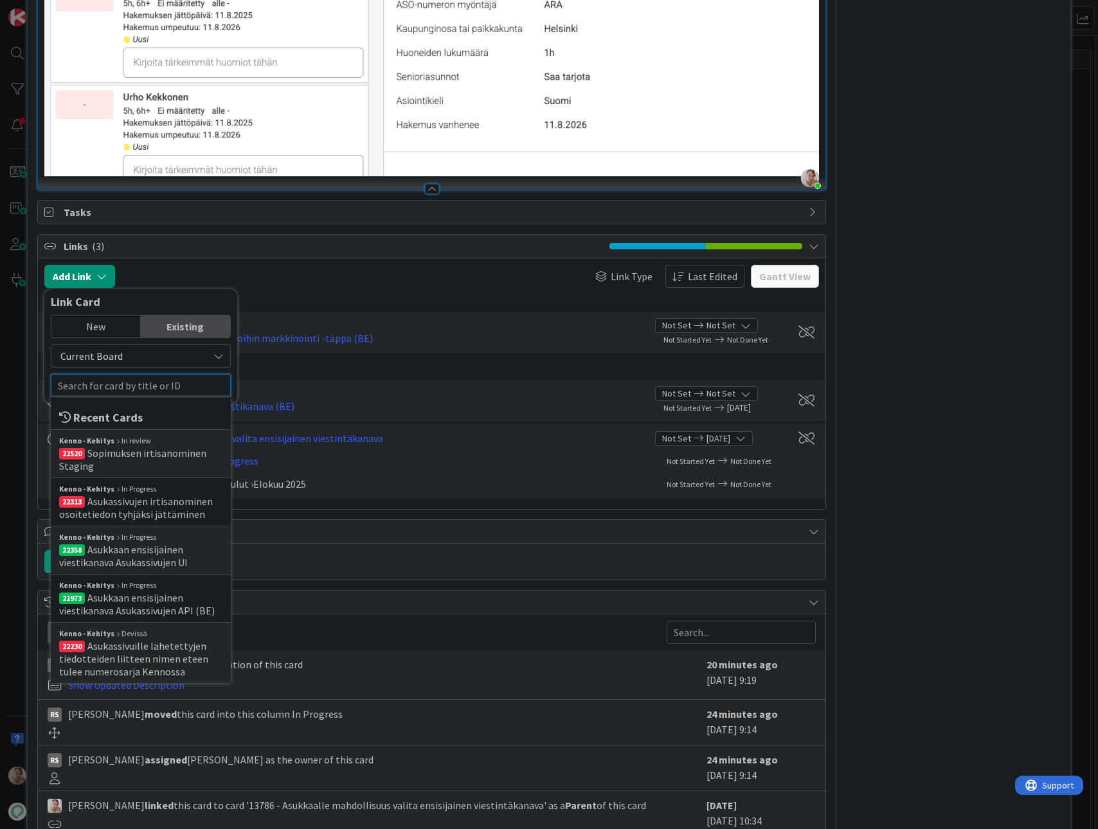
click at [123, 374] on input "text" at bounding box center [141, 385] width 180 height 23
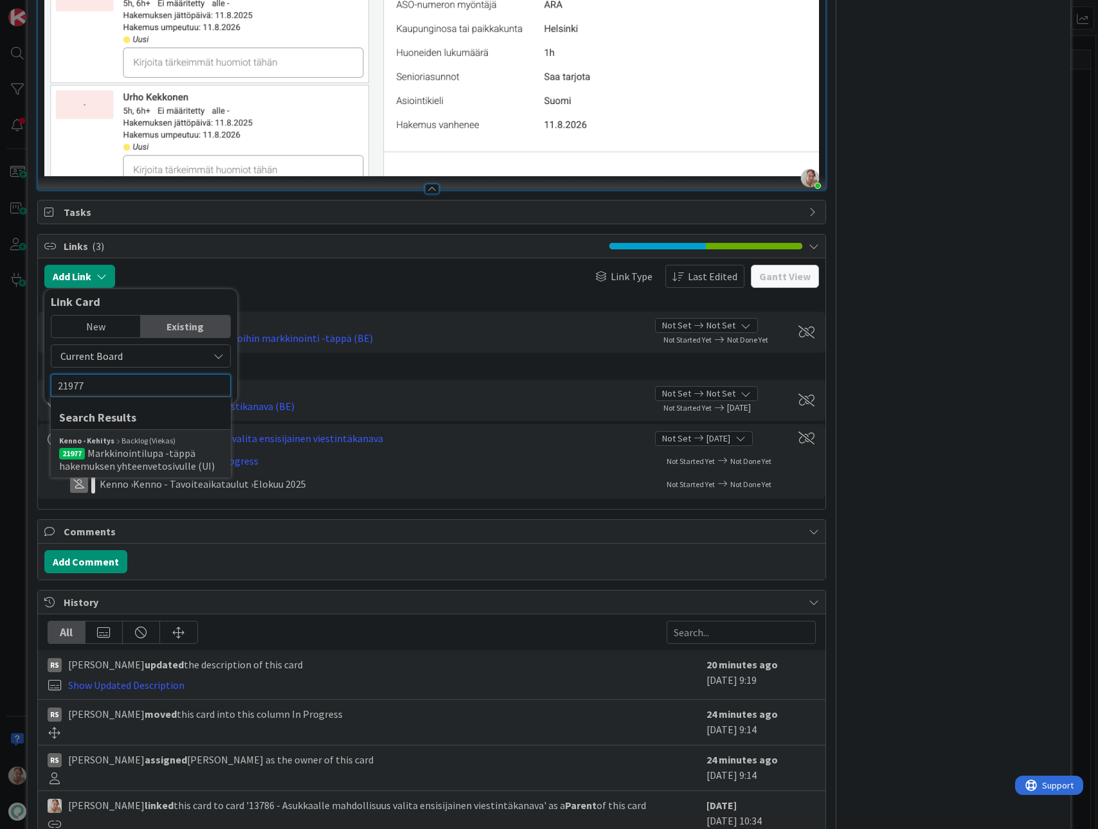
type input "21977"
click at [161, 447] on span "Markkinointilupa -täppä hakemuksen yhteenvetosivulle (UI)" at bounding box center [137, 460] width 156 height 26
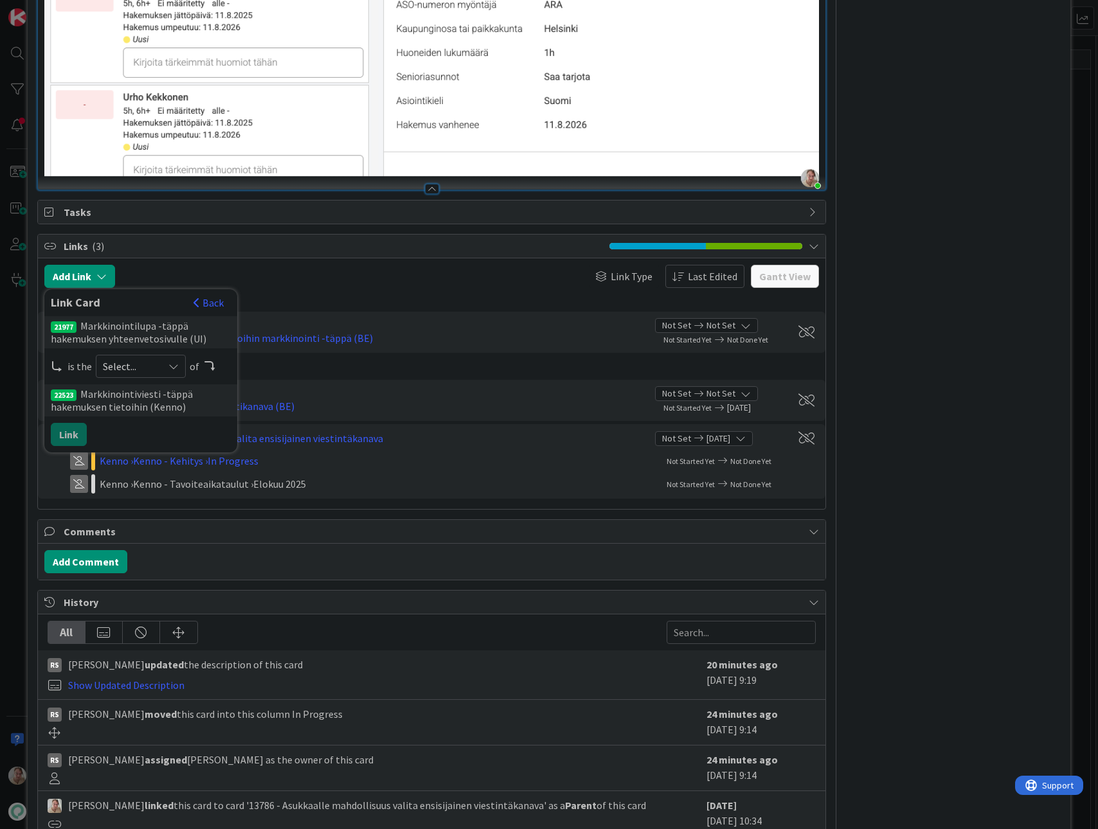
click at [138, 357] on span "Select..." at bounding box center [130, 366] width 54 height 18
click at [149, 456] on span "successor" at bounding box center [208, 465] width 145 height 19
click at [69, 428] on button "Link" at bounding box center [69, 434] width 36 height 23
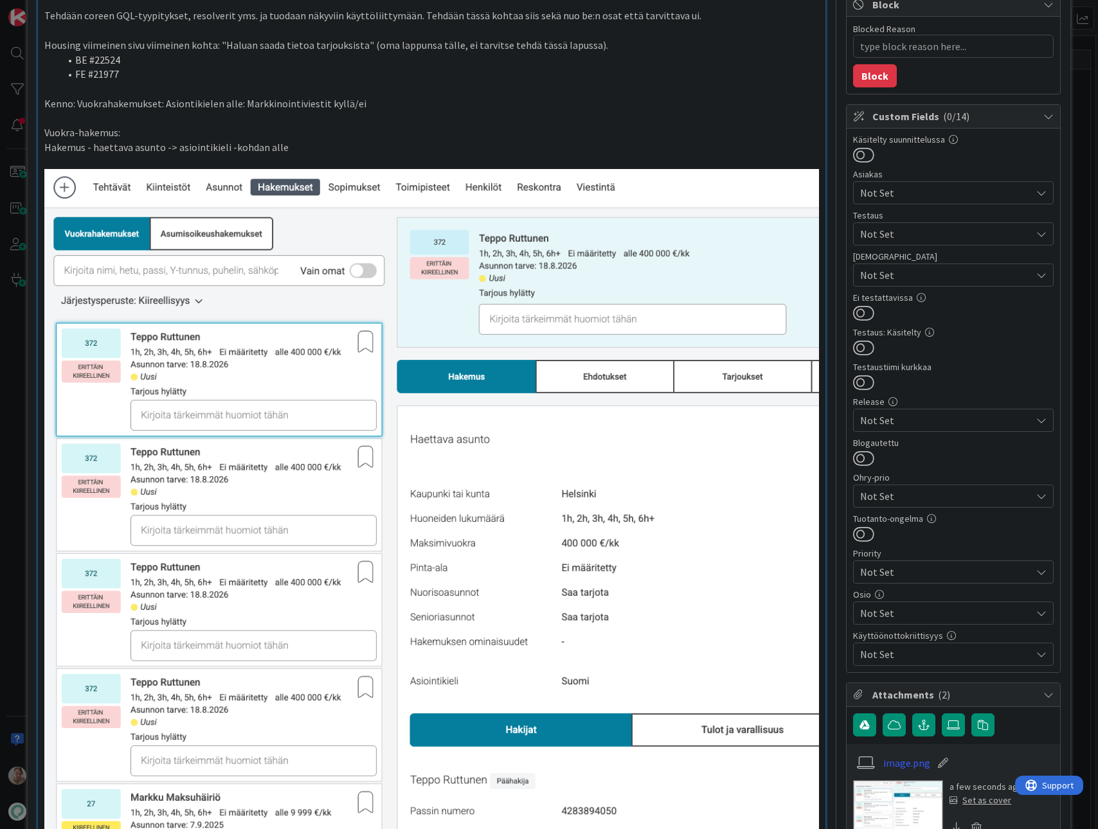
scroll to position [0, 0]
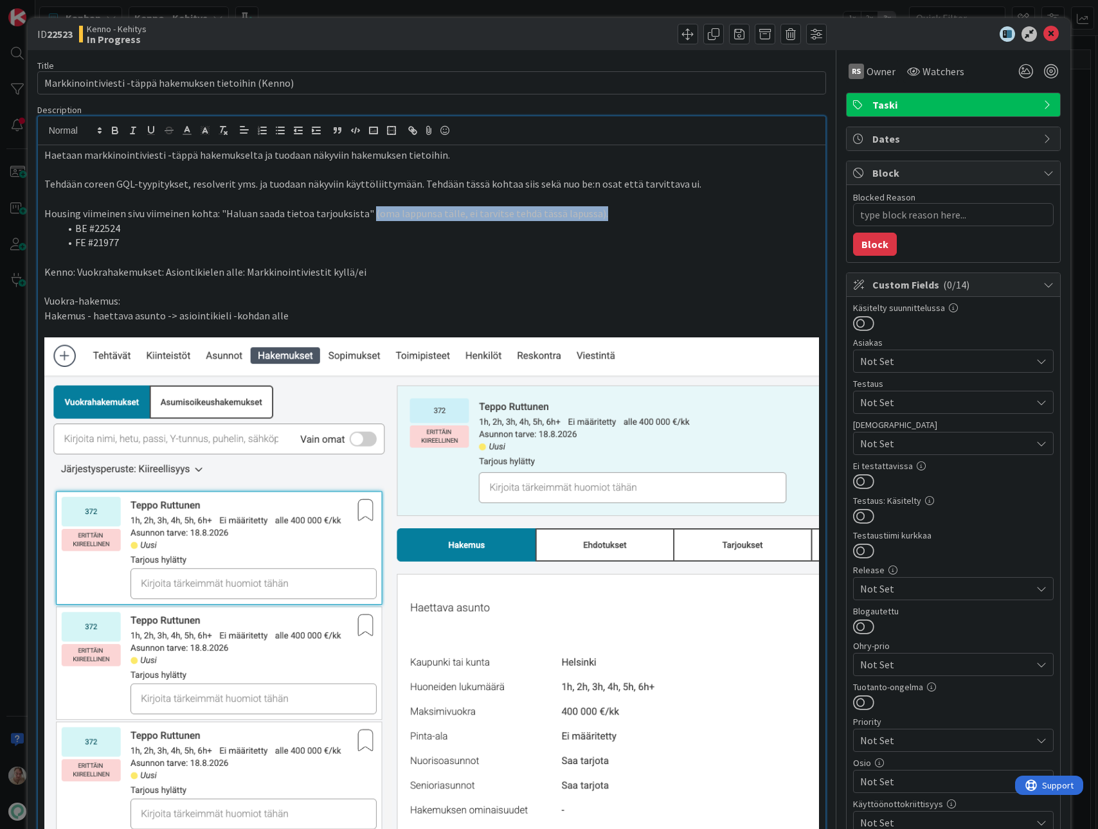
drag, startPoint x: 366, startPoint y: 216, endPoint x: 599, endPoint y: 212, distance: 232.2
click at [595, 212] on p "Housing viimeinen sivu viimeinen kohta: "Haluan saada tietoa tarjouksista" (oma…" at bounding box center [431, 213] width 775 height 15
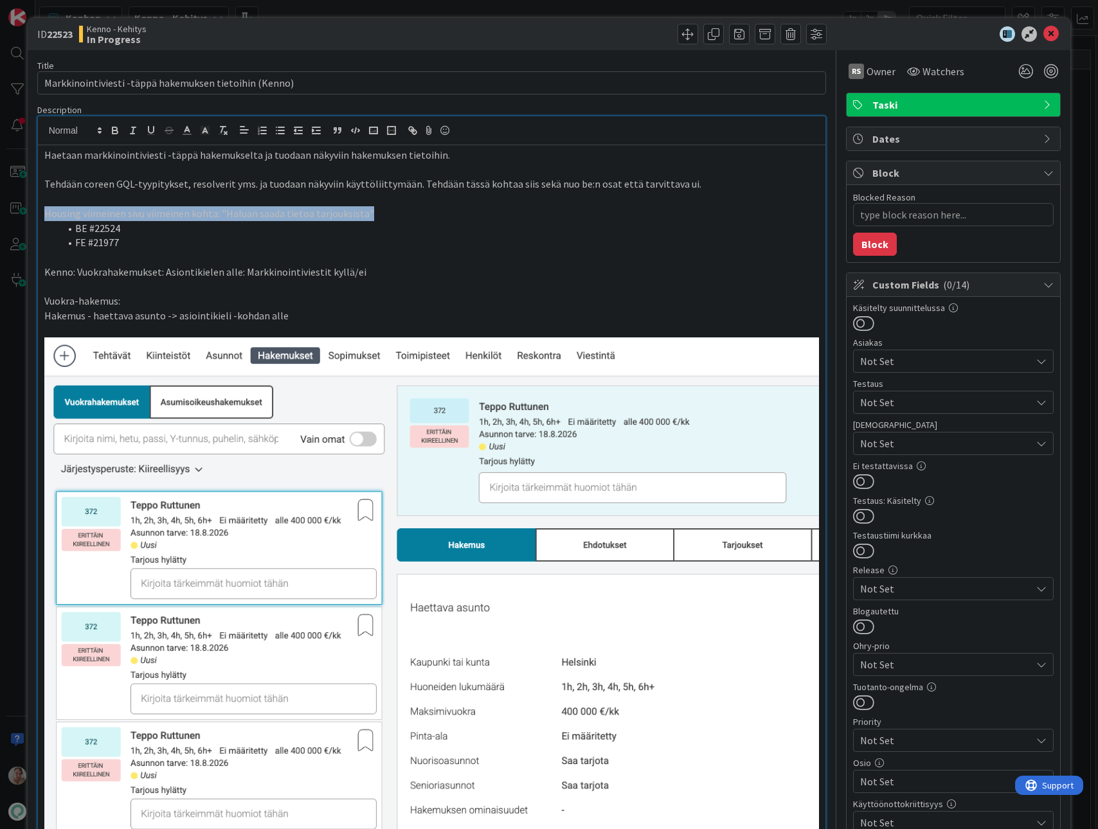
drag, startPoint x: 376, startPoint y: 212, endPoint x: 36, endPoint y: 209, distance: 340.1
type textarea "x"
click at [269, 248] on li "FE #21977" at bounding box center [440, 242] width 760 height 15
drag, startPoint x: 1045, startPoint y: 33, endPoint x: 1031, endPoint y: 29, distance: 14.8
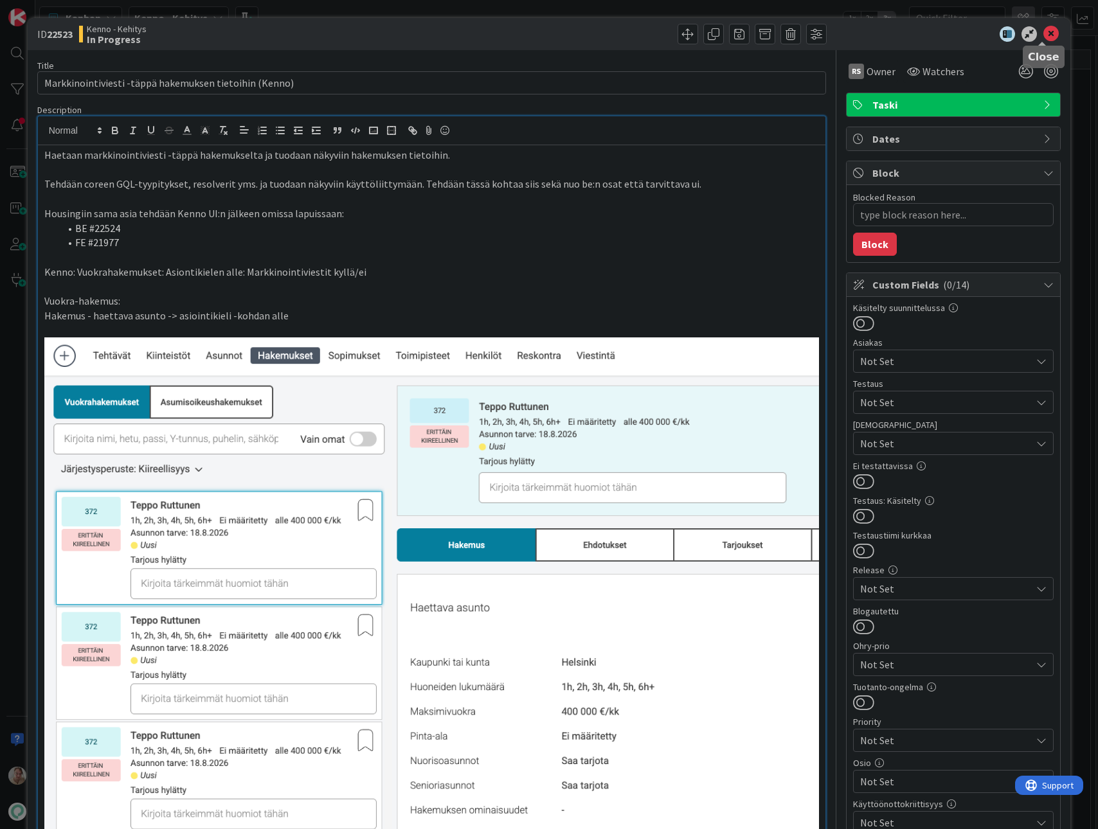
click at [1045, 33] on icon at bounding box center [1051, 33] width 15 height 15
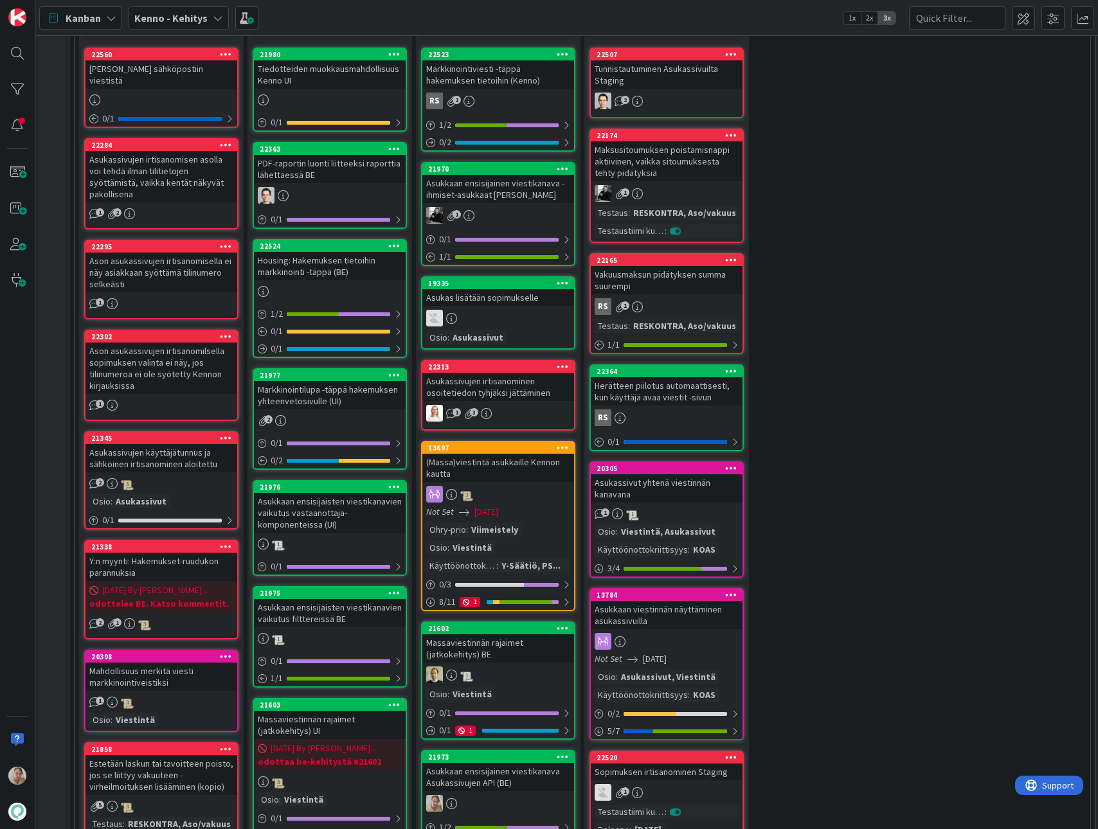
scroll to position [394, 2]
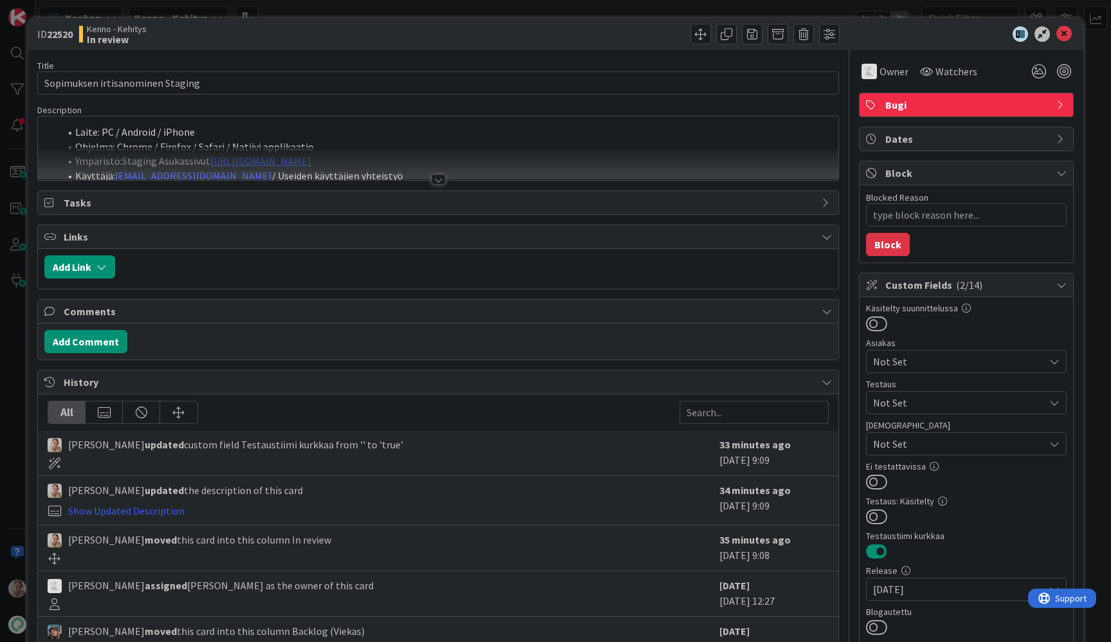
click at [252, 141] on li "Ohjelma: Chrome / Firefox / Safari / Natiivi applikaatio" at bounding box center [446, 147] width 772 height 15
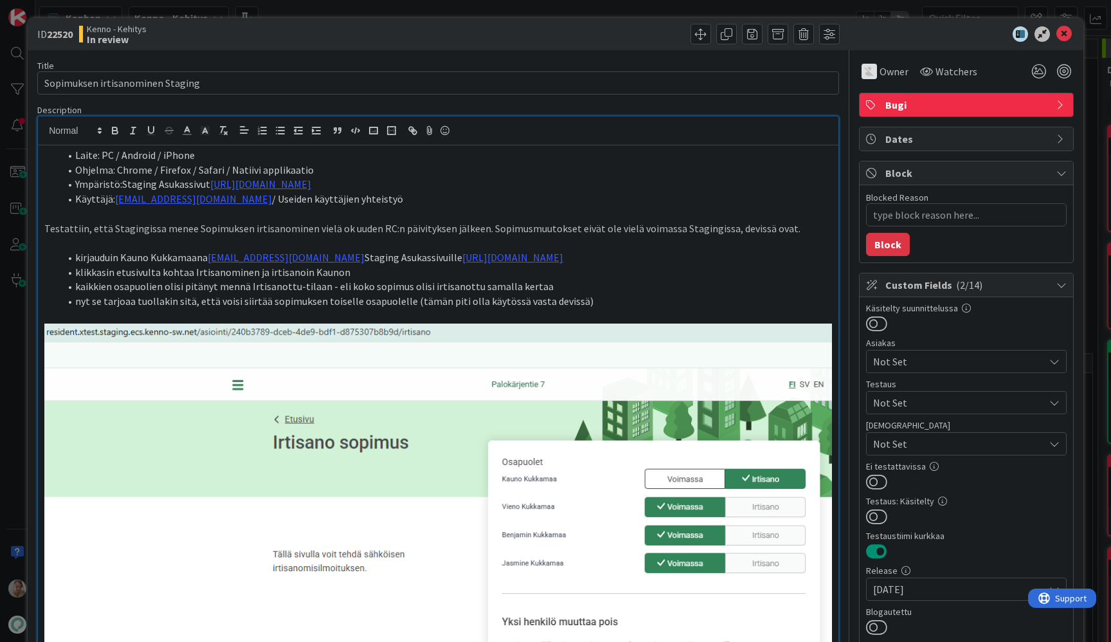
type textarea "x"
click at [1056, 35] on icon at bounding box center [1063, 33] width 15 height 15
